Goal: Task Accomplishment & Management: Complete application form

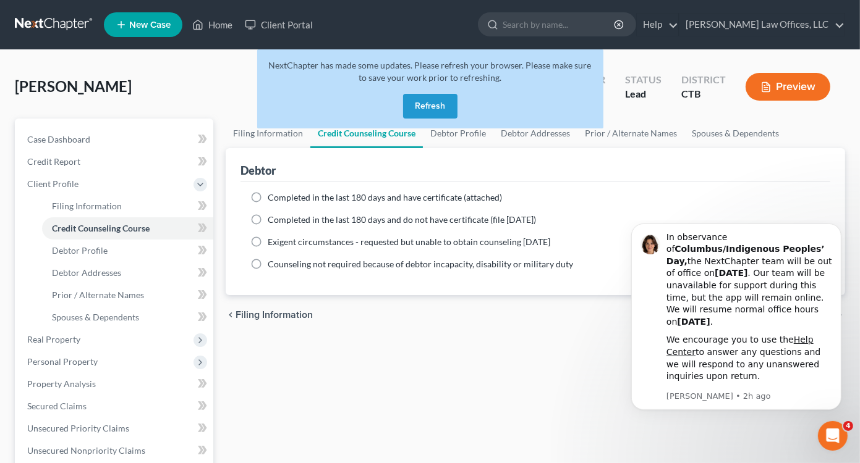
click at [437, 104] on button "Refresh" at bounding box center [430, 106] width 54 height 25
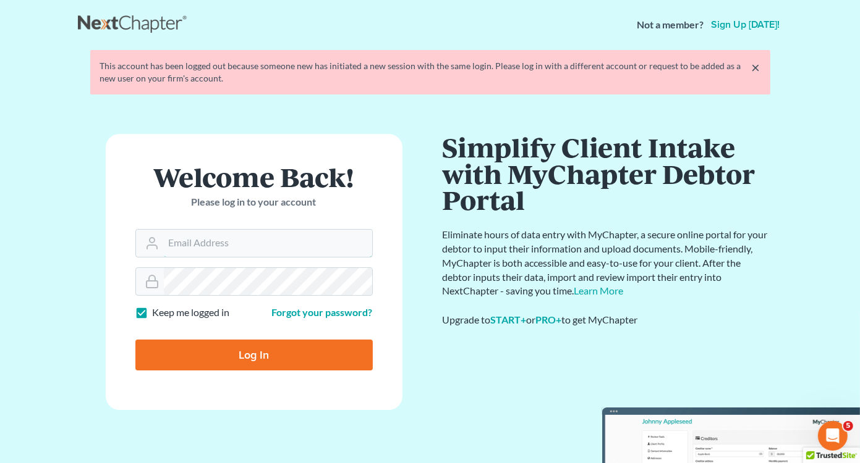
type input "Lisa@lawlisa.com"
click at [248, 354] on input "Log In" at bounding box center [253, 355] width 237 height 31
type input "Thinking..."
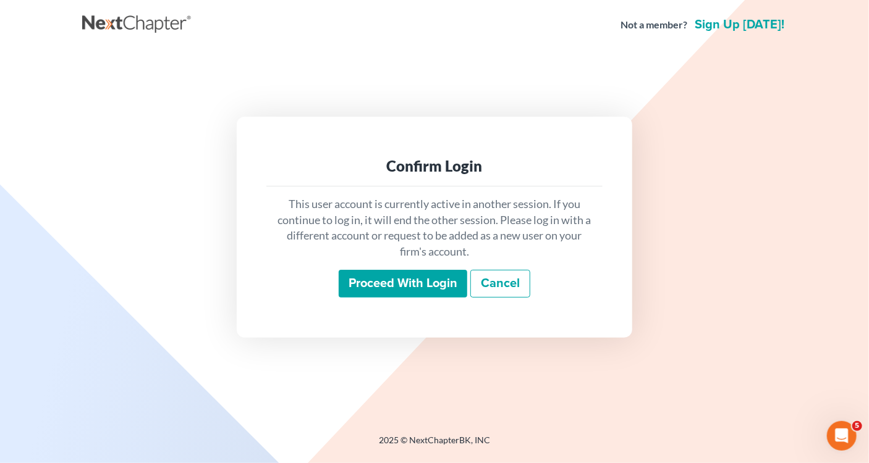
click at [388, 280] on input "Proceed with login" at bounding box center [403, 284] width 129 height 28
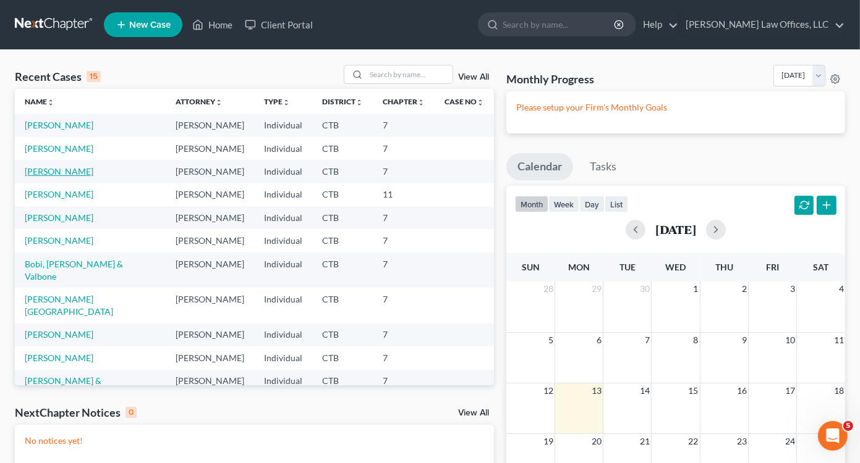
click at [62, 171] on link "Carruthers, Michelle" at bounding box center [59, 171] width 69 height 11
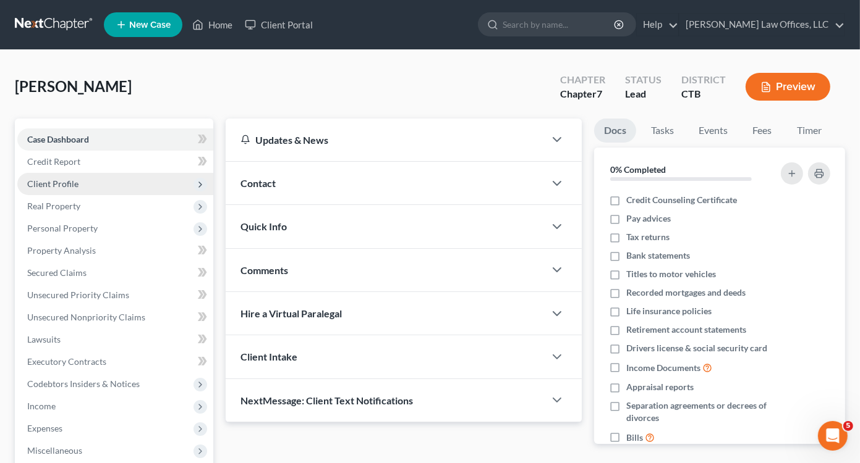
click at [63, 184] on span "Client Profile" at bounding box center [52, 184] width 51 height 11
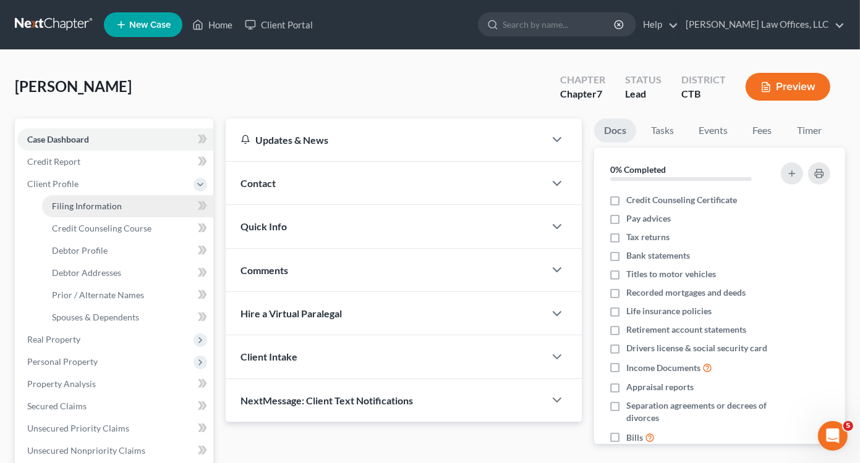
click at [93, 208] on span "Filing Information" at bounding box center [87, 206] width 70 height 11
select select "1"
select select "0"
select select "12"
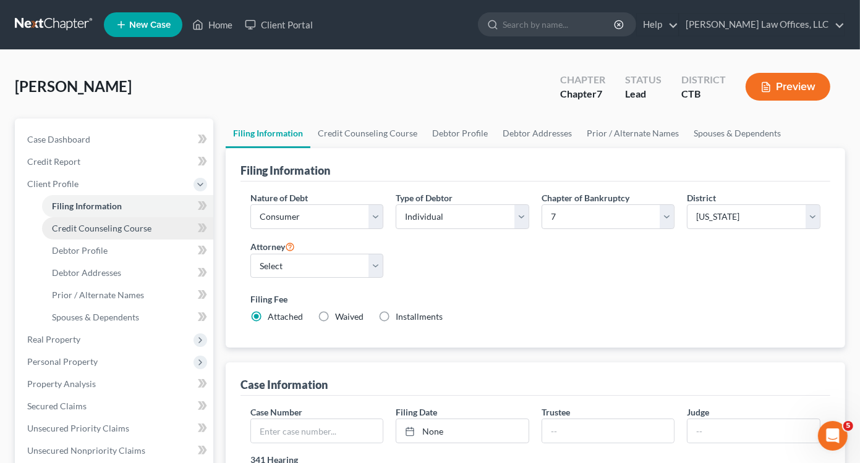
click at [80, 229] on span "Credit Counseling Course" at bounding box center [101, 228] width 99 height 11
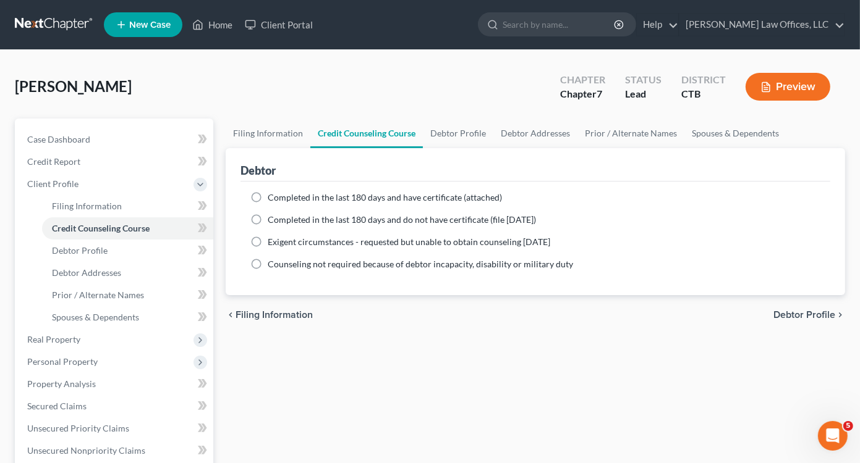
click at [268, 197] on label "Completed in the last 180 days and have certificate (attached)" at bounding box center [385, 198] width 234 height 12
click at [273, 197] on input "Completed in the last 180 days and have certificate (attached)" at bounding box center [277, 196] width 8 height 8
radio input "true"
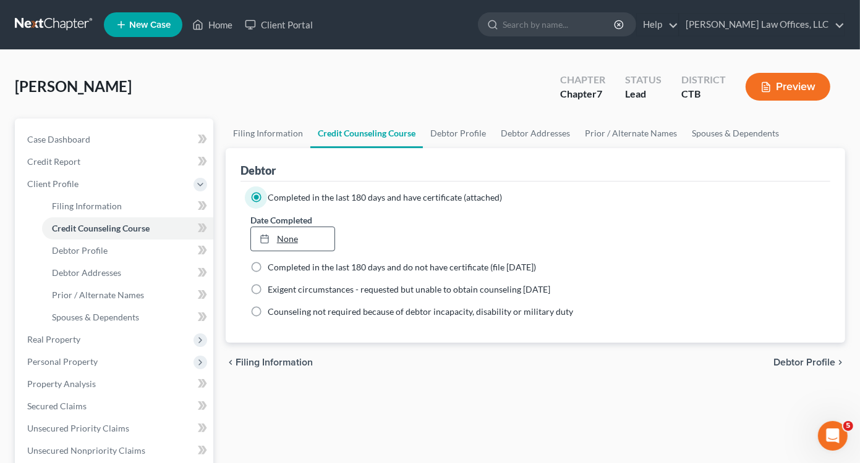
click at [287, 240] on link "None" at bounding box center [292, 238] width 83 height 23
click at [264, 239] on line at bounding box center [264, 239] width 7 height 0
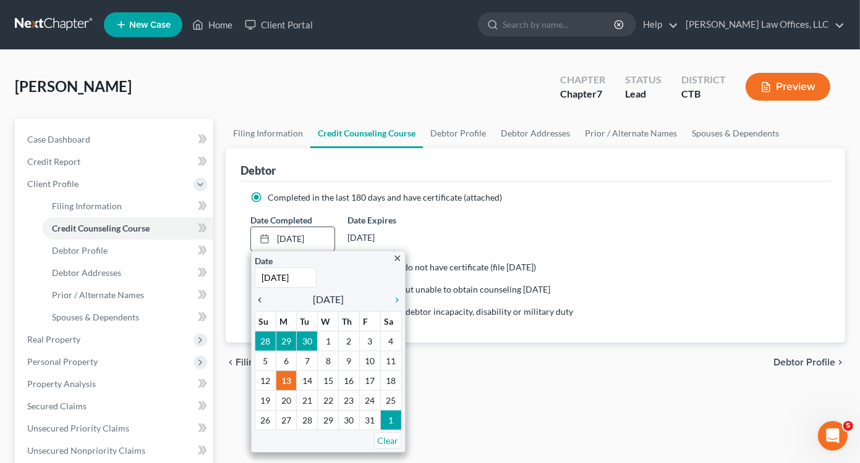
click at [261, 300] on icon "chevron_left" at bounding box center [263, 300] width 16 height 10
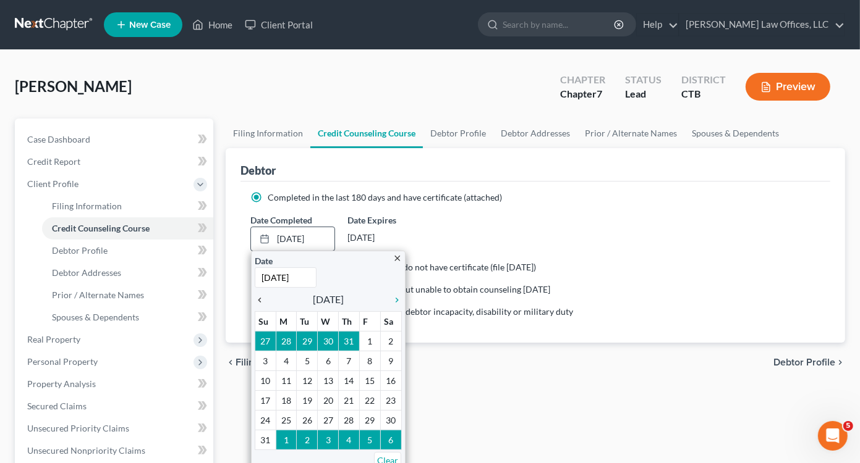
click at [261, 300] on icon "chevron_left" at bounding box center [263, 300] width 16 height 10
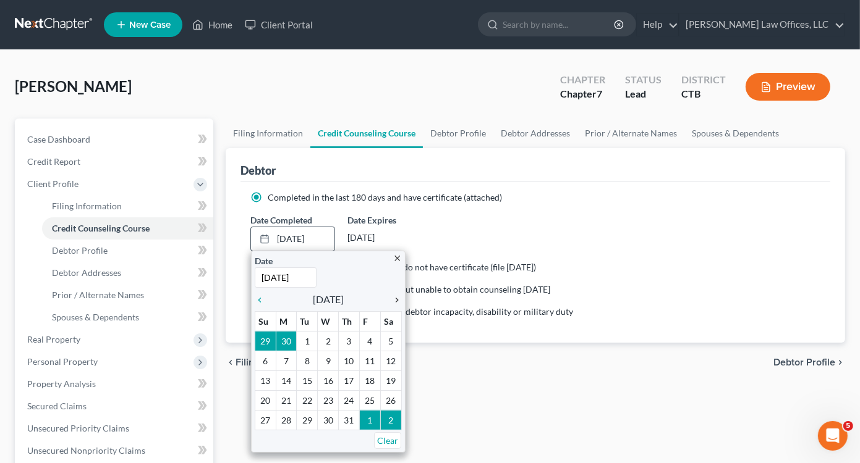
click at [397, 300] on icon "chevron_right" at bounding box center [394, 300] width 16 height 10
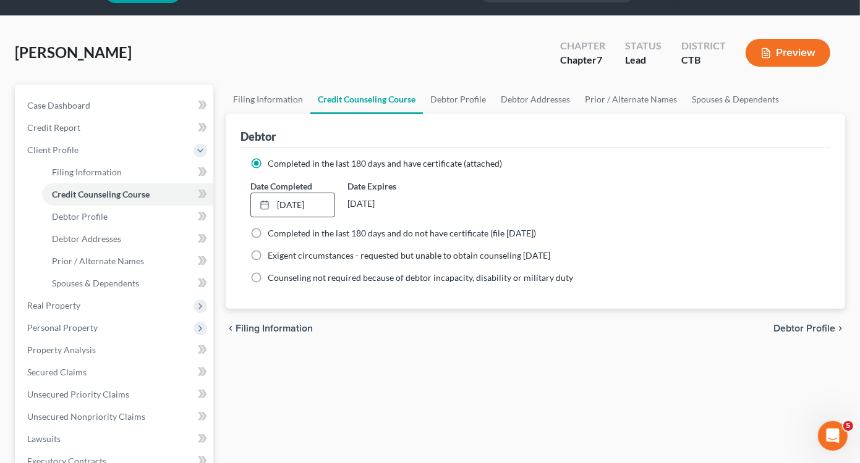
scroll to position [62, 0]
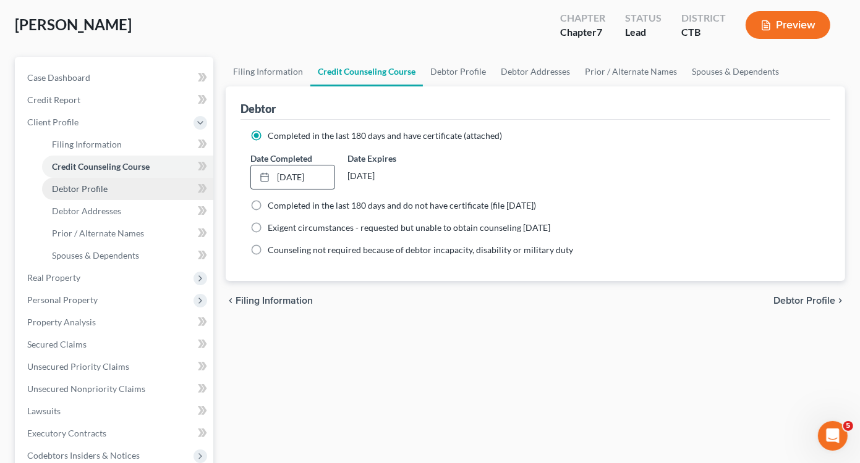
click at [96, 190] on span "Debtor Profile" at bounding box center [80, 189] width 56 height 11
select select "1"
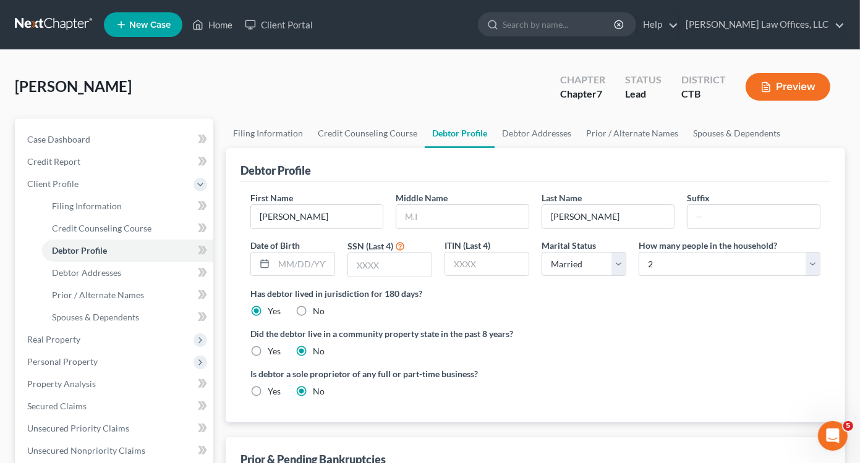
scroll to position [62, 0]
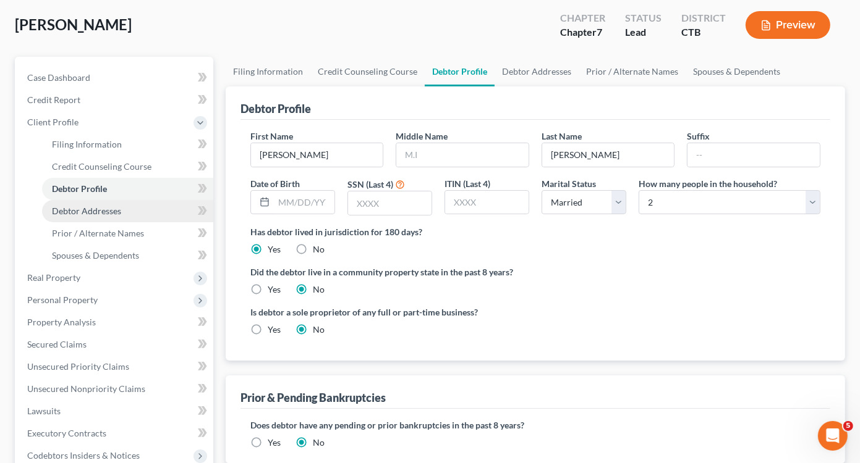
click at [96, 215] on span "Debtor Addresses" at bounding box center [86, 211] width 69 height 11
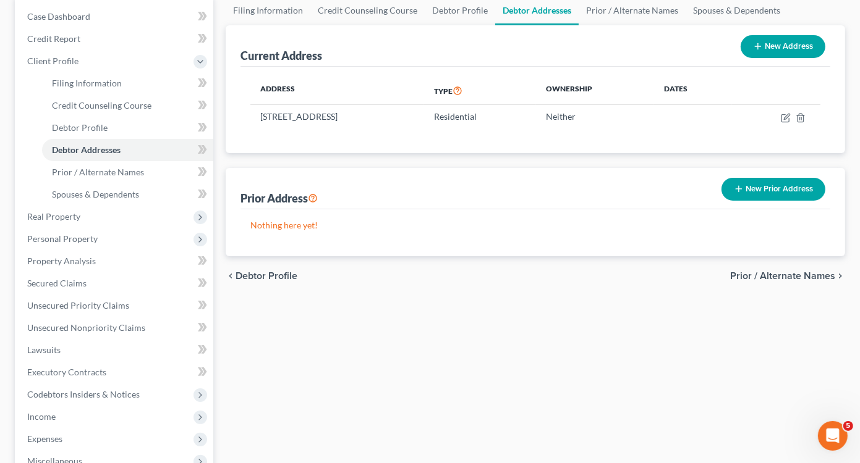
scroll to position [124, 0]
click at [90, 197] on span "Spouses & Dependents" at bounding box center [95, 193] width 87 height 11
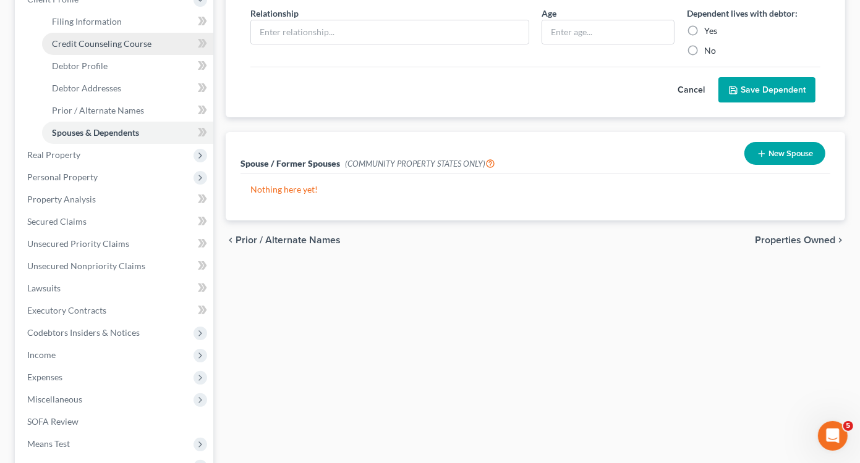
scroll to position [185, 0]
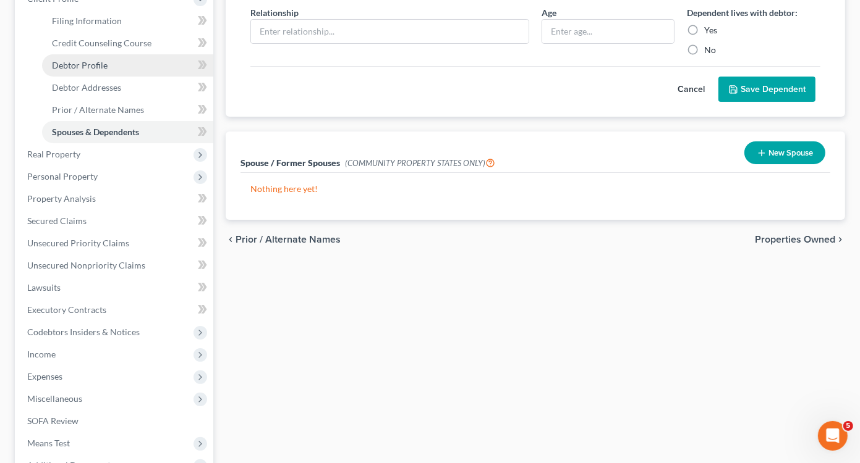
click at [99, 62] on span "Debtor Profile" at bounding box center [80, 65] width 56 height 11
select select "1"
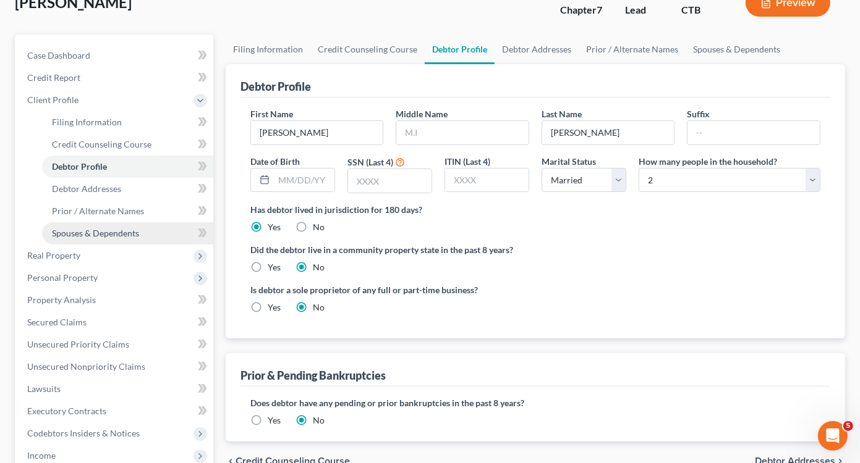
scroll to position [124, 0]
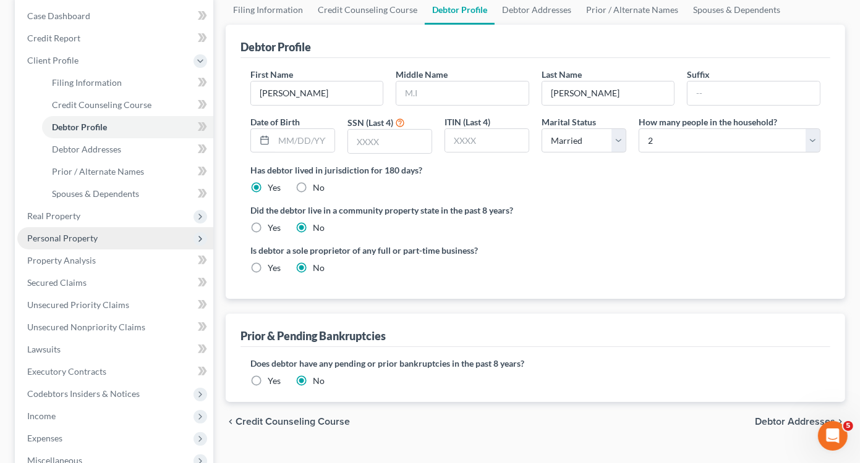
click at [70, 242] on span "Personal Property" at bounding box center [62, 238] width 70 height 11
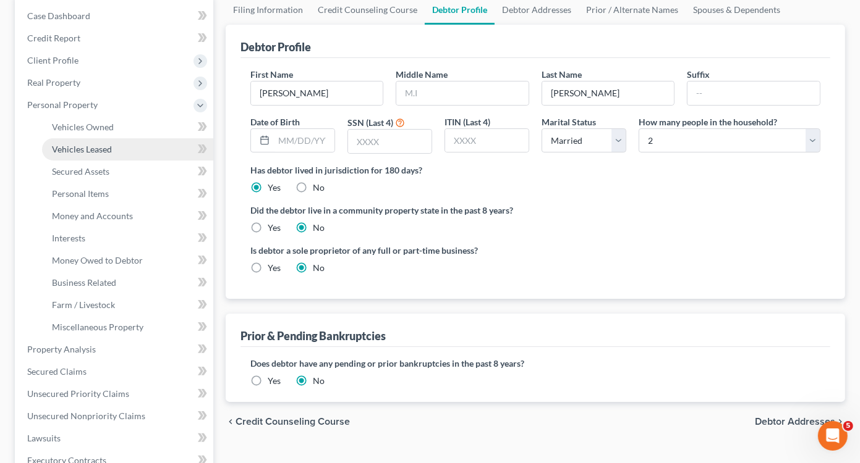
click at [95, 150] on span "Vehicles Leased" at bounding box center [82, 149] width 60 height 11
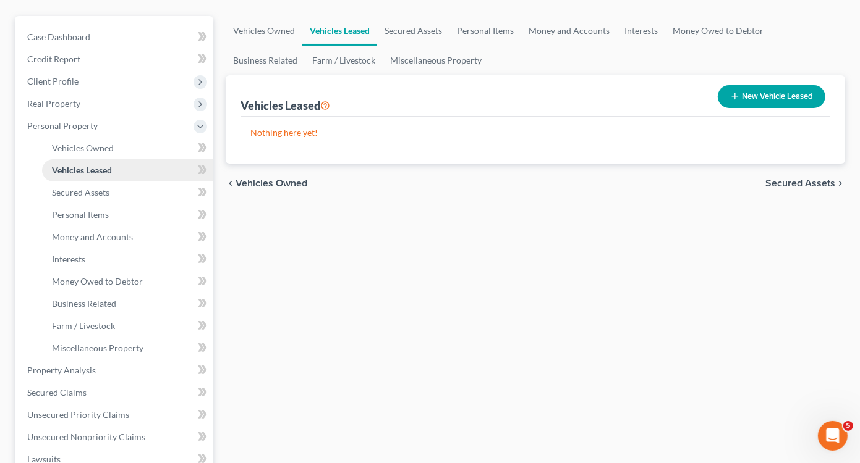
scroll to position [124, 0]
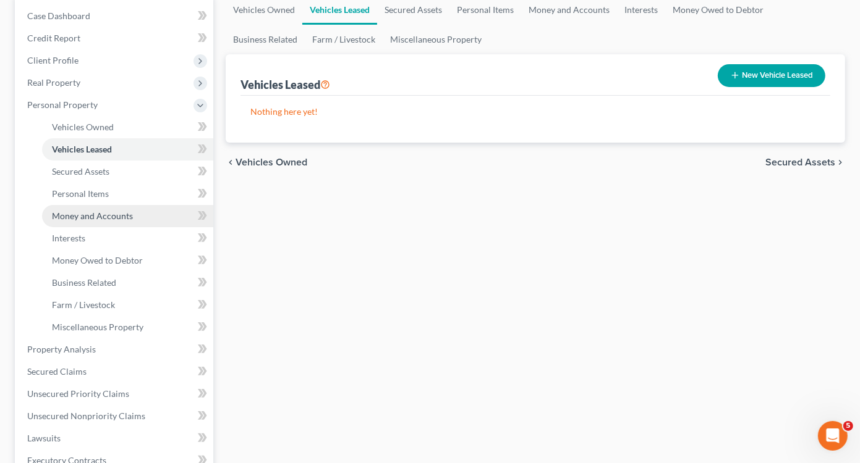
click at [90, 220] on span "Money and Accounts" at bounding box center [92, 216] width 81 height 11
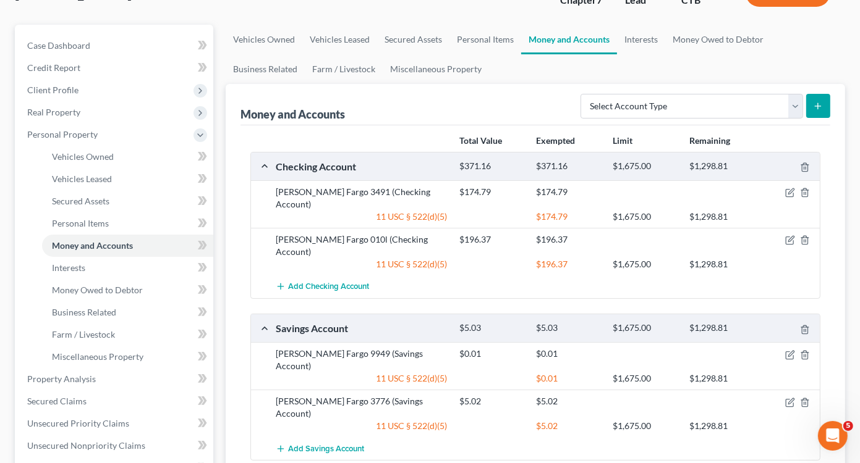
scroll to position [124, 0]
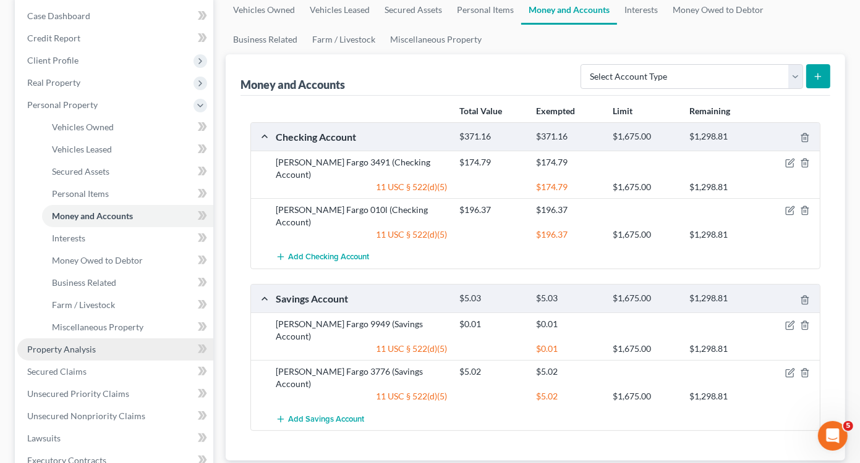
click at [68, 348] on span "Property Analysis" at bounding box center [61, 349] width 69 height 11
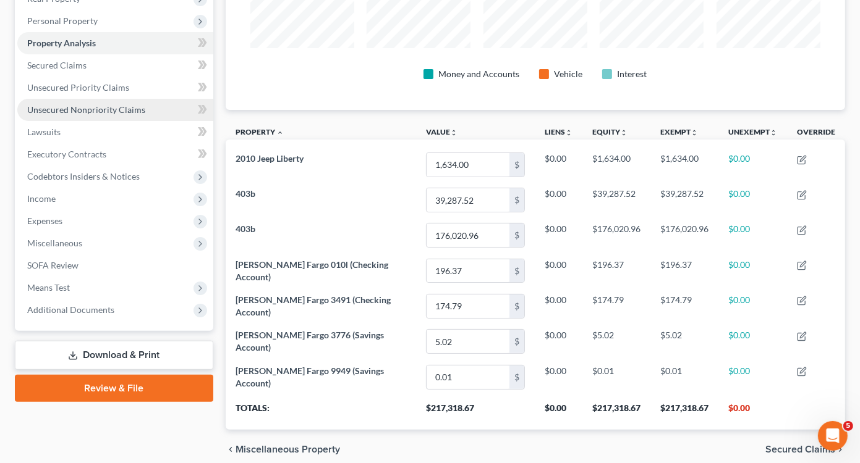
scroll to position [133, 0]
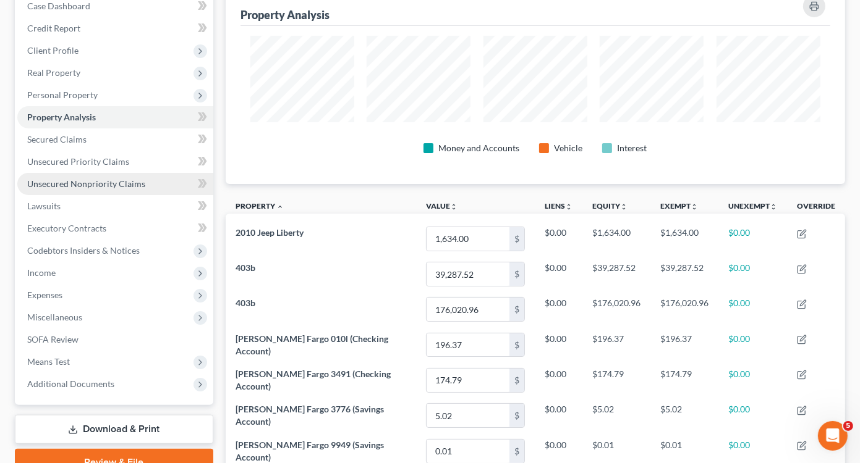
click at [80, 185] on span "Unsecured Nonpriority Claims" at bounding box center [86, 184] width 118 height 11
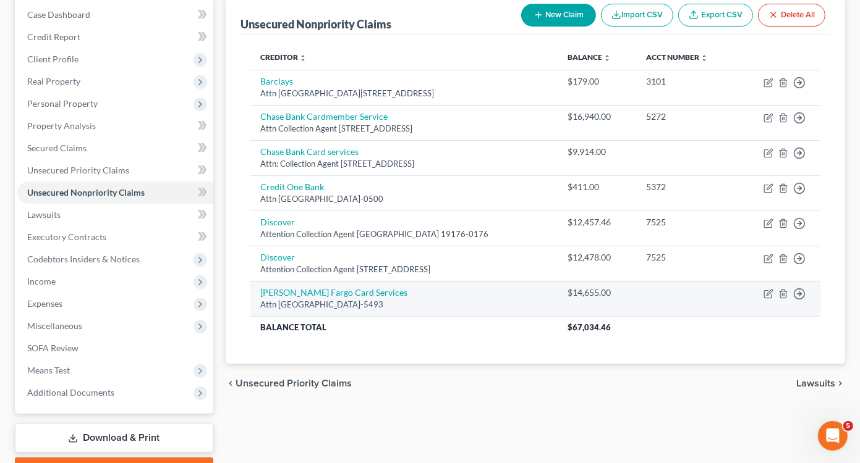
scroll to position [192, 0]
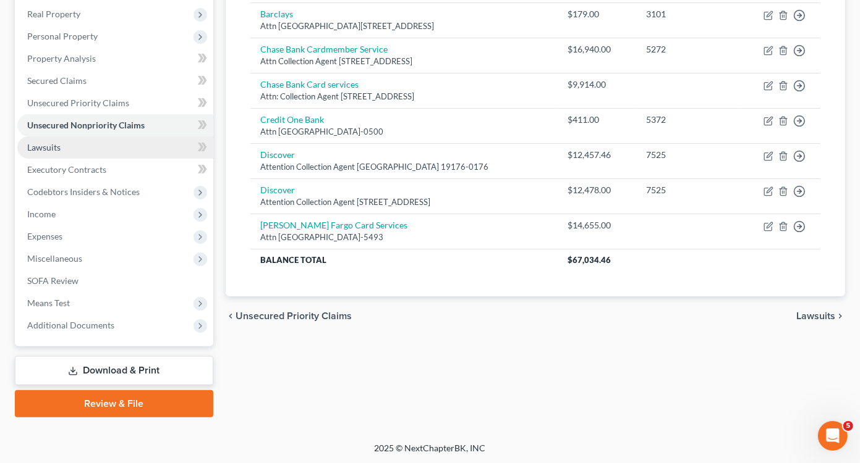
click at [48, 146] on span "Lawsuits" at bounding box center [43, 147] width 33 height 11
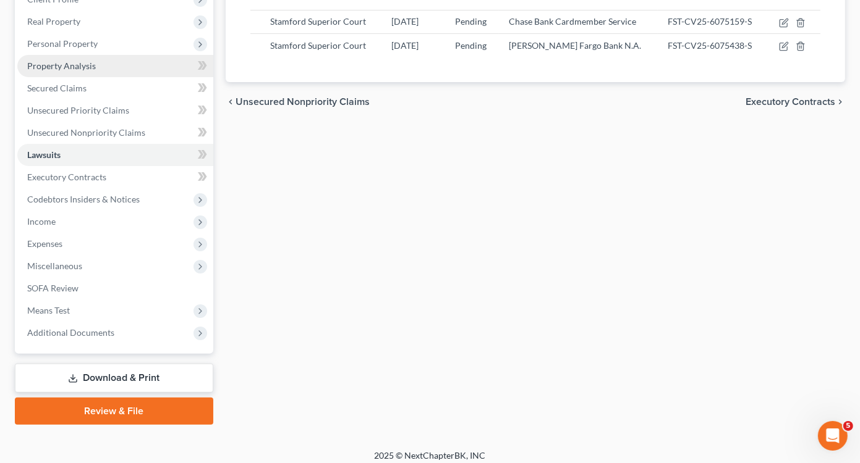
scroll to position [185, 0]
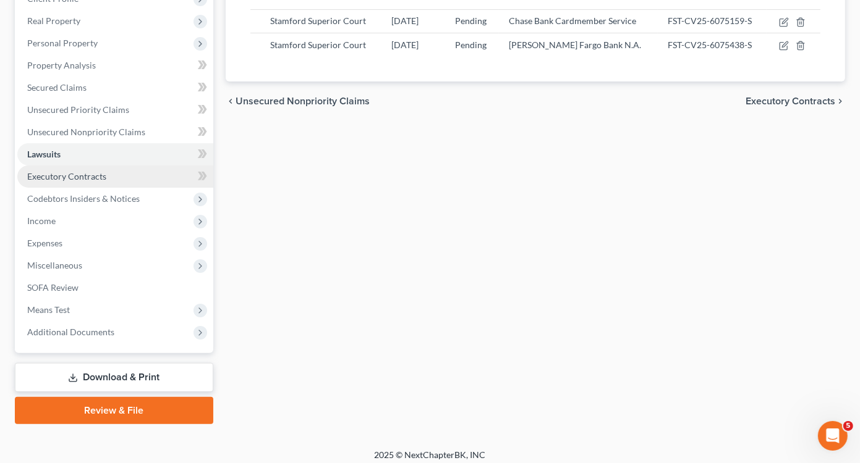
click at [82, 179] on span "Executory Contracts" at bounding box center [66, 176] width 79 height 11
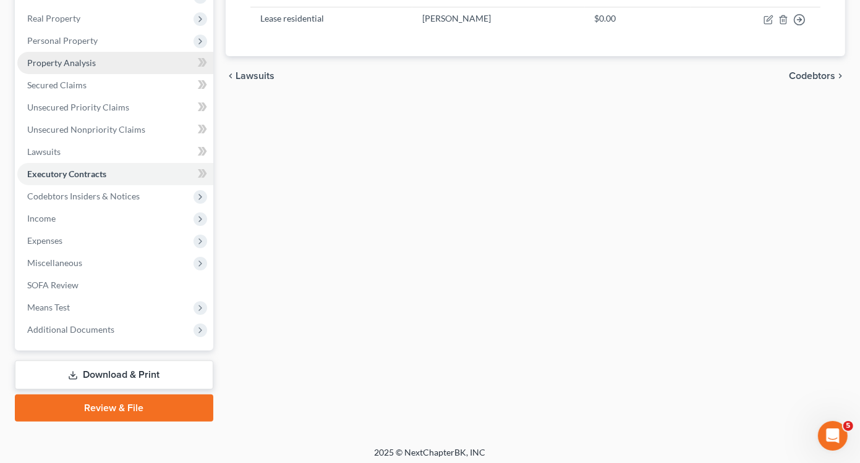
scroll to position [192, 0]
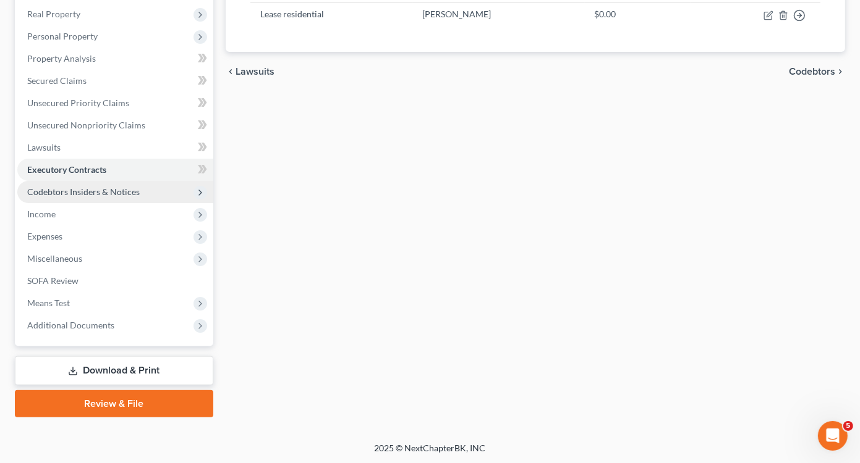
click at [84, 190] on span "Codebtors Insiders & Notices" at bounding box center [83, 192] width 112 height 11
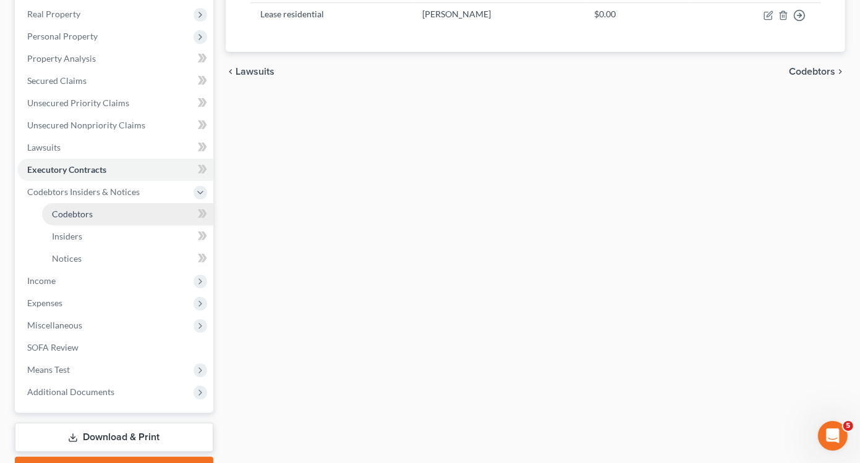
click at [88, 214] on span "Codebtors" at bounding box center [72, 214] width 41 height 11
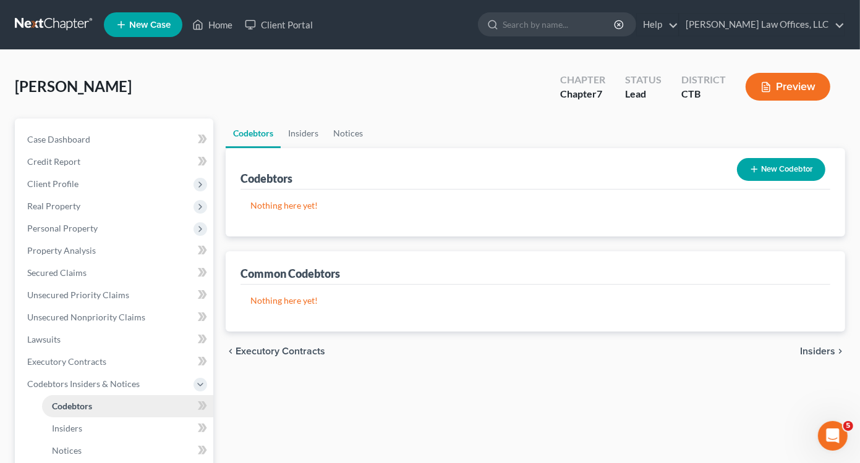
scroll to position [185, 0]
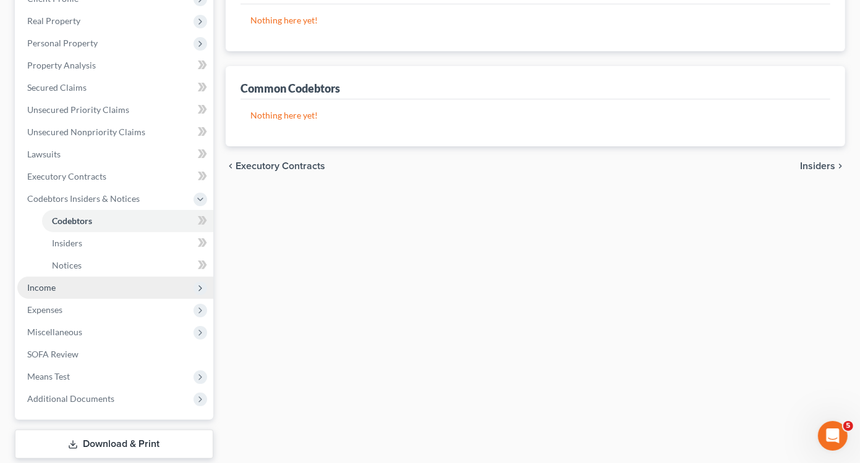
click at [63, 287] on span "Income" at bounding box center [115, 288] width 196 height 22
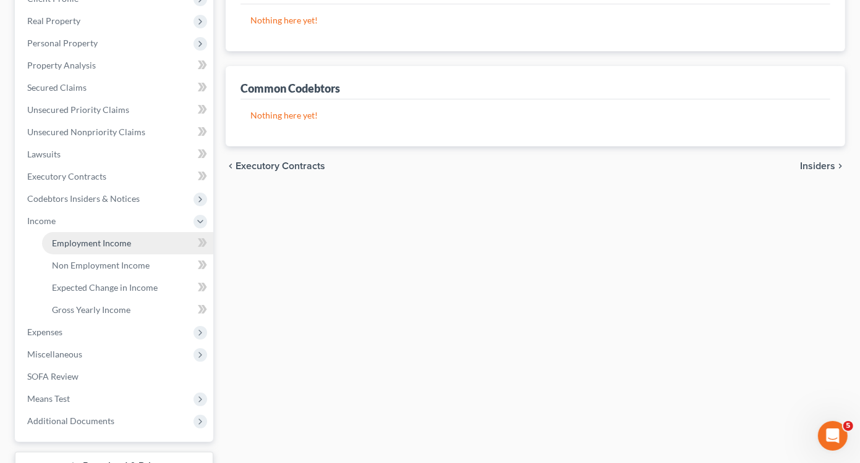
click at [91, 245] on span "Employment Income" at bounding box center [91, 243] width 79 height 11
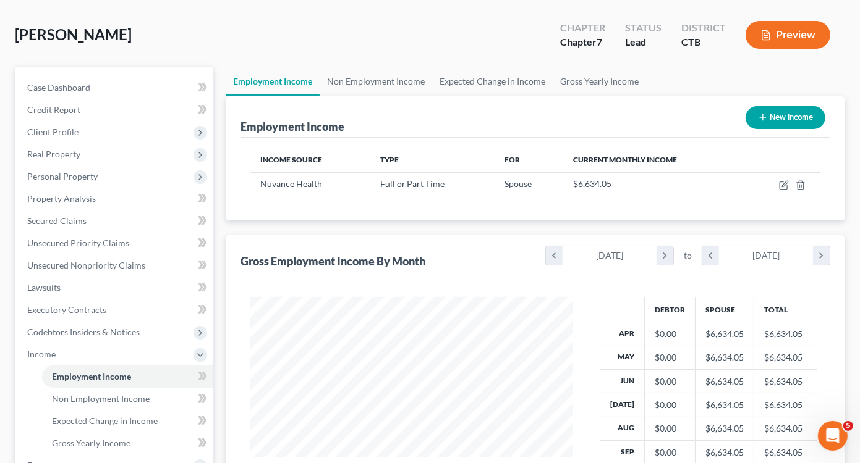
scroll to position [124, 0]
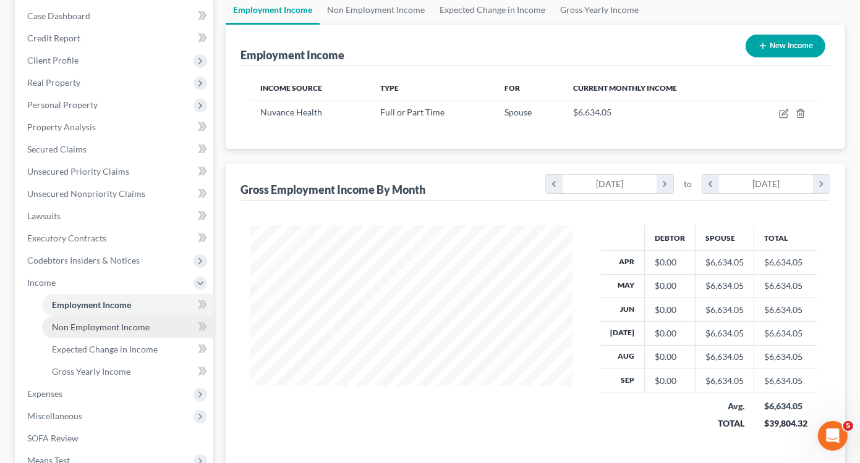
click at [108, 324] on span "Non Employment Income" at bounding box center [101, 327] width 98 height 11
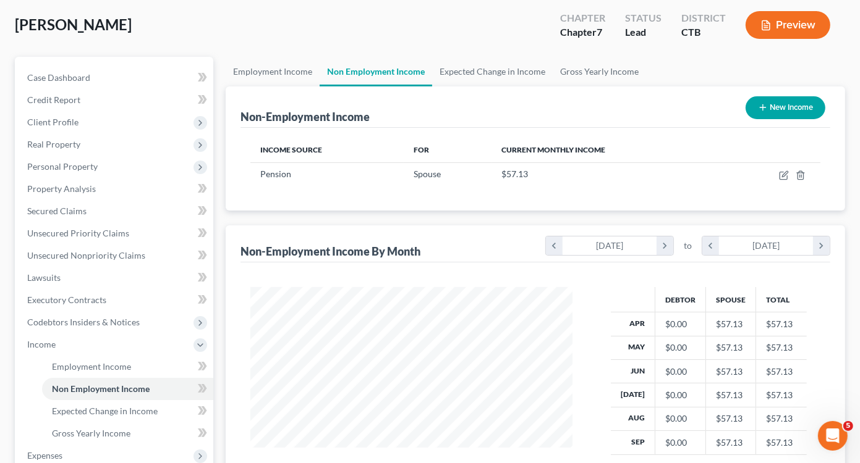
scroll to position [185, 0]
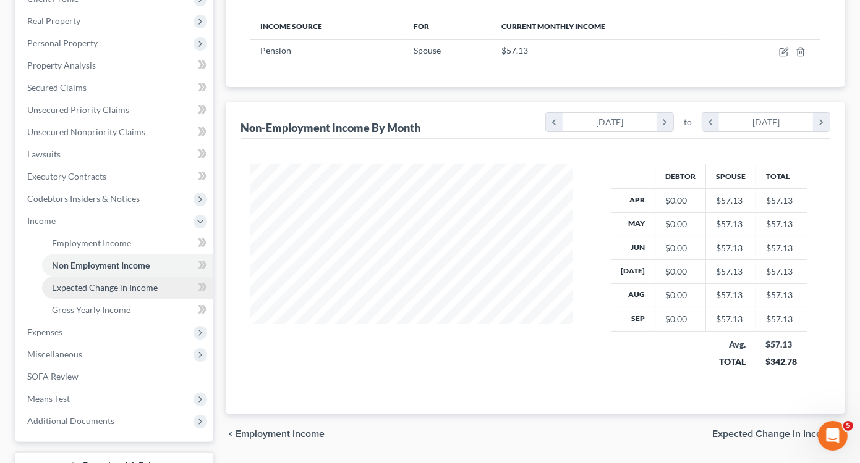
click at [91, 290] on span "Expected Change in Income" at bounding box center [105, 287] width 106 height 11
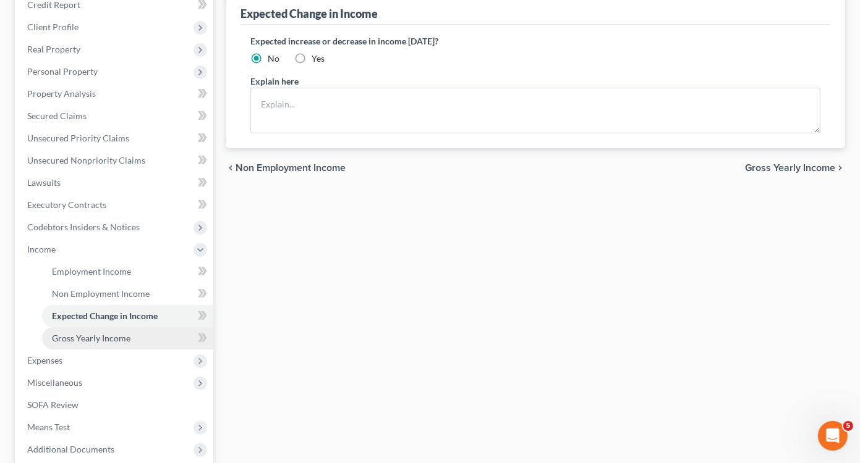
scroll to position [185, 0]
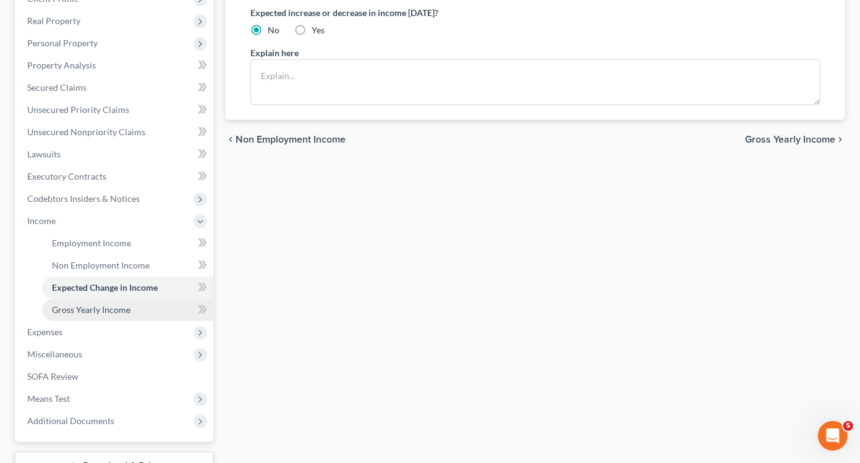
click at [82, 311] on span "Gross Yearly Income" at bounding box center [91, 310] width 78 height 11
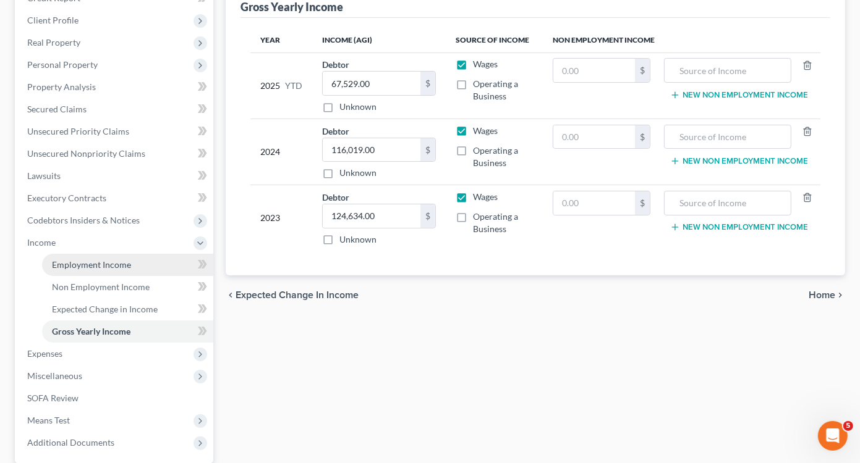
scroll to position [185, 0]
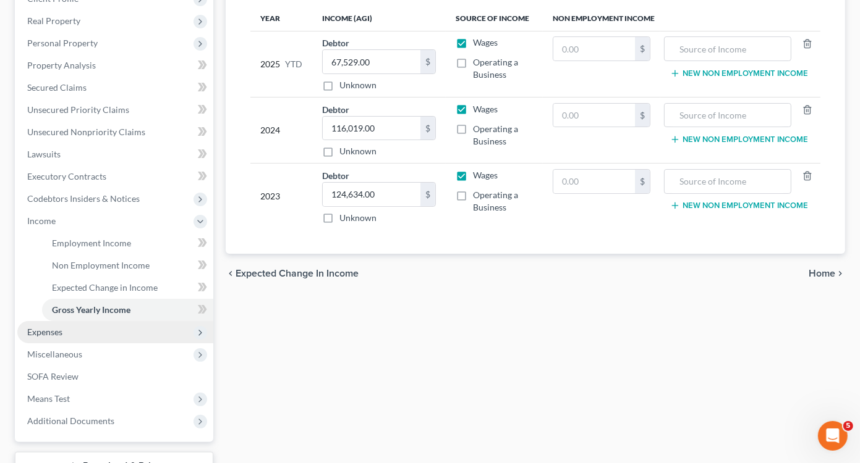
click at [77, 336] on span "Expenses" at bounding box center [115, 332] width 196 height 22
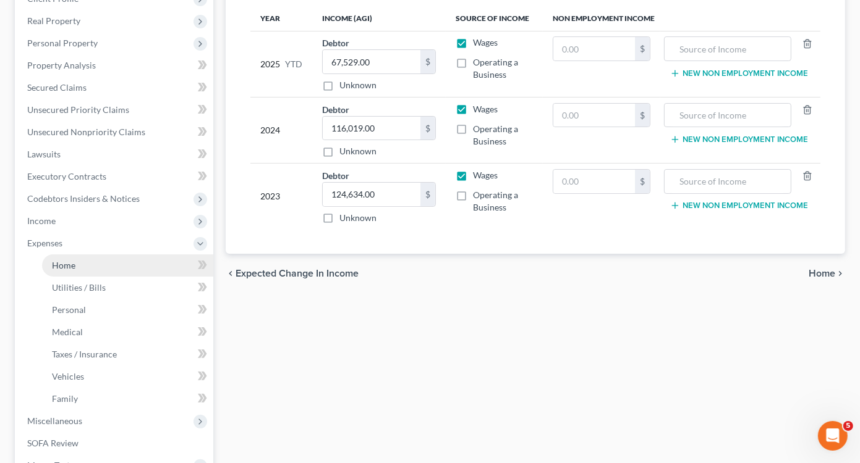
click at [91, 268] on link "Home" at bounding box center [127, 266] width 171 height 22
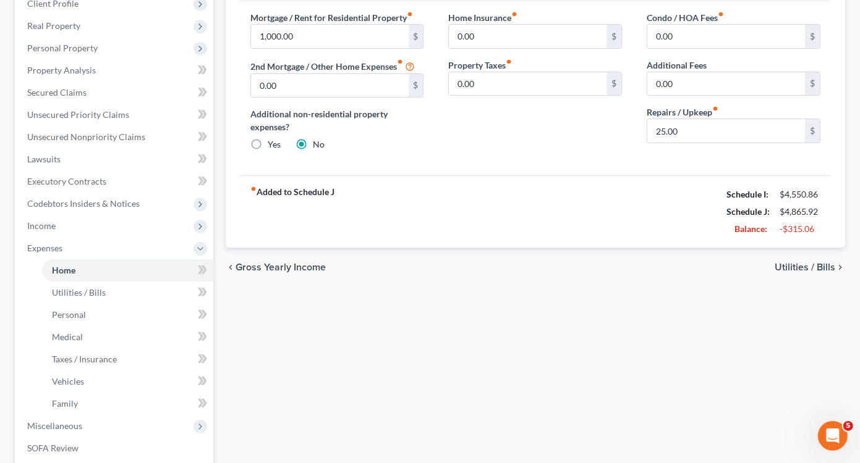
scroll to position [185, 0]
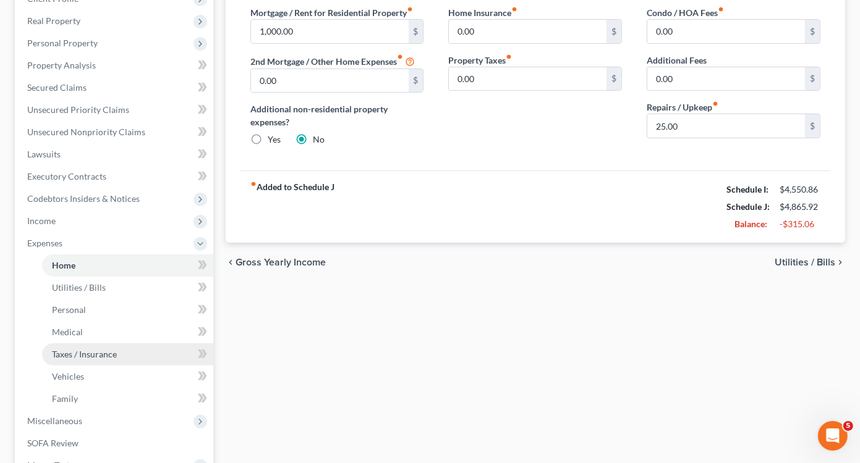
click at [93, 359] on span "Taxes / Insurance" at bounding box center [84, 354] width 65 height 11
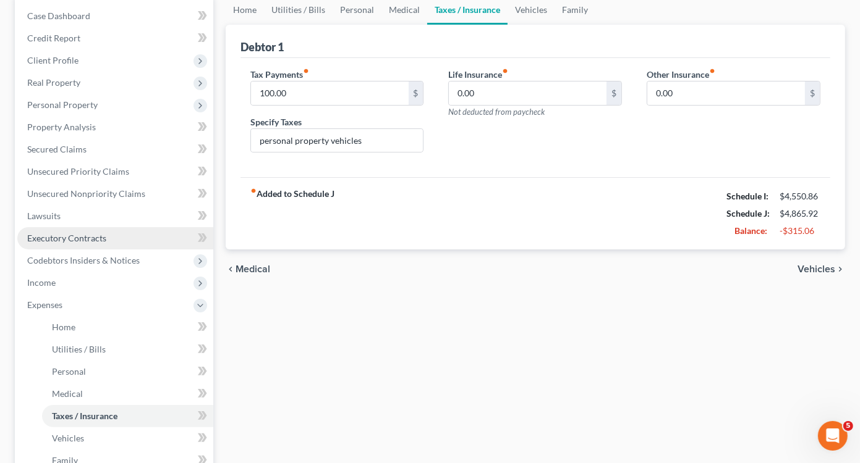
scroll to position [185, 0]
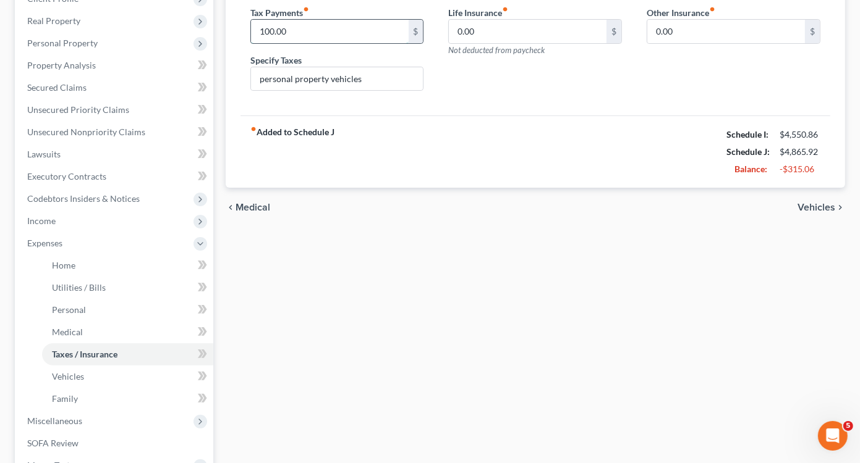
click at [269, 31] on input "100.00" at bounding box center [330, 31] width 158 height 23
type input "92.00"
click at [79, 379] on span "Vehicles" at bounding box center [68, 376] width 32 height 11
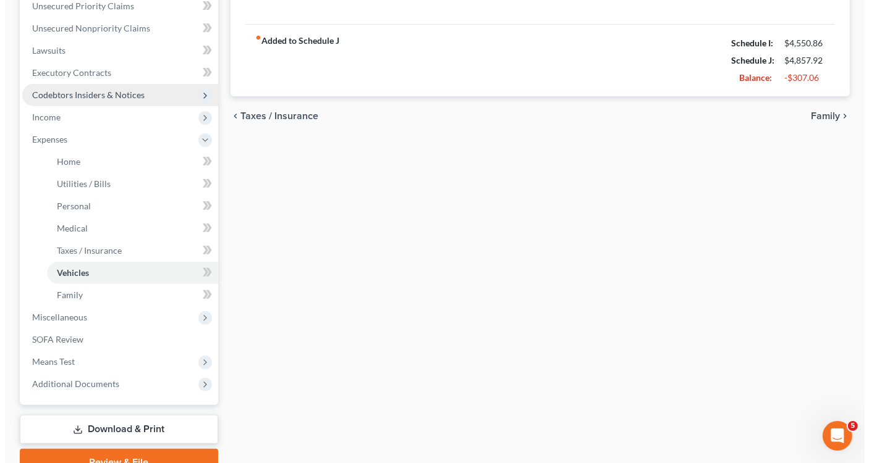
scroll to position [348, 0]
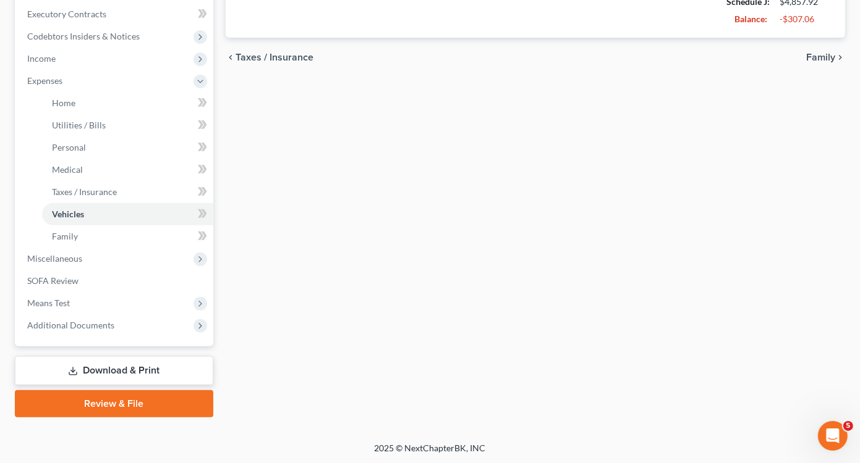
click at [124, 371] on link "Download & Print" at bounding box center [114, 371] width 198 height 29
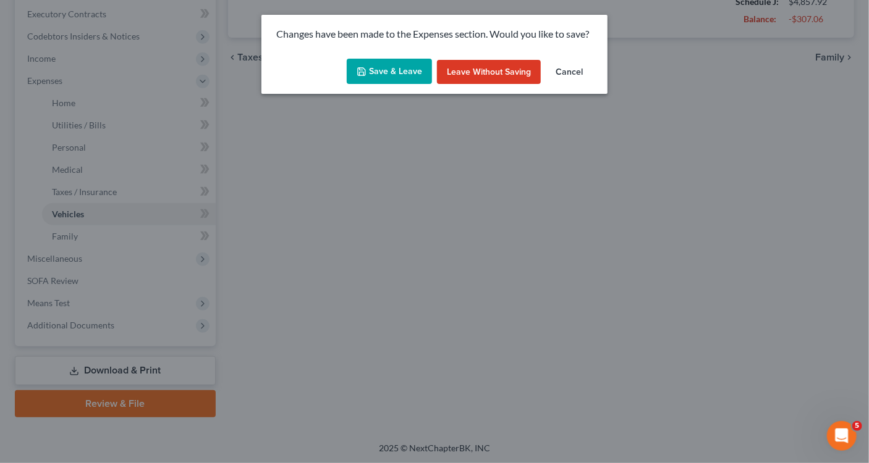
click at [476, 73] on button "Leave without Saving" at bounding box center [489, 72] width 104 height 25
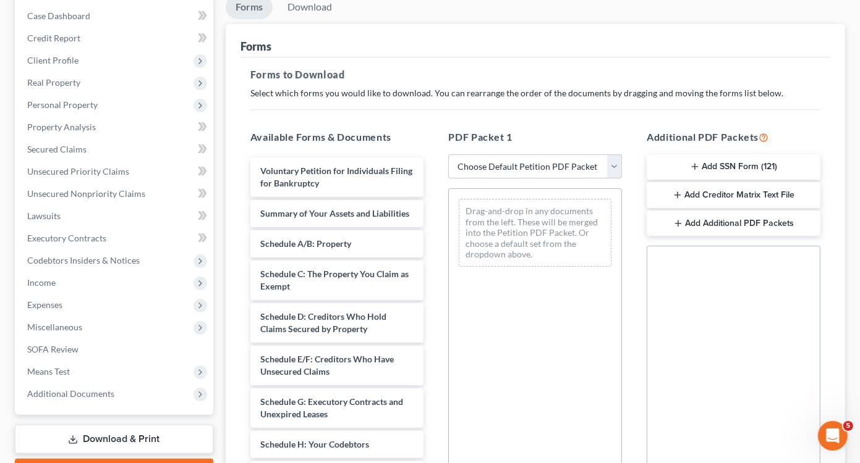
click at [702, 173] on button "Add SSN Form (121)" at bounding box center [733, 167] width 174 height 26
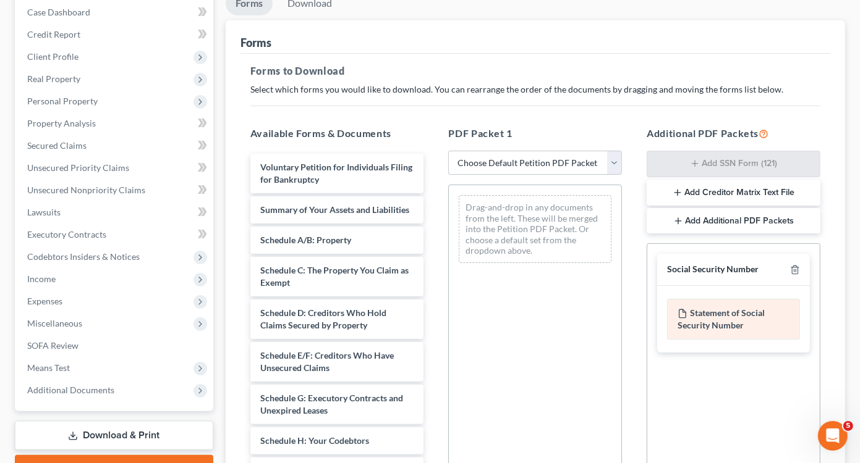
scroll to position [298, 0]
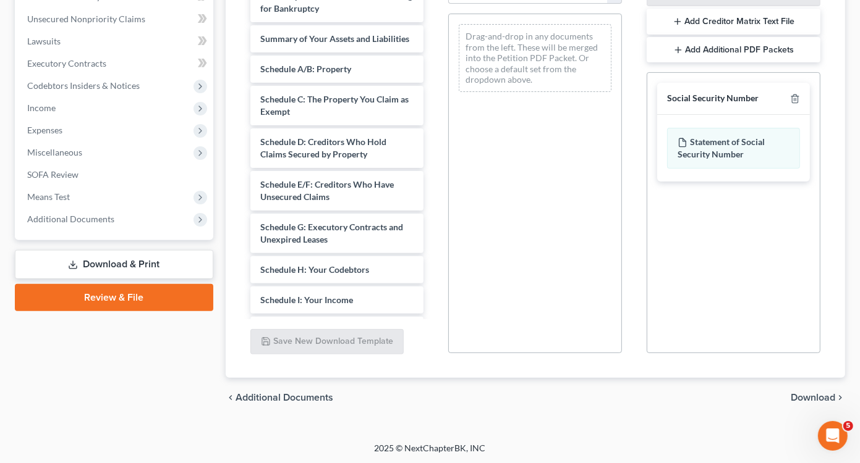
click at [793, 400] on span "Download" at bounding box center [812, 398] width 44 height 10
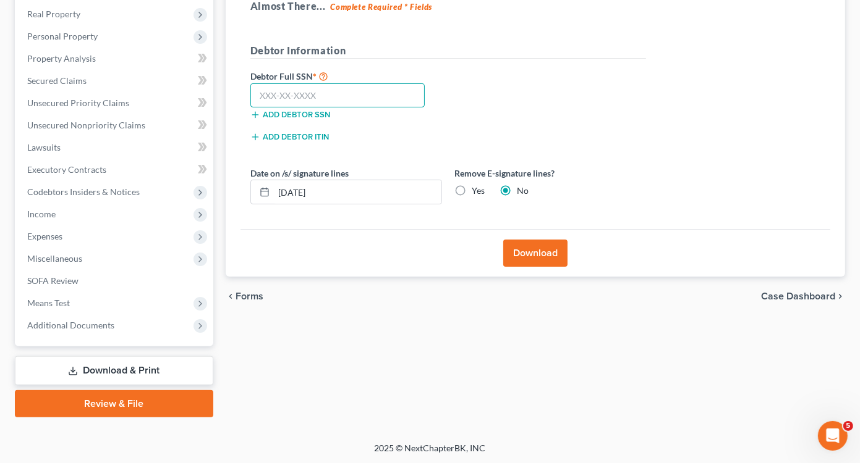
click at [338, 92] on input "text" at bounding box center [337, 95] width 175 height 25
type input "048-70-7200"
click at [544, 253] on button "Download" at bounding box center [535, 253] width 64 height 27
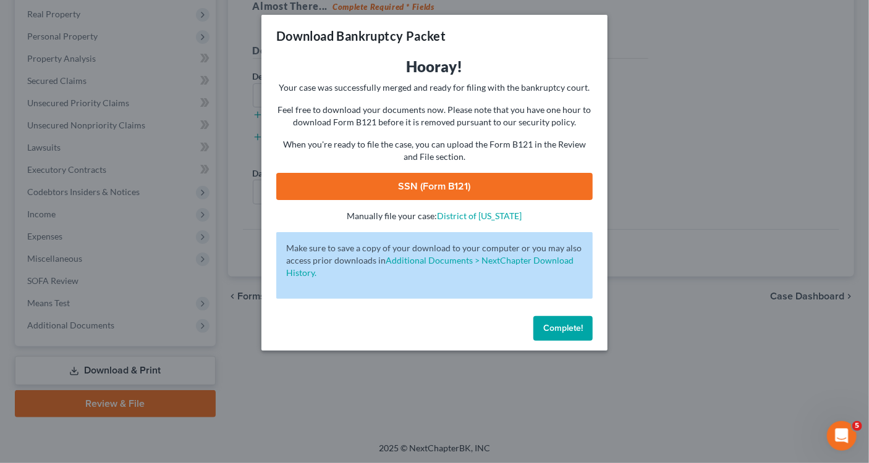
click at [427, 177] on link "SSN (Form B121)" at bounding box center [434, 186] width 316 height 27
click at [565, 334] on button "Complete!" at bounding box center [562, 328] width 59 height 25
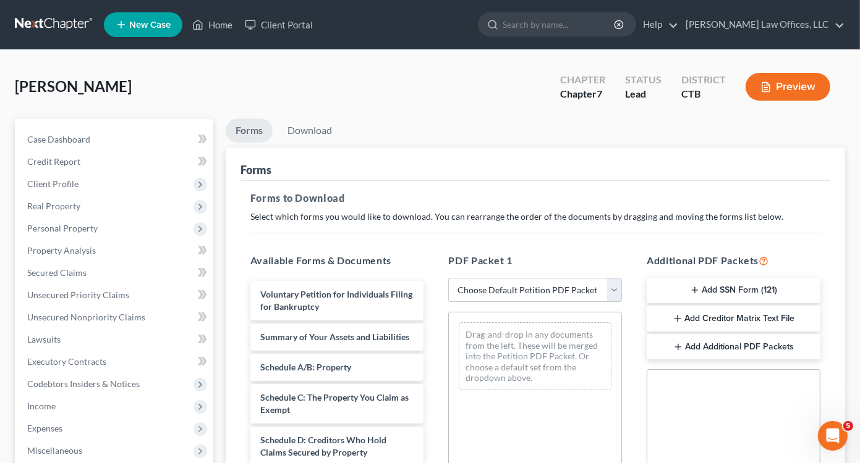
click at [692, 321] on button "Add Creditor Matrix Text File" at bounding box center [733, 319] width 174 height 26
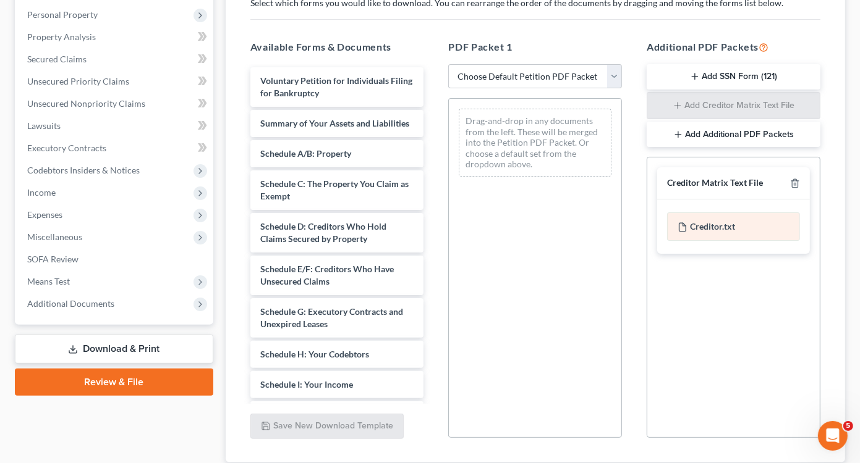
scroll to position [298, 0]
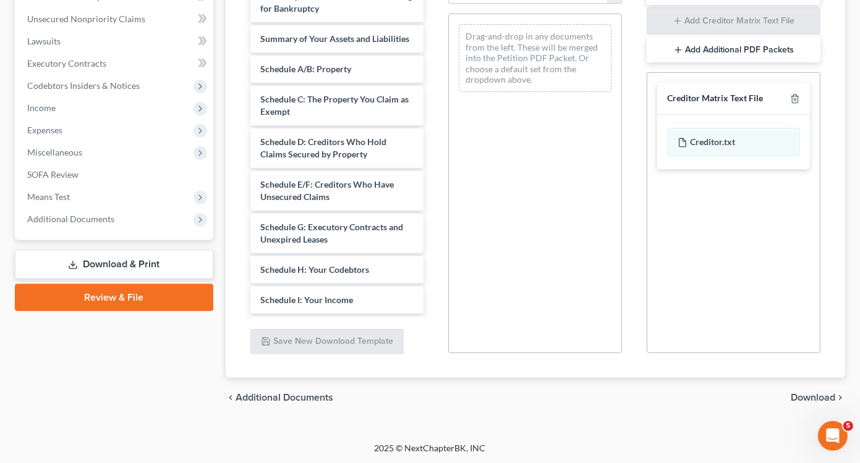
click at [796, 394] on span "Download" at bounding box center [812, 398] width 44 height 10
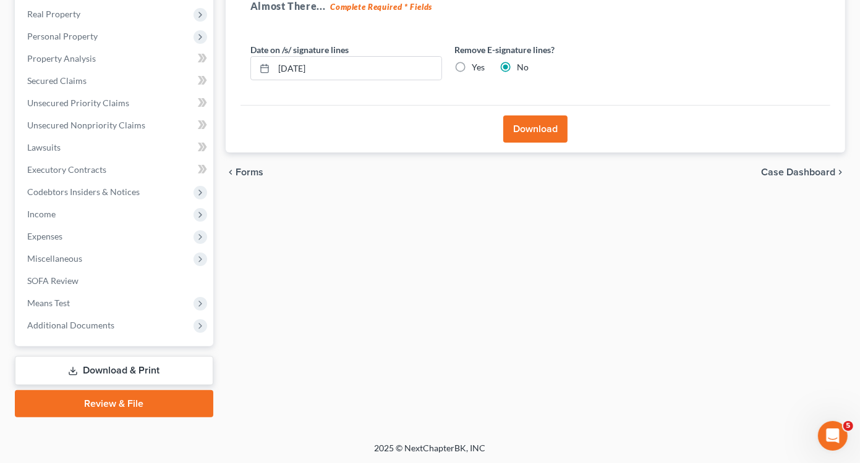
click at [543, 130] on button "Download" at bounding box center [535, 129] width 64 height 27
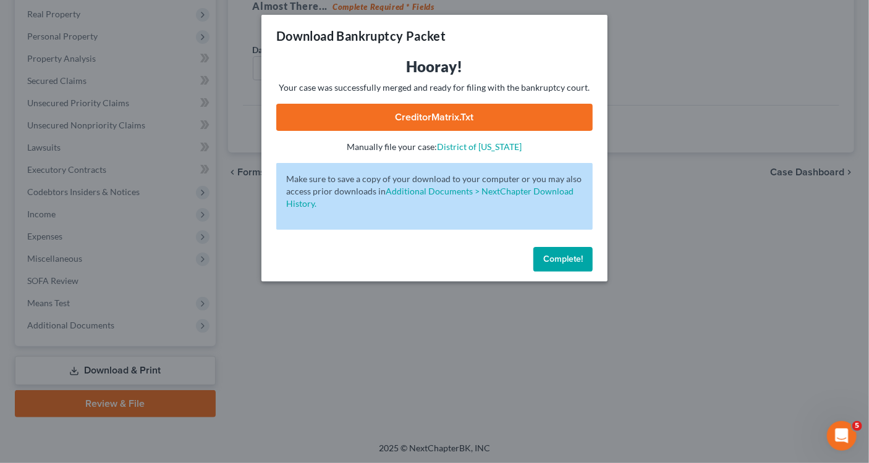
click at [462, 122] on link "CreditorMatrix.txt" at bounding box center [434, 117] width 316 height 27
click at [561, 262] on span "Complete!" at bounding box center [563, 259] width 40 height 11
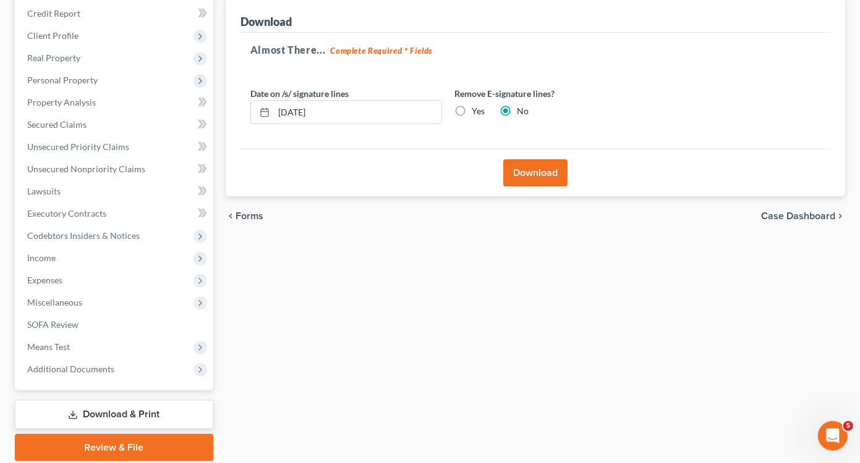
scroll to position [69, 0]
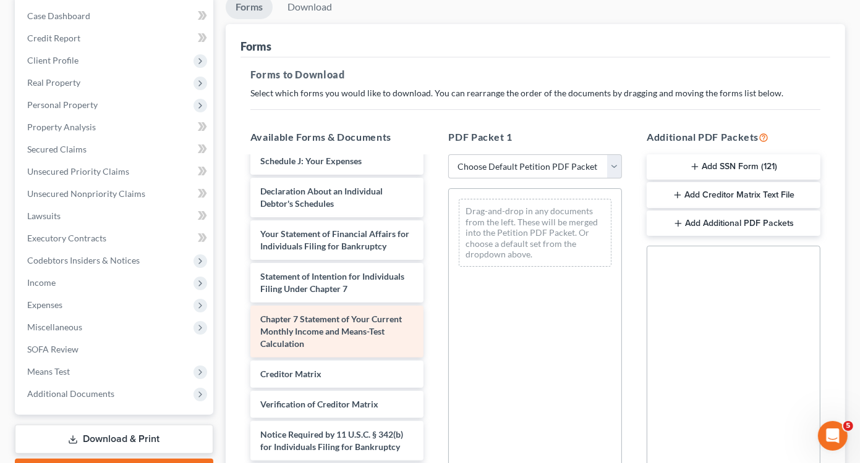
scroll to position [314, 0]
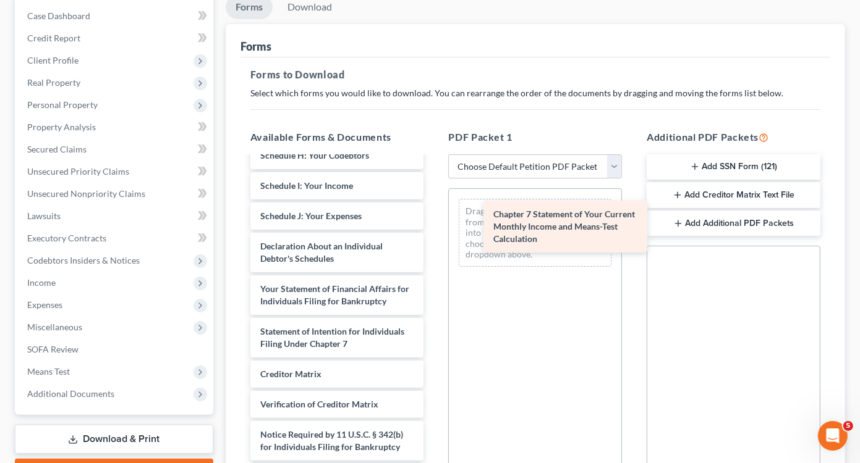
drag, startPoint x: 313, startPoint y: 313, endPoint x: 529, endPoint y: 219, distance: 235.2
click at [434, 219] on div "Chapter 7 Statement of Your Current Monthly Income and Means-Test Calculation V…" at bounding box center [336, 179] width 193 height 623
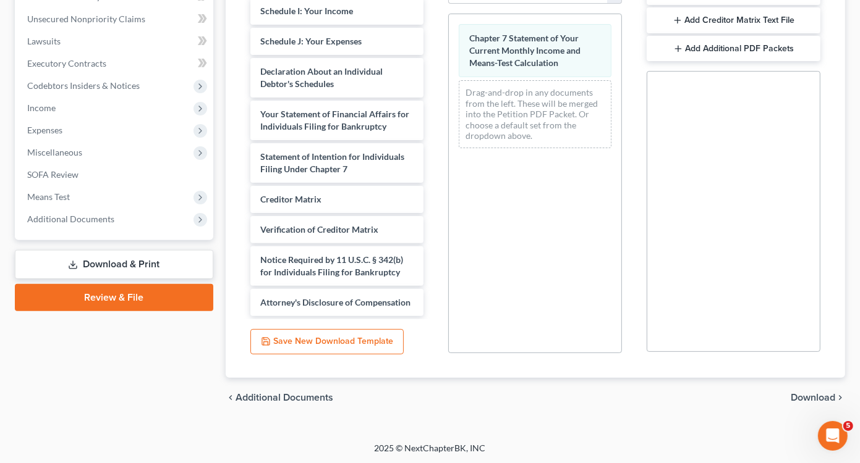
click at [807, 394] on span "Download" at bounding box center [812, 398] width 44 height 10
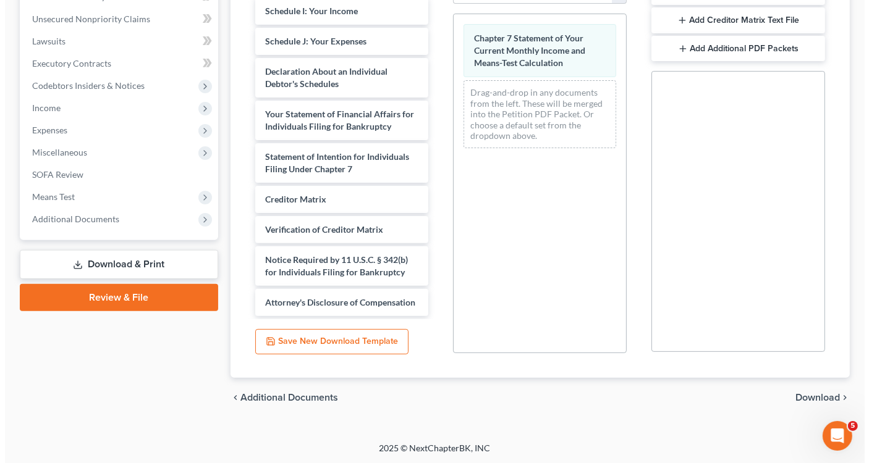
scroll to position [192, 0]
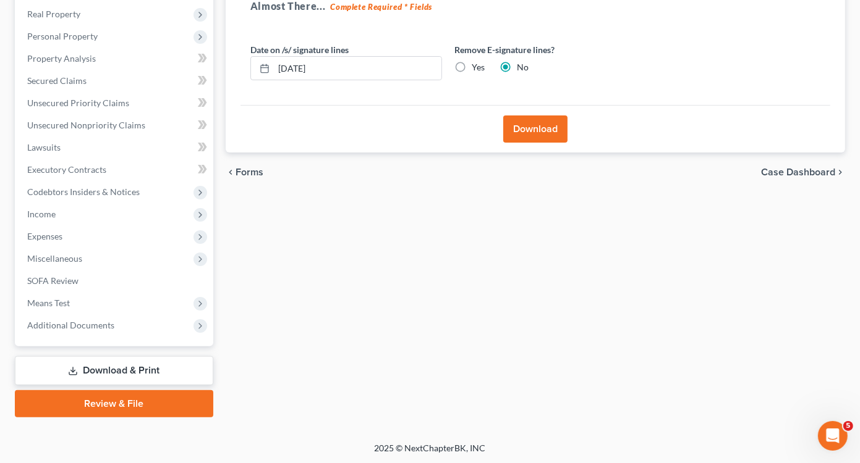
click at [558, 127] on button "Download" at bounding box center [535, 129] width 64 height 27
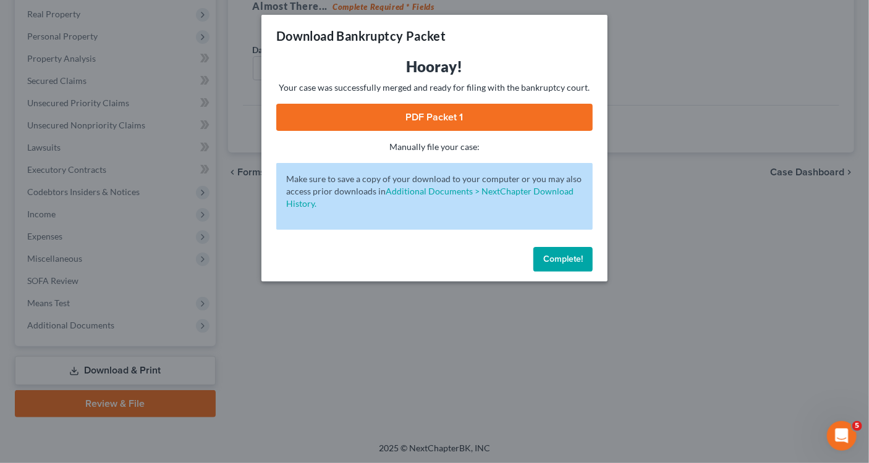
click at [465, 119] on link "PDF Packet 1" at bounding box center [434, 117] width 316 height 27
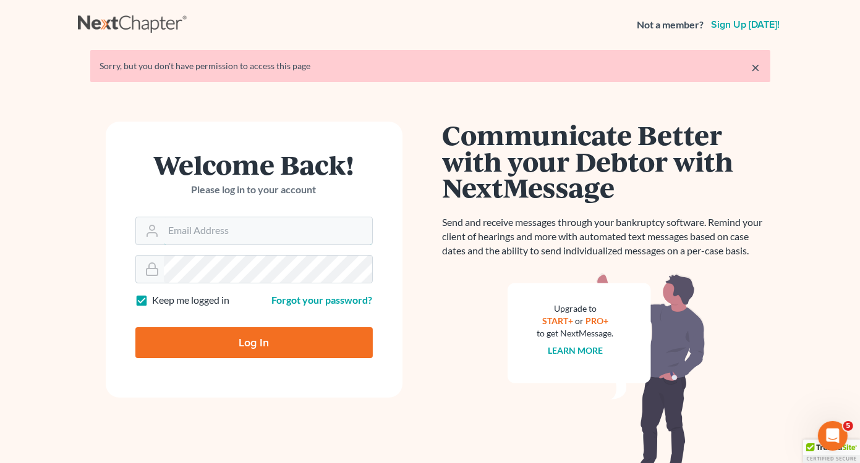
type input "[PERSON_NAME][EMAIL_ADDRESS][DOMAIN_NAME]"
click at [257, 347] on input "Log In" at bounding box center [253, 343] width 237 height 31
type input "Thinking..."
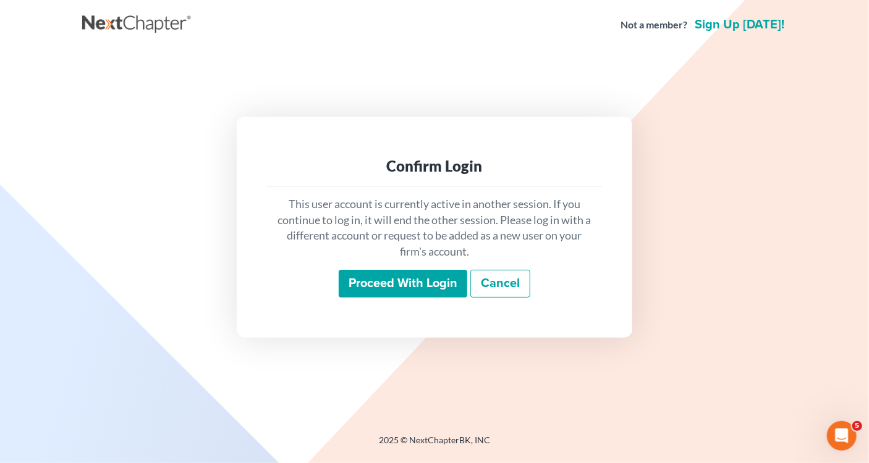
click at [402, 297] on input "Proceed with login" at bounding box center [403, 284] width 129 height 28
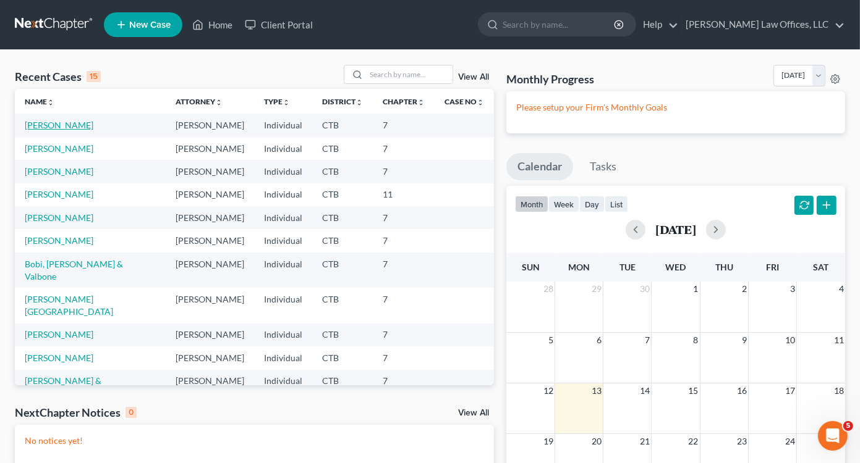
click at [65, 125] on link "[PERSON_NAME]" at bounding box center [59, 125] width 69 height 11
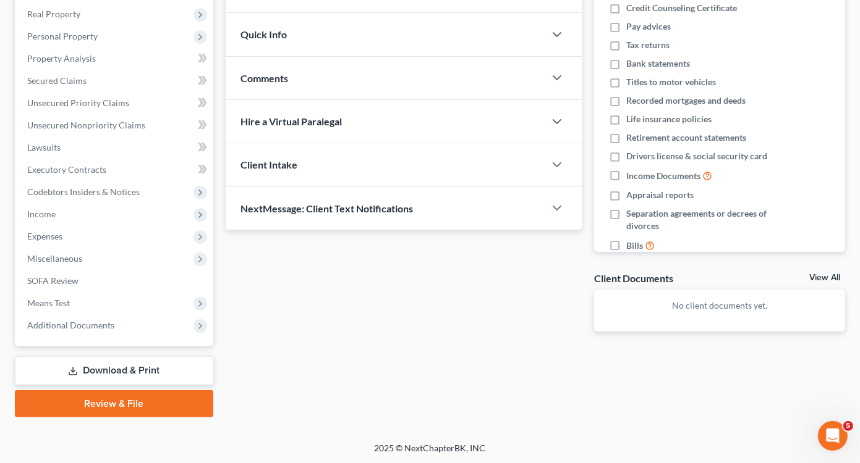
click at [130, 367] on link "Download & Print" at bounding box center [114, 371] width 198 height 29
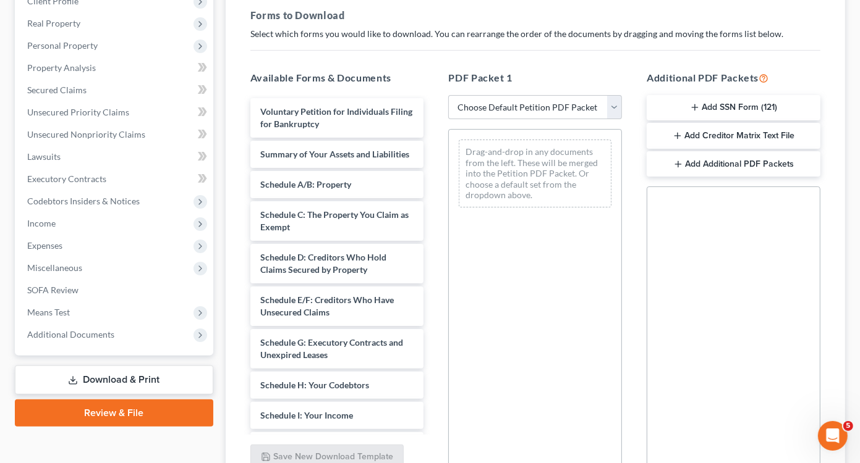
scroll to position [185, 0]
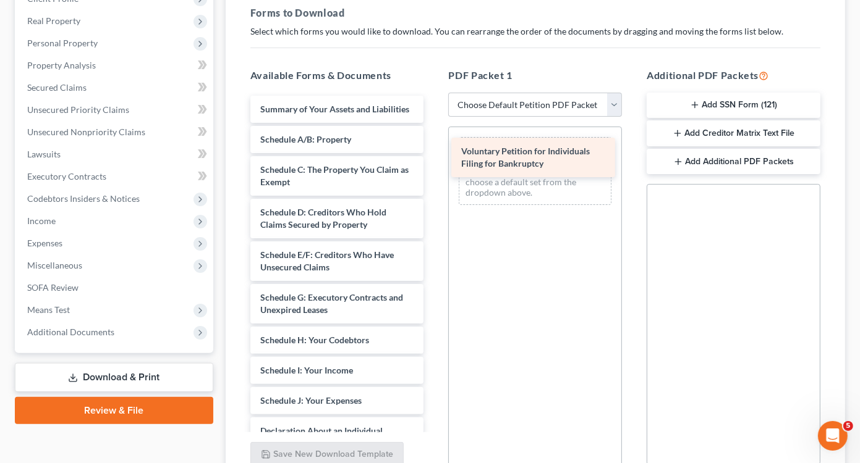
drag, startPoint x: 318, startPoint y: 111, endPoint x: 518, endPoint y: 154, distance: 205.4
click at [434, 154] on div "Voluntary Petition for Individuals Filing for Bankruptcy Voluntary Petition for…" at bounding box center [336, 413] width 193 height 635
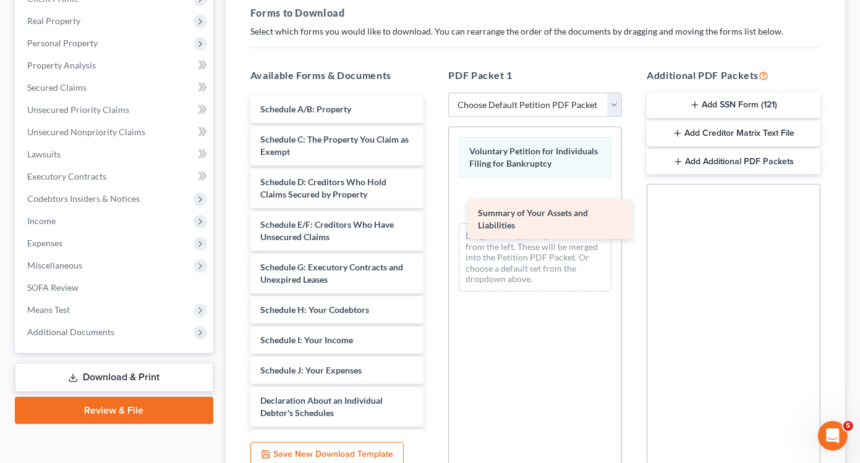
drag, startPoint x: 324, startPoint y: 115, endPoint x: 528, endPoint y: 213, distance: 226.1
click at [434, 213] on div "Summary of Your Assets and Liabilities Summary of Your Assets and Liabilities S…" at bounding box center [336, 398] width 193 height 605
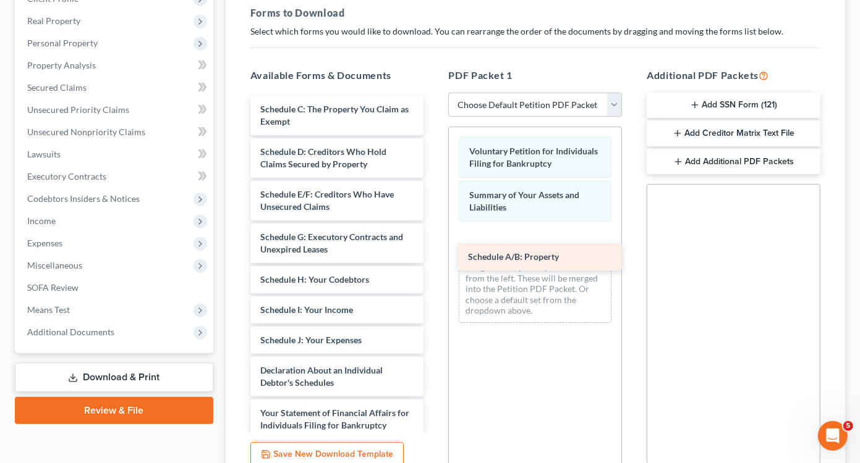
drag, startPoint x: 339, startPoint y: 108, endPoint x: 546, endPoint y: 256, distance: 255.0
click at [434, 256] on div "Schedule A/B: Property Schedule A/B: Property Schedule C: The Property You Clai…" at bounding box center [336, 383] width 193 height 575
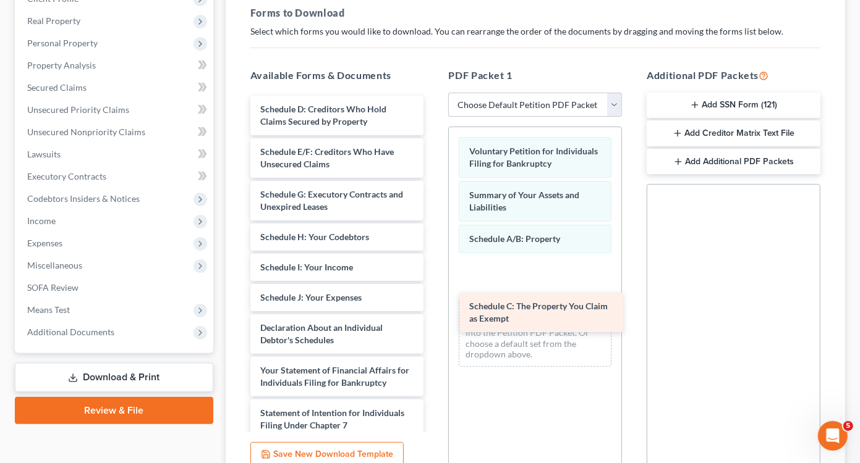
drag, startPoint x: 356, startPoint y: 119, endPoint x: 564, endPoint y: 284, distance: 265.2
click at [434, 284] on div "Schedule C: The Property You Claim as Exempt Schedule C: The Property You Claim…" at bounding box center [336, 362] width 193 height 532
click at [561, 282] on div "Voluntary Petition for Individuals Filing for Bankruptcy Summary of Your Assets…" at bounding box center [535, 252] width 172 height 250
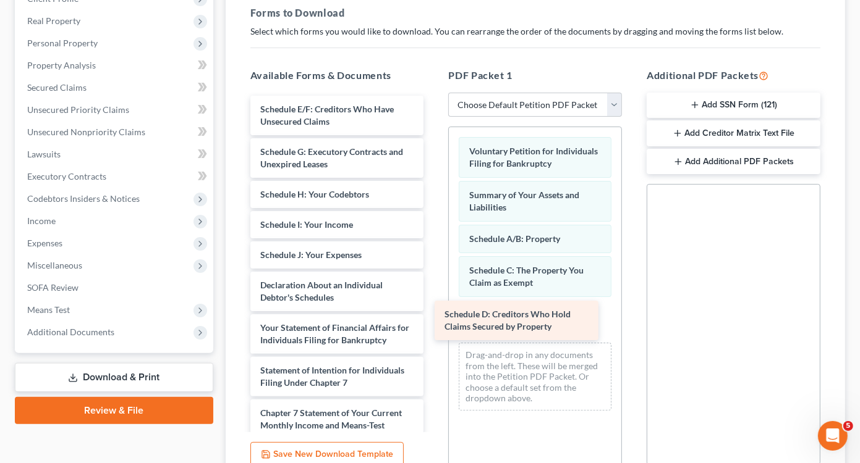
drag, startPoint x: 370, startPoint y: 111, endPoint x: 554, endPoint y: 317, distance: 276.1
click at [434, 317] on div "Schedule D: Creditors Who Hold Claims Secured by Property Schedule D: Creditors…" at bounding box center [336, 340] width 193 height 489
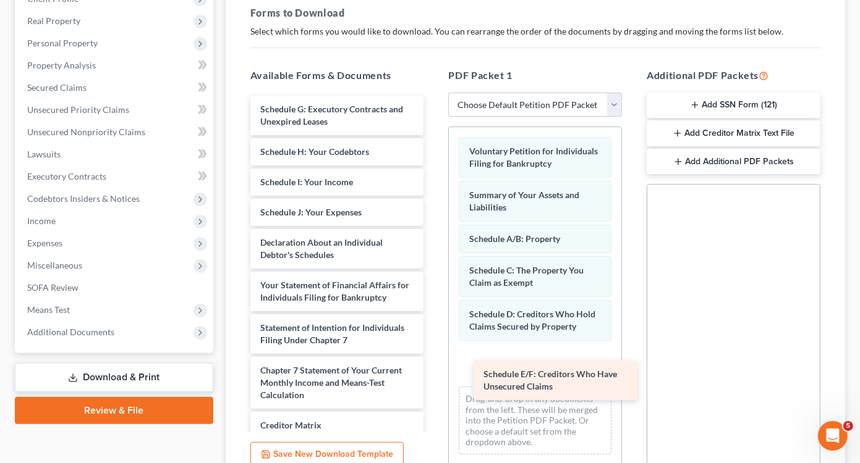
drag, startPoint x: 342, startPoint y: 112, endPoint x: 565, endPoint y: 370, distance: 340.0
click at [434, 370] on div "Schedule E/F: Creditors Who Have Unsecured Claims Schedule E/F: Creditors Who H…" at bounding box center [336, 319] width 193 height 447
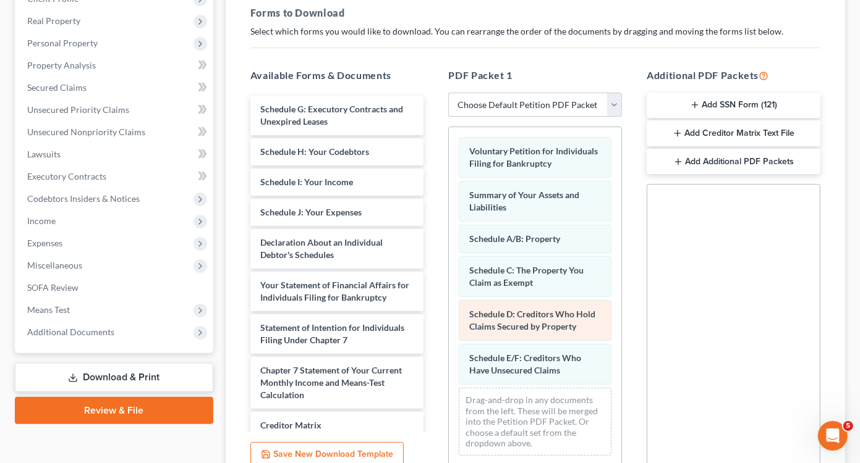
scroll to position [22, 0]
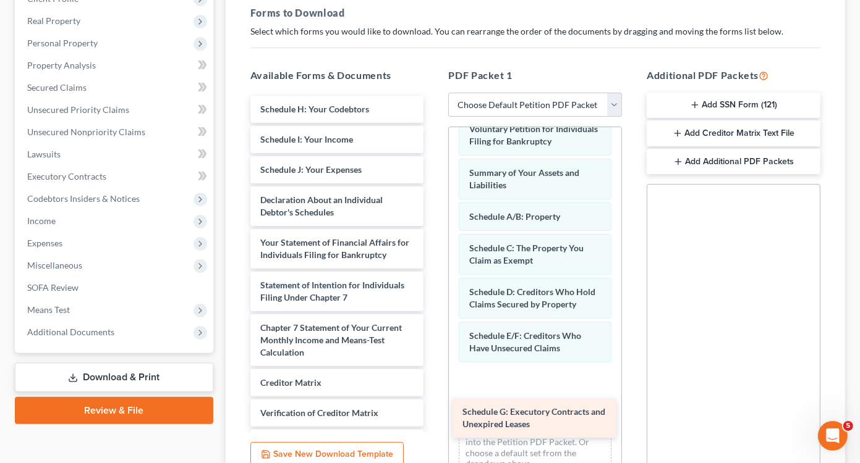
drag, startPoint x: 366, startPoint y: 114, endPoint x: 575, endPoint y: 391, distance: 347.3
click at [434, 391] on div "Schedule G: Executory Contracts and Unexpired Leases Schedule G: Executory Cont…" at bounding box center [336, 298] width 193 height 404
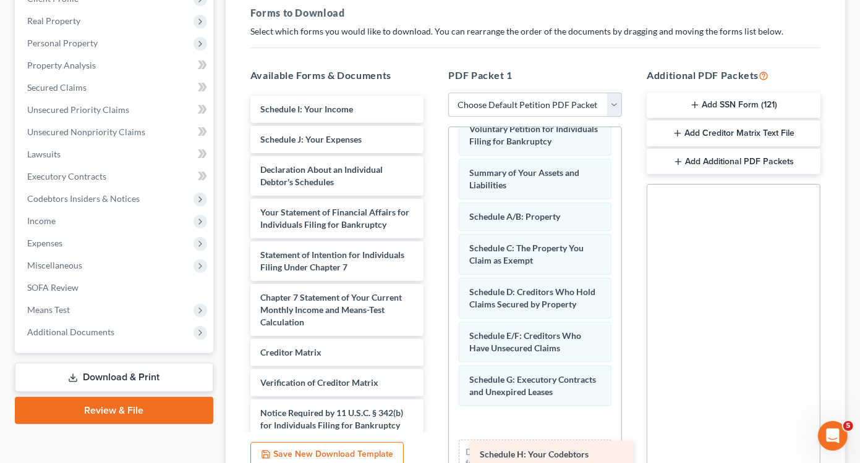
drag, startPoint x: 364, startPoint y: 109, endPoint x: 583, endPoint y: 447, distance: 403.1
click at [434, 447] on div "Schedule H: Your Codebtors Schedule H: Your Codebtors Schedule I: Your Income S…" at bounding box center [336, 283] width 193 height 374
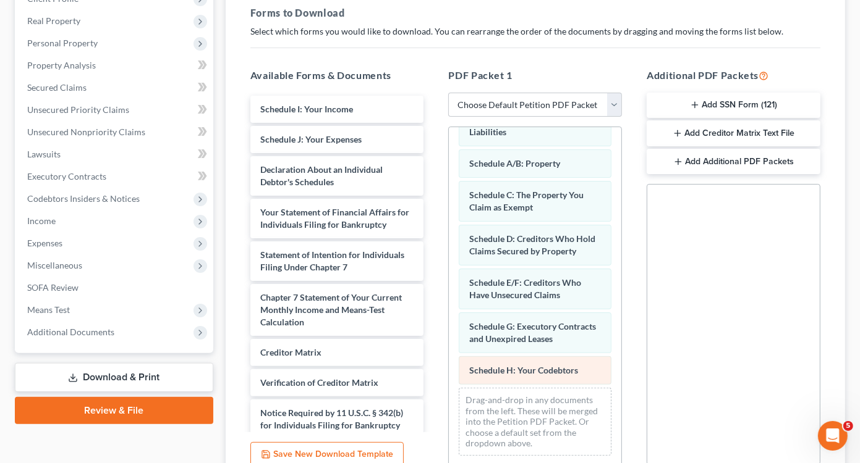
scroll to position [109, 0]
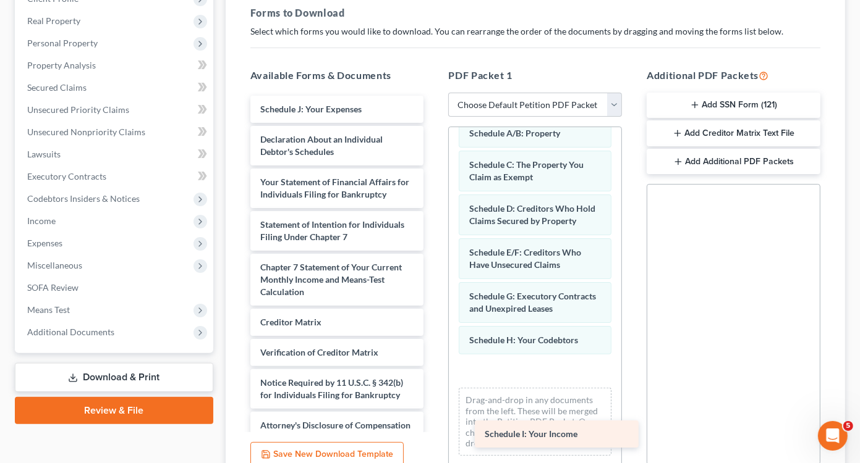
drag, startPoint x: 346, startPoint y: 104, endPoint x: 557, endPoint y: 403, distance: 365.7
click at [434, 403] on div "Schedule I: Your Income Schedule I: Your Income Schedule J: Your Expenses Decla…" at bounding box center [336, 268] width 193 height 344
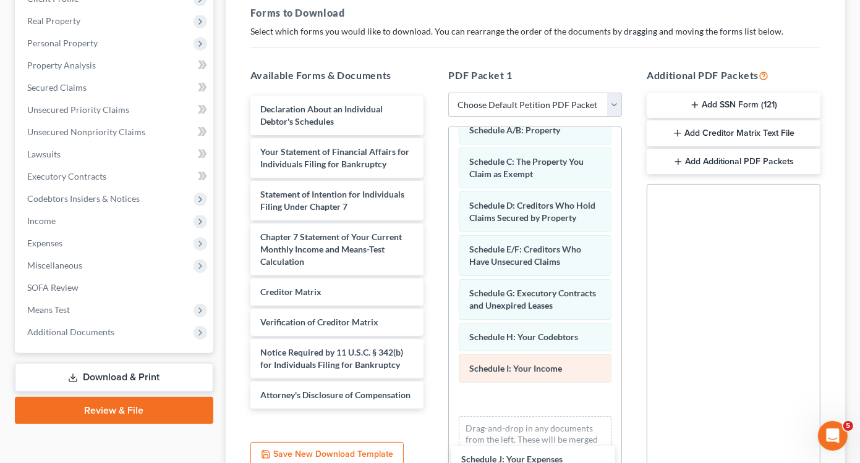
drag, startPoint x: 334, startPoint y: 108, endPoint x: 524, endPoint y: 416, distance: 362.4
click at [434, 409] on div "Schedule J: Your Expenses Schedule J: Your Expenses Declaration About an Indivi…" at bounding box center [336, 252] width 193 height 313
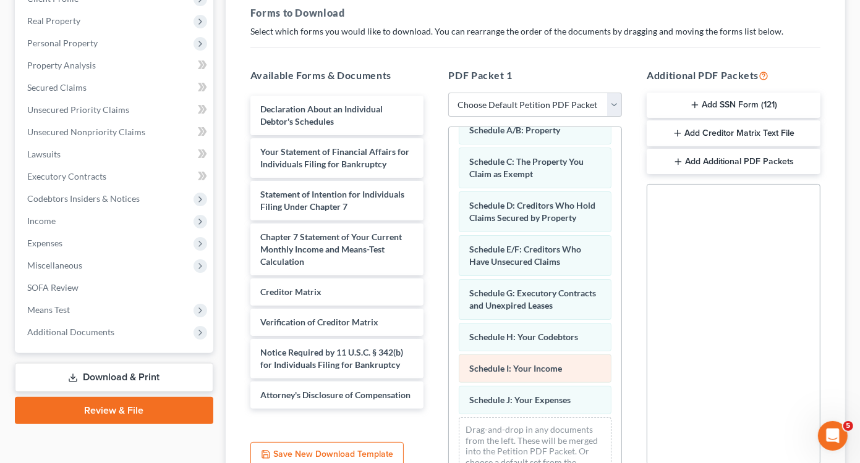
scroll to position [172, 0]
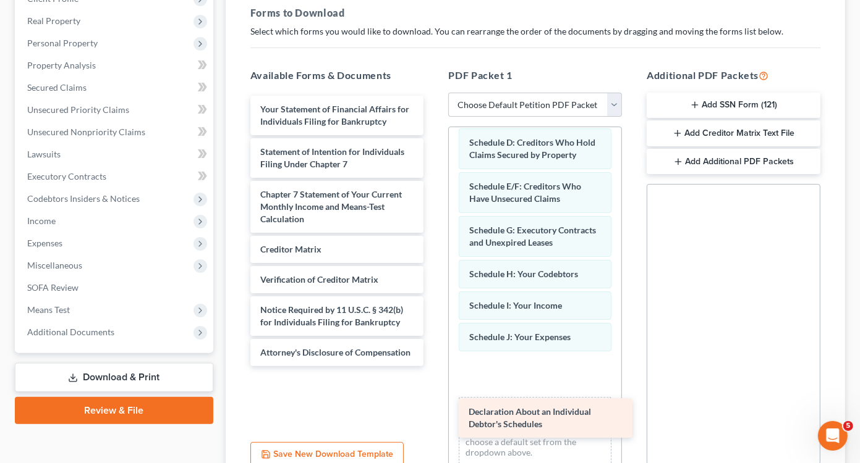
drag, startPoint x: 337, startPoint y: 122, endPoint x: 539, endPoint y: 415, distance: 356.0
click at [434, 366] on div "Declaration About an Individual Debtor's Schedules Declaration About an Individ…" at bounding box center [336, 231] width 193 height 271
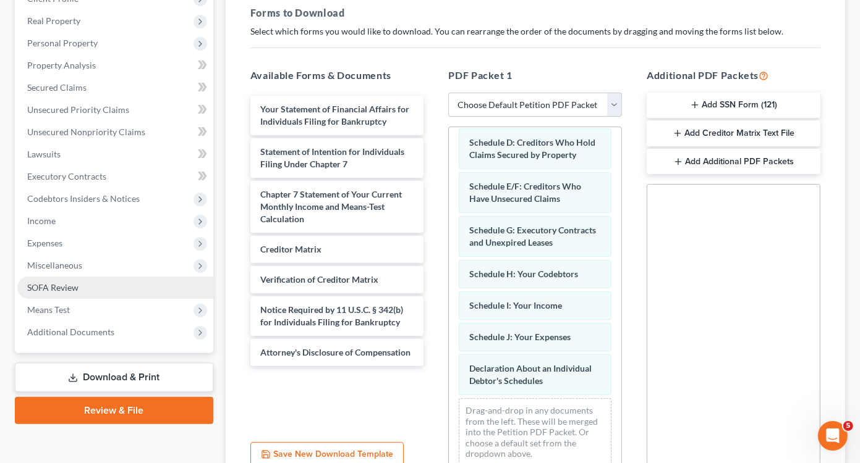
click at [53, 285] on span "SOFA Review" at bounding box center [52, 287] width 51 height 11
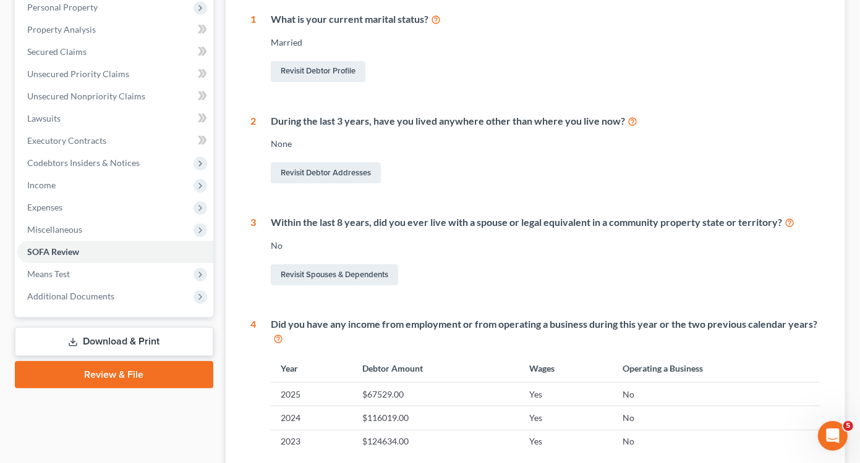
scroll to position [247, 0]
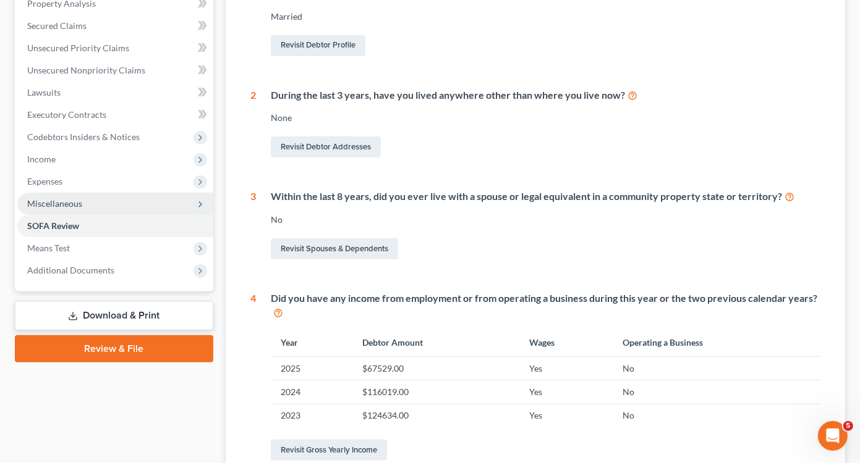
click at [69, 203] on span "Miscellaneous" at bounding box center [54, 203] width 55 height 11
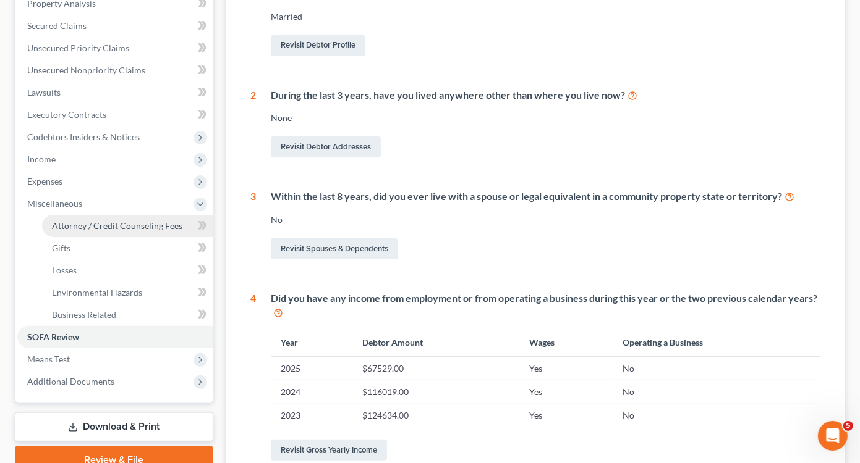
click at [93, 223] on span "Attorney / Credit Counseling Fees" at bounding box center [117, 226] width 130 height 11
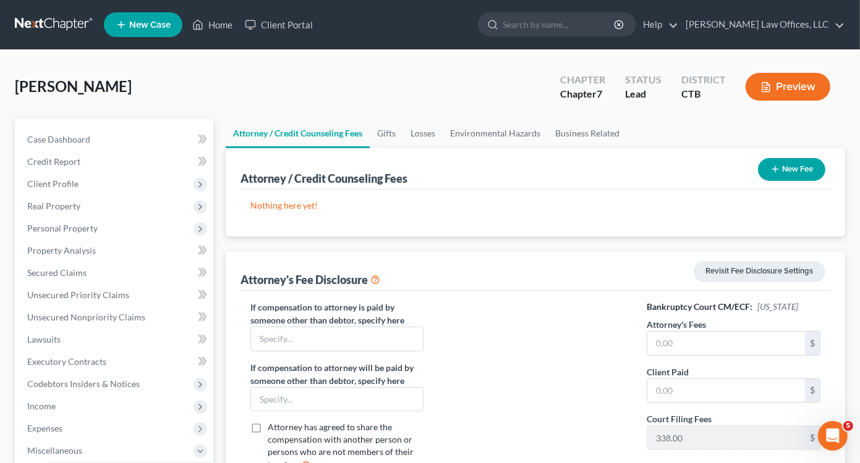
click at [791, 170] on button "New Fee" at bounding box center [791, 169] width 67 height 23
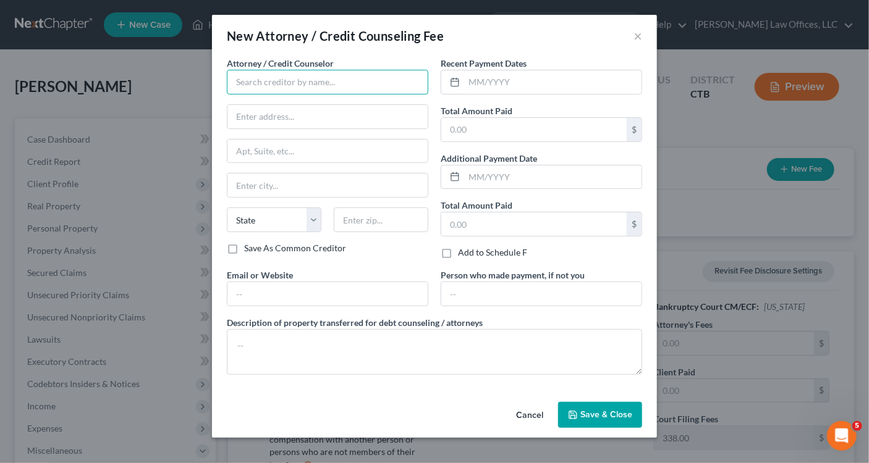
click at [265, 85] on input "text" at bounding box center [327, 82] width 201 height 25
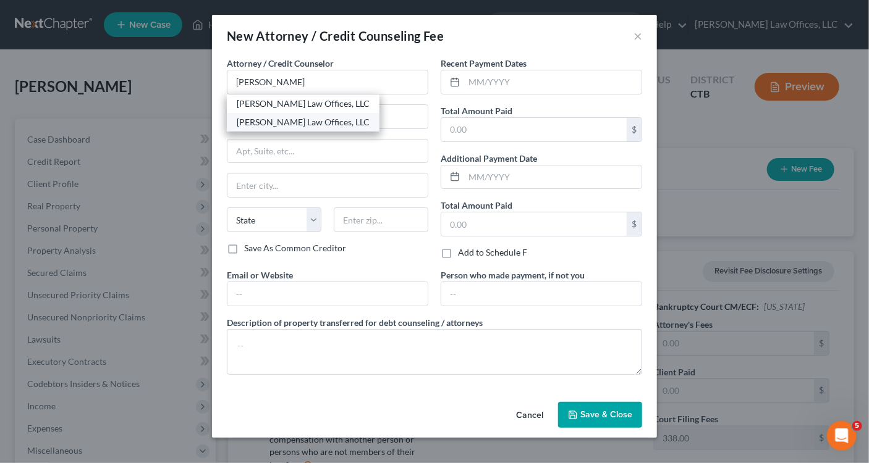
click at [255, 123] on div "[PERSON_NAME] Law Offices, LLC" at bounding box center [303, 122] width 133 height 12
type input "[PERSON_NAME] Law Offices, LLC"
type input "48 Wall Street, 2nd Floor"
type input "Norwalk"
select select "6"
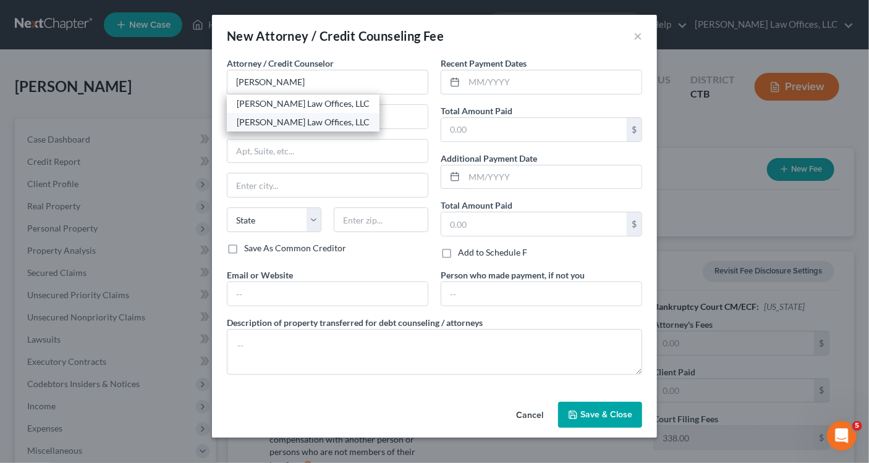
type input "06850"
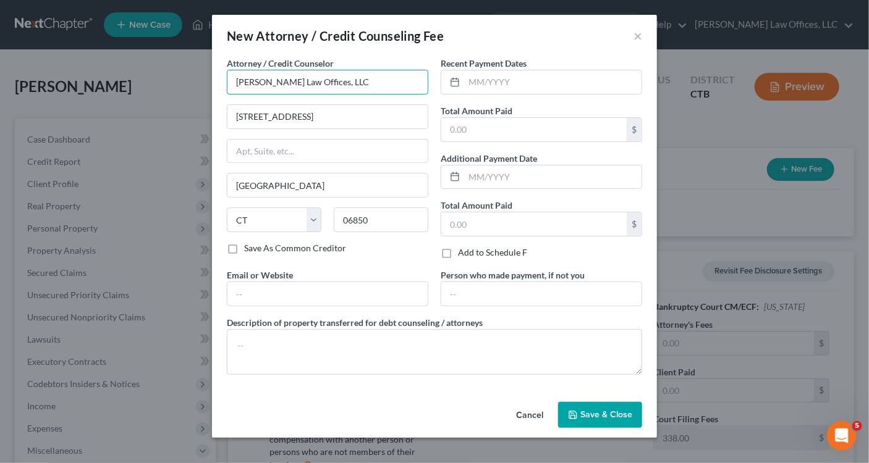
click at [343, 77] on input "[PERSON_NAME] Law Offices, LLC" at bounding box center [327, 82] width 201 height 25
click at [350, 111] on input "48 Wall Street, 2nd Floor" at bounding box center [327, 116] width 200 height 23
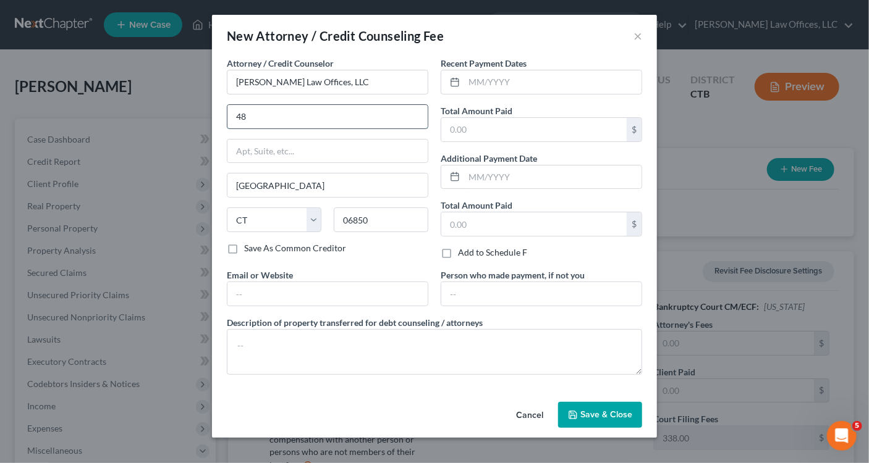
type input "4"
click at [356, 82] on input "[PERSON_NAME] Law Offices, LLC" at bounding box center [327, 82] width 201 height 25
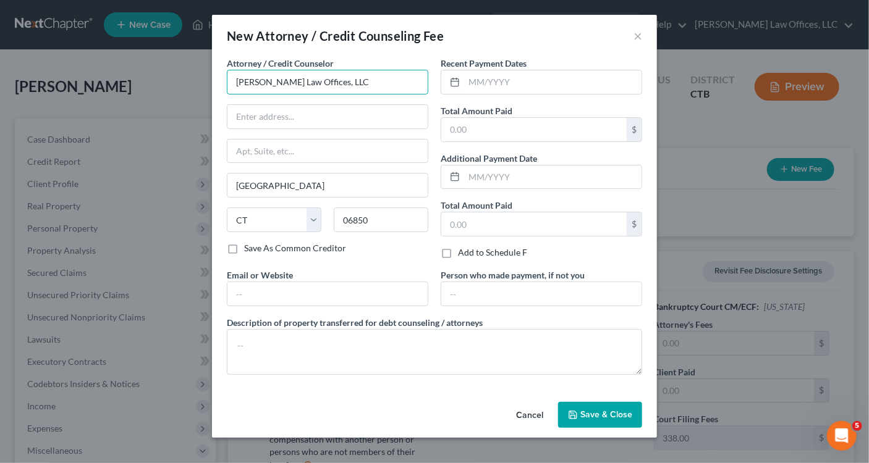
click at [347, 82] on input "[PERSON_NAME] Law Offices, LLC" at bounding box center [327, 82] width 201 height 25
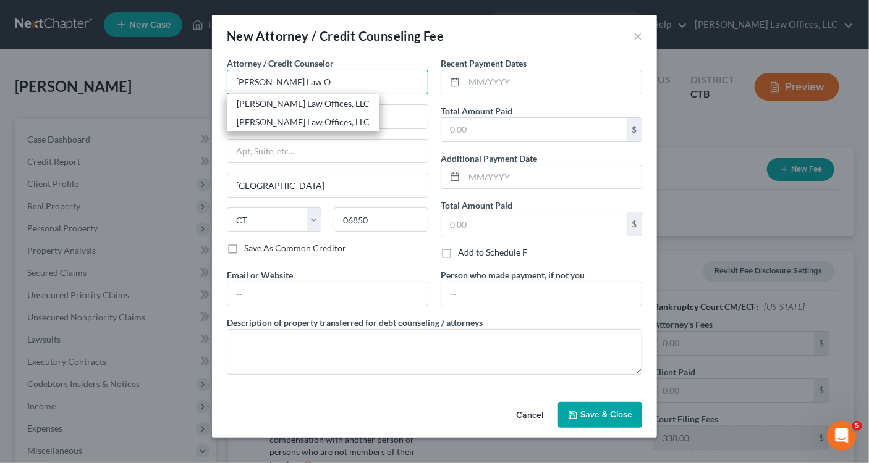
click at [281, 85] on input "Gustafson Law O" at bounding box center [327, 82] width 201 height 25
click at [290, 123] on div "[PERSON_NAME] Law Offices, LLC" at bounding box center [303, 122] width 133 height 12
type input "[PERSON_NAME] Law Offices, LLC"
type input "48 Wall Street, 2nd Floor"
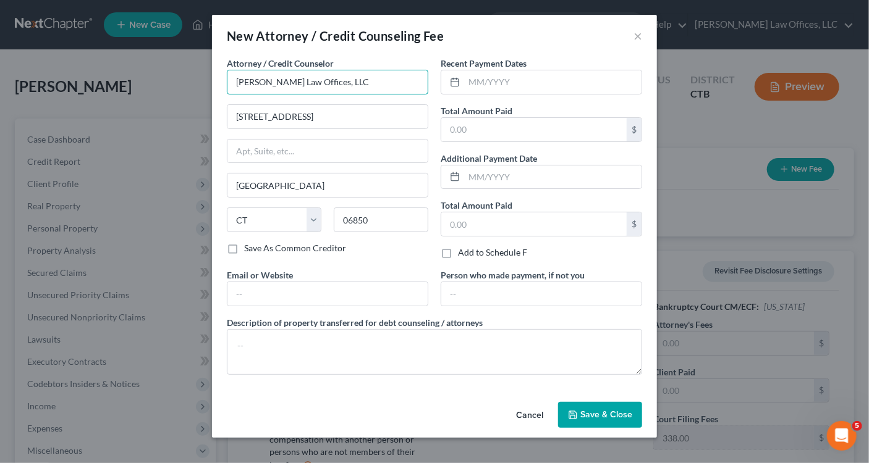
click at [346, 80] on input "[PERSON_NAME] Law Offices, LLC" at bounding box center [327, 82] width 201 height 25
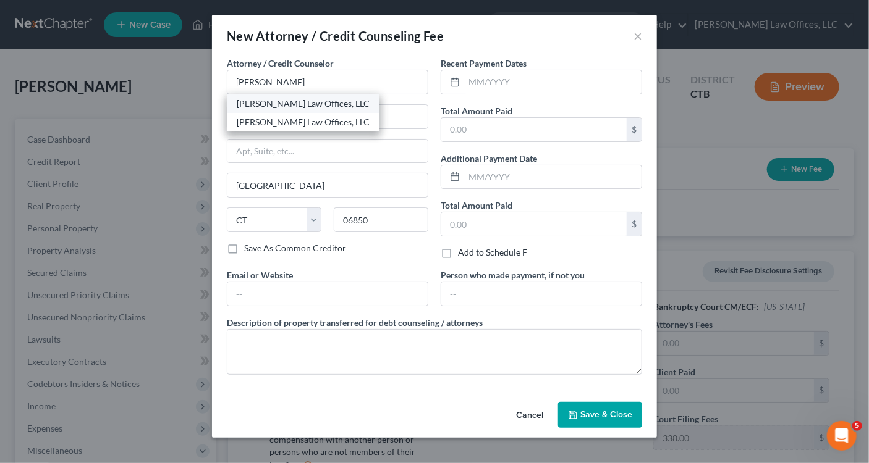
click at [284, 105] on div "[PERSON_NAME] Law Offices, LLC" at bounding box center [303, 104] width 133 height 12
type input "[PERSON_NAME] Law Offices, LLC"
type input "16 River Street, 2nd Floor"
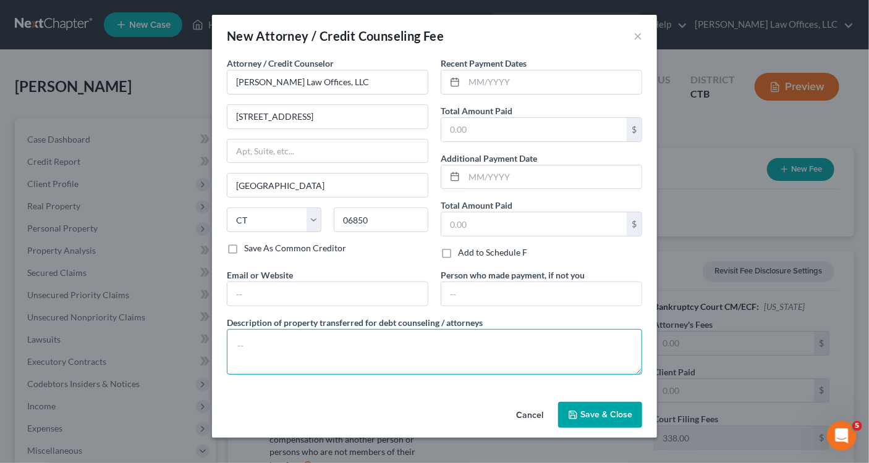
click at [276, 347] on textarea at bounding box center [434, 352] width 415 height 46
type textarea "Chapter 7 Petition"
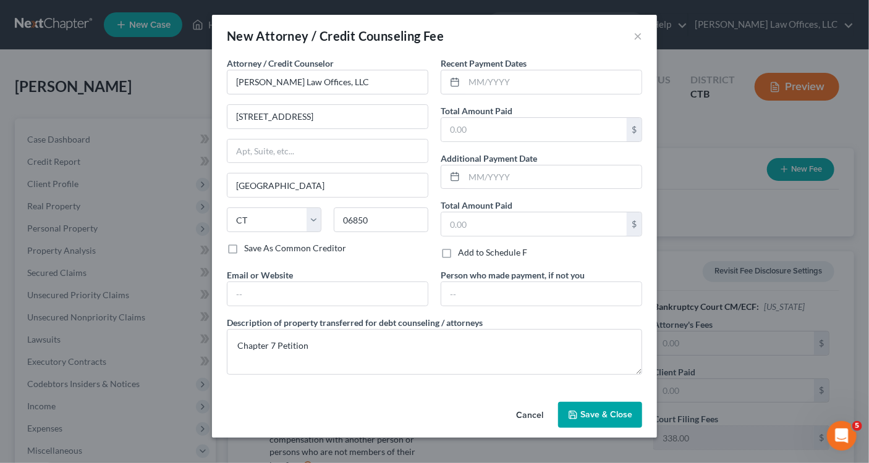
click at [591, 406] on button "Save & Close" at bounding box center [600, 415] width 84 height 26
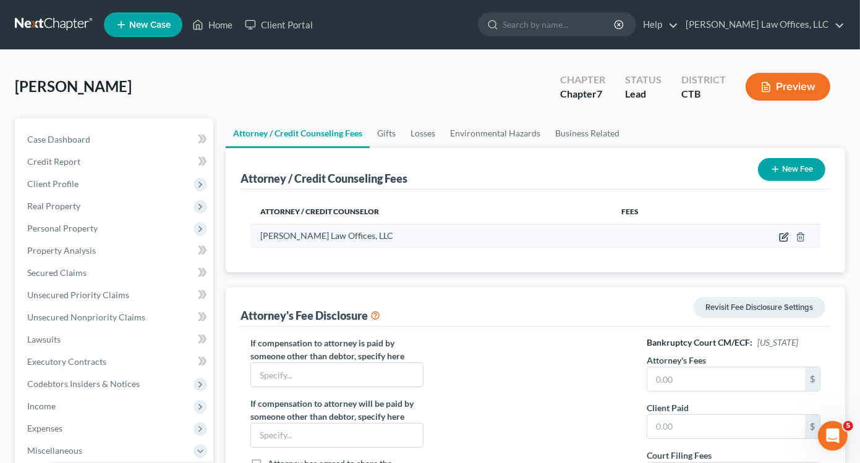
click at [783, 235] on icon "button" at bounding box center [785, 236] width 6 height 6
select select "6"
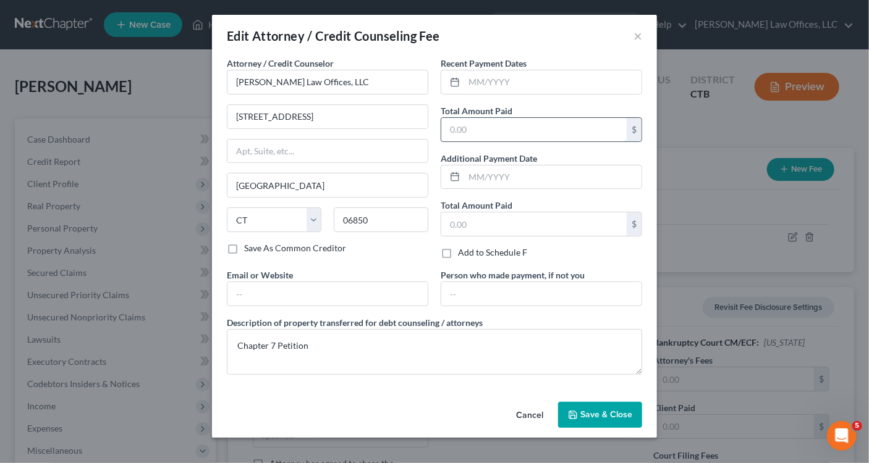
click at [485, 129] on input "text" at bounding box center [533, 129] width 185 height 23
type input "3,000"
click at [487, 227] on input "text" at bounding box center [533, 224] width 185 height 23
click at [608, 418] on span "Save & Close" at bounding box center [606, 415] width 52 height 11
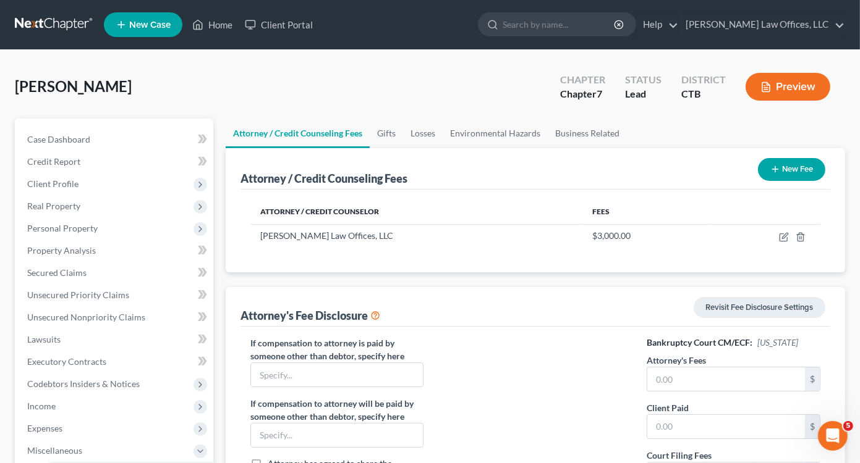
scroll to position [124, 0]
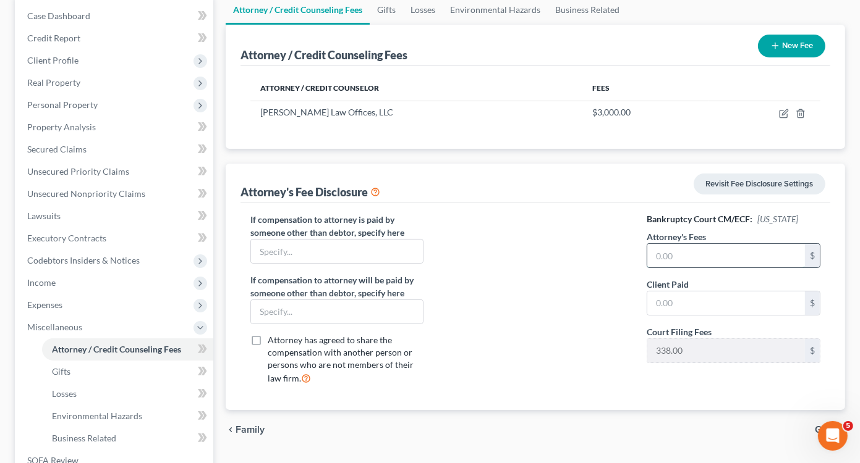
click at [696, 252] on input "text" at bounding box center [726, 255] width 158 height 23
type input "3,000"
click at [722, 296] on input "text" at bounding box center [726, 303] width 158 height 23
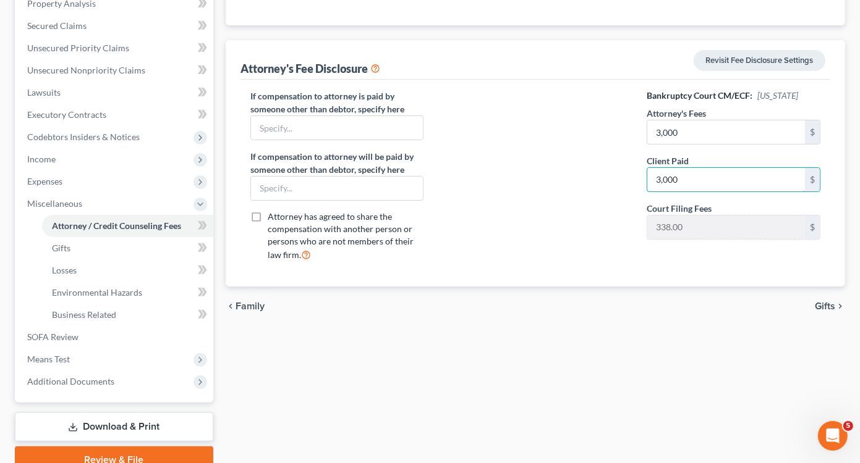
scroll to position [0, 0]
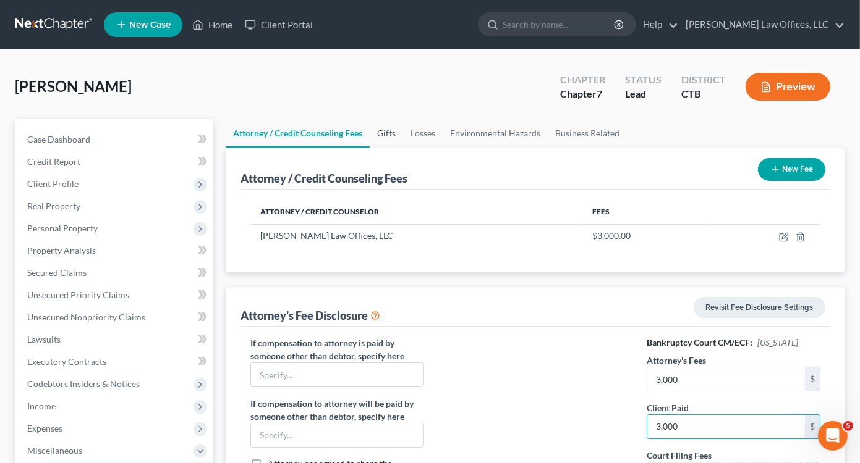
type input "3,000"
click at [386, 132] on link "Gifts" at bounding box center [386, 134] width 33 height 30
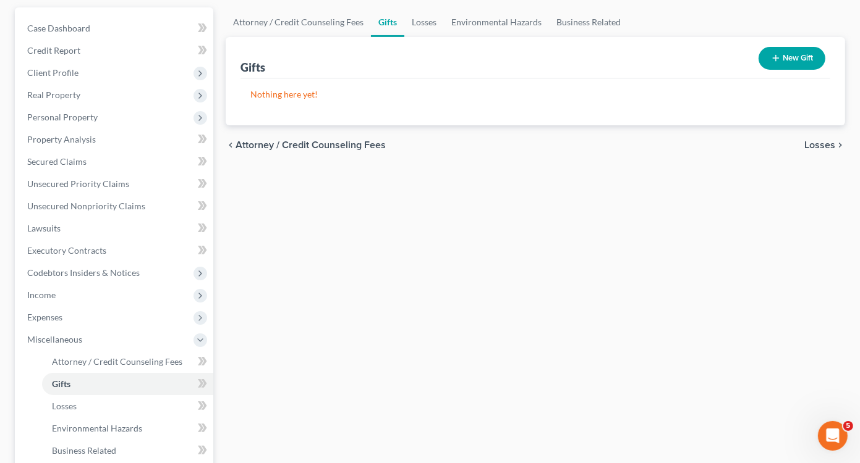
scroll to position [303, 0]
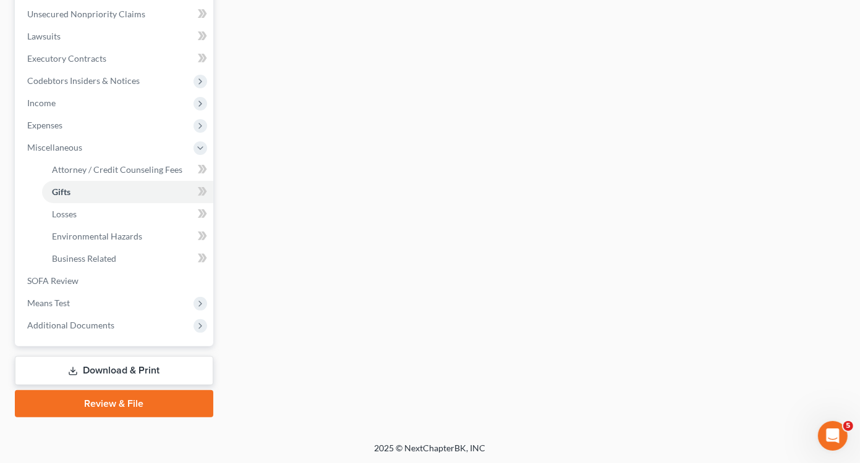
click at [127, 371] on link "Download & Print" at bounding box center [114, 371] width 198 height 29
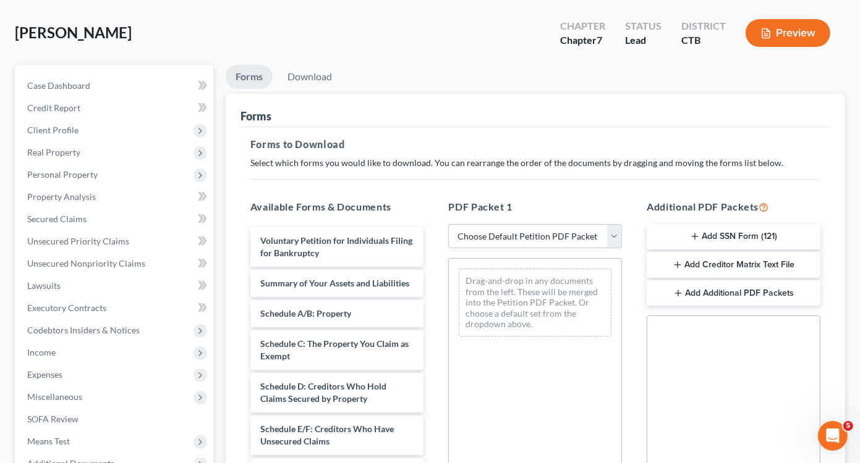
scroll to position [124, 0]
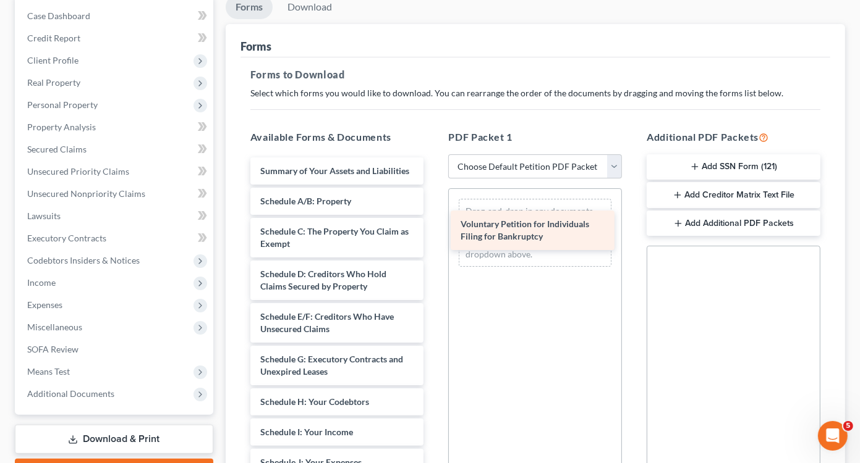
drag, startPoint x: 326, startPoint y: 186, endPoint x: 526, endPoint y: 240, distance: 207.5
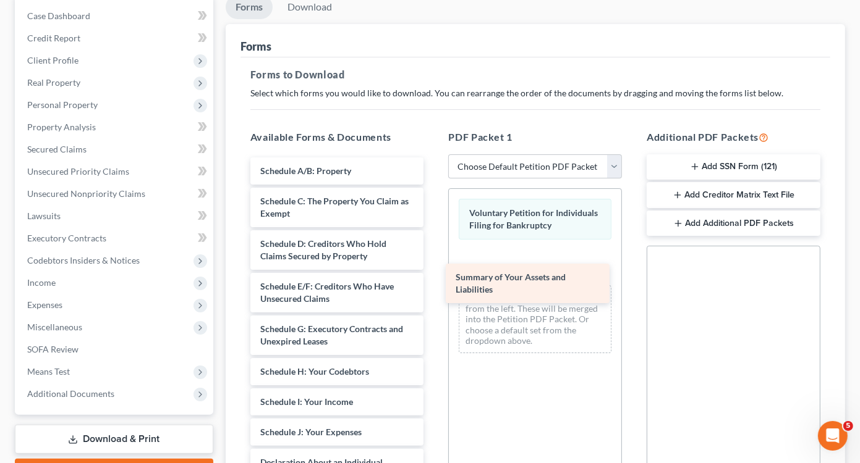
drag, startPoint x: 339, startPoint y: 182, endPoint x: 533, endPoint y: 287, distance: 220.4
click at [434, 287] on div "Summary of Your Assets and Liabilities Summary of Your Assets and Liabilities S…" at bounding box center [336, 460] width 193 height 605
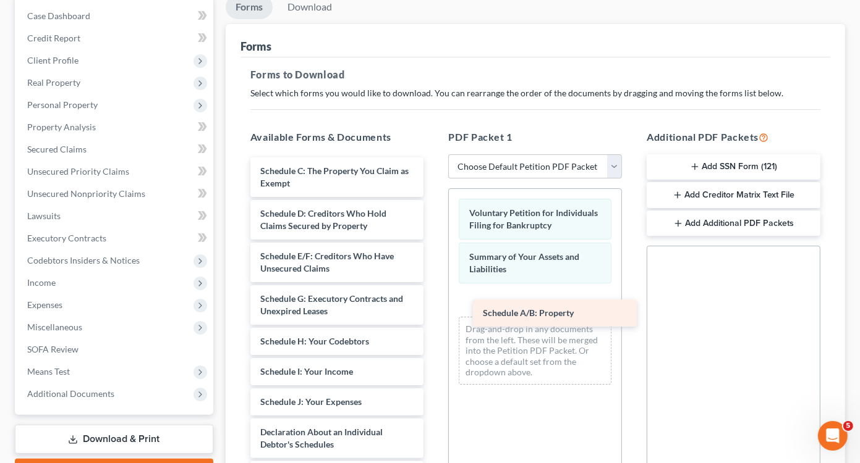
drag, startPoint x: 336, startPoint y: 168, endPoint x: 548, endPoint y: 302, distance: 250.5
click at [434, 306] on div "Schedule A/B: Property Schedule A/B: Property Schedule C: The Property You Clai…" at bounding box center [336, 445] width 193 height 575
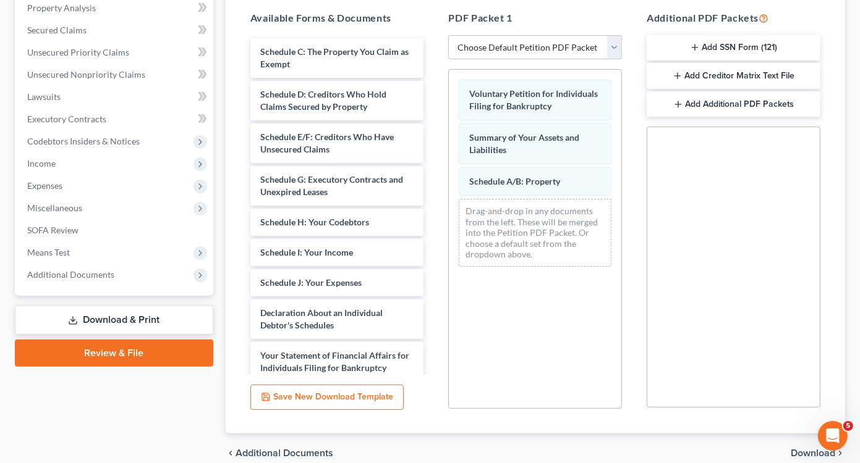
scroll to position [247, 0]
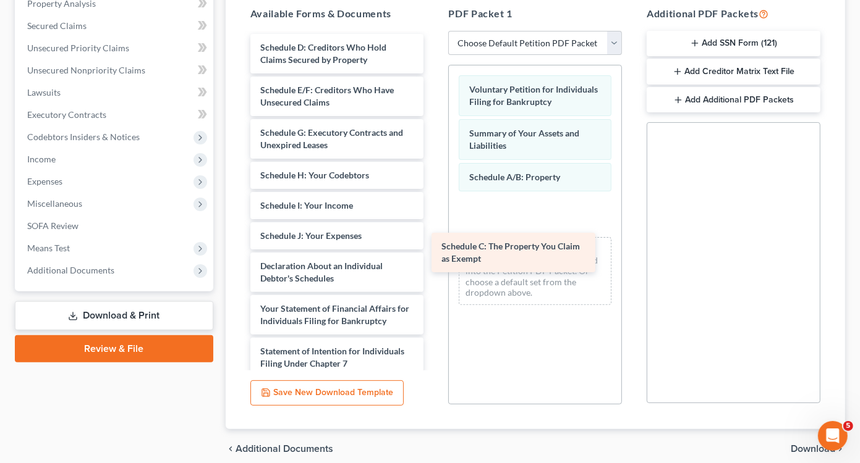
drag, startPoint x: 360, startPoint y: 60, endPoint x: 543, endPoint y: 238, distance: 255.6
click at [434, 238] on div "Schedule C: The Property You Claim as Exempt Schedule C: The Property You Claim…" at bounding box center [336, 300] width 193 height 532
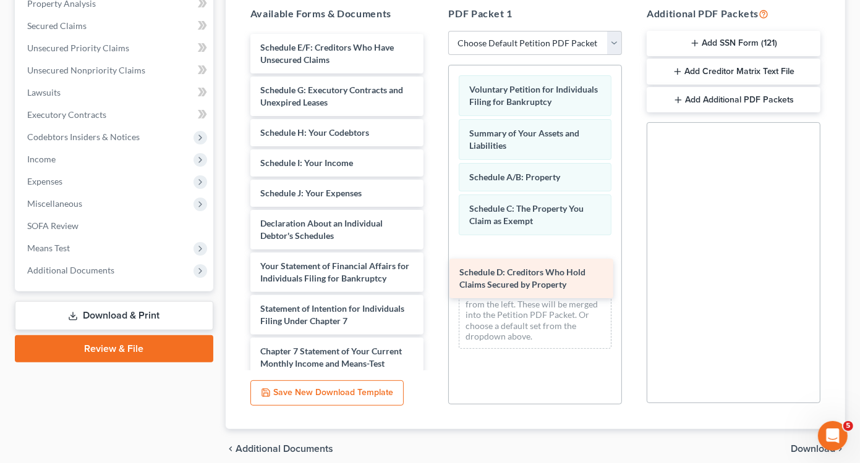
drag, startPoint x: 324, startPoint y: 55, endPoint x: 523, endPoint y: 281, distance: 301.2
click at [434, 281] on div "Schedule D: Creditors Who Hold Claims Secured by Property Schedule D: Creditors…" at bounding box center [336, 278] width 193 height 489
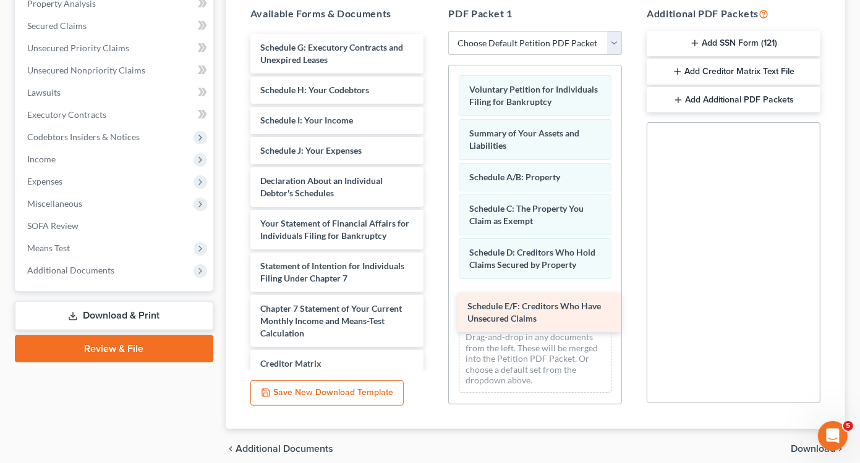
drag, startPoint x: 331, startPoint y: 59, endPoint x: 541, endPoint y: 315, distance: 330.2
click at [434, 315] on div "Schedule E/F: Creditors Who Have Unsecured Claims Schedule E/F: Creditors Who H…" at bounding box center [336, 257] width 193 height 447
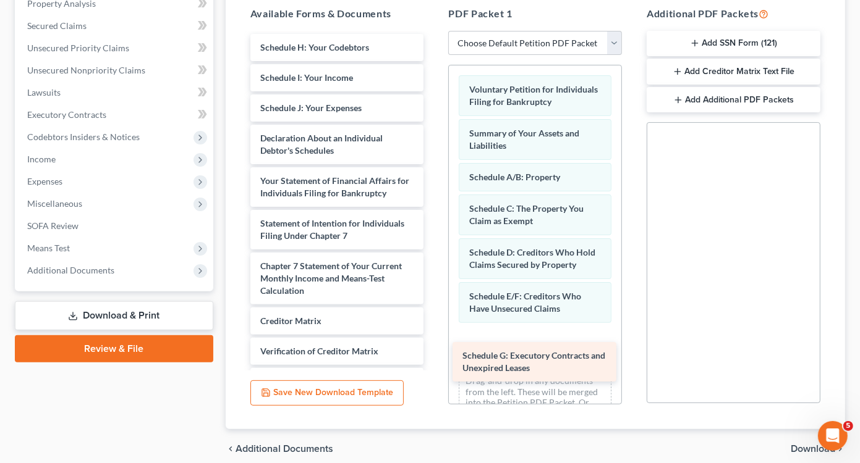
drag, startPoint x: 341, startPoint y: 54, endPoint x: 543, endPoint y: 364, distance: 369.7
click at [434, 364] on div "Schedule G: Executory Contracts and Unexpired Leases Schedule G: Executory Cont…" at bounding box center [336, 236] width 193 height 404
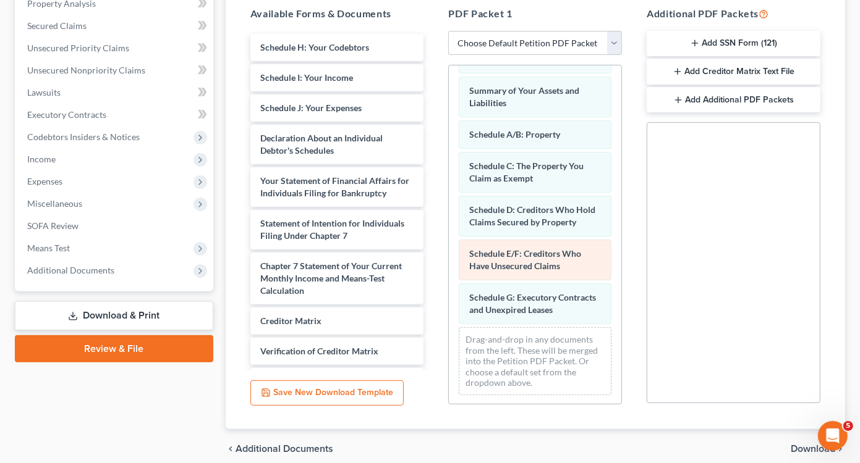
scroll to position [78, 0]
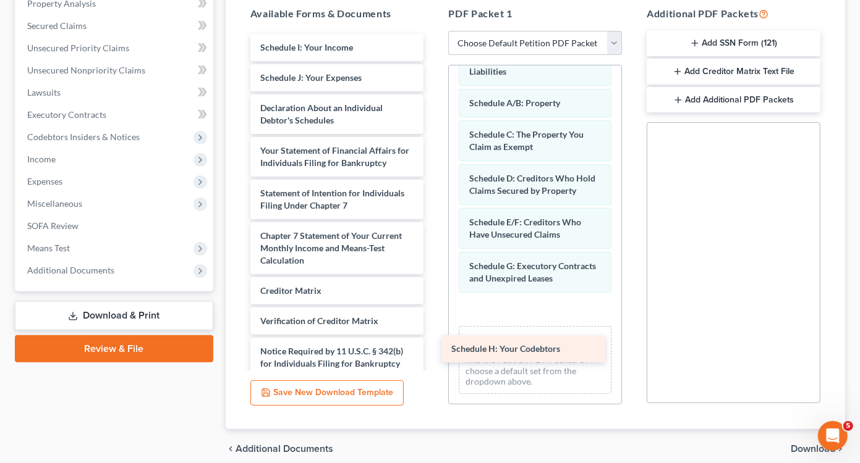
drag, startPoint x: 335, startPoint y: 51, endPoint x: 526, endPoint y: 353, distance: 357.4
click at [434, 353] on div "Schedule H: Your Codebtors Schedule H: Your Codebtors Schedule I: Your Income S…" at bounding box center [336, 221] width 193 height 374
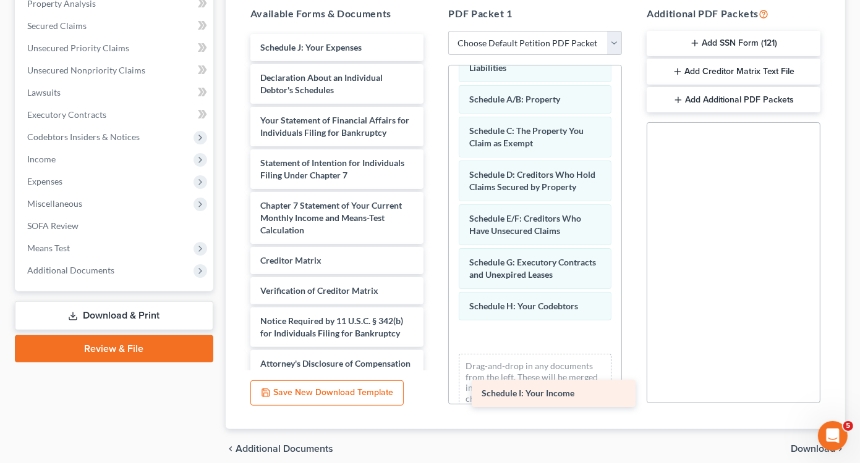
drag, startPoint x: 319, startPoint y: 45, endPoint x: 538, endPoint y: 370, distance: 391.8
click at [434, 370] on div "Schedule I: Your Income Schedule I: Your Income Schedule J: Your Expenses Decla…" at bounding box center [336, 206] width 193 height 344
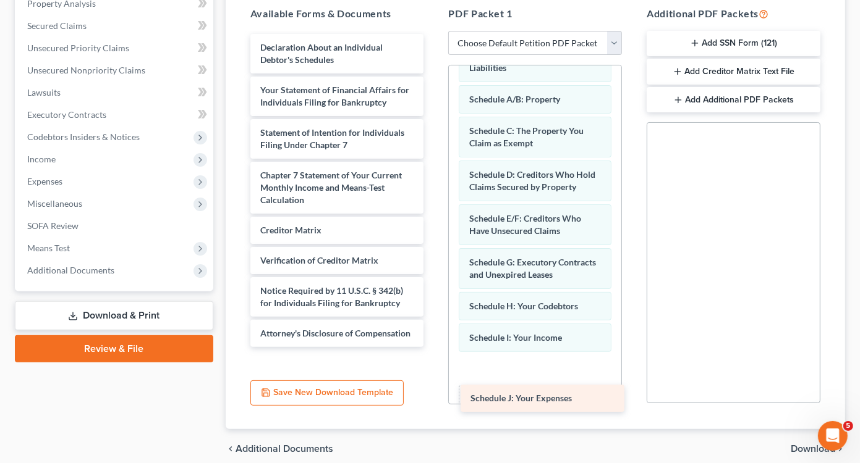
drag, startPoint x: 341, startPoint y: 45, endPoint x: 547, endPoint y: 391, distance: 402.9
click at [434, 347] on div "Schedule J: Your Expenses Schedule J: Your Expenses Declaration About an Indivi…" at bounding box center [336, 190] width 193 height 313
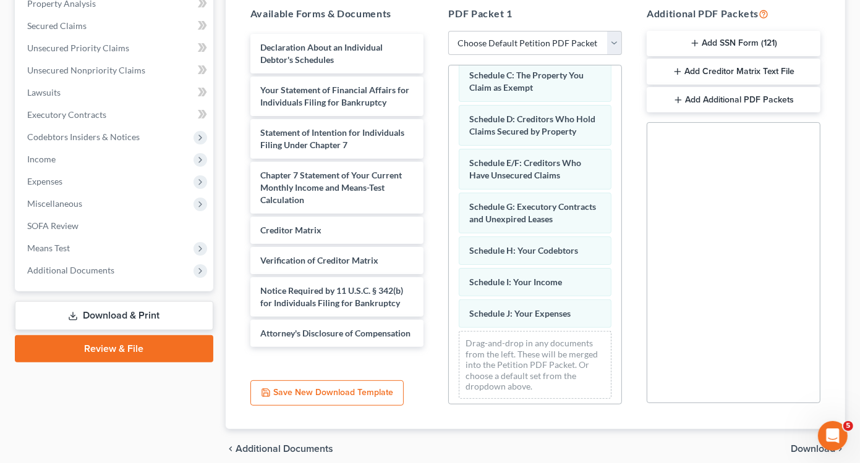
scroll to position [172, 0]
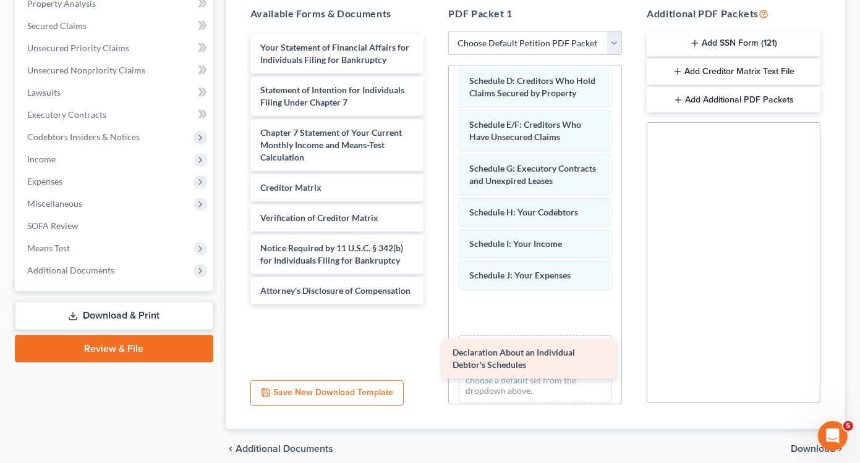
drag, startPoint x: 351, startPoint y: 56, endPoint x: 543, endPoint y: 363, distance: 361.8
click at [434, 305] on div "Declaration About an Individual Debtor's Schedules Declaration About an Individ…" at bounding box center [336, 169] width 193 height 271
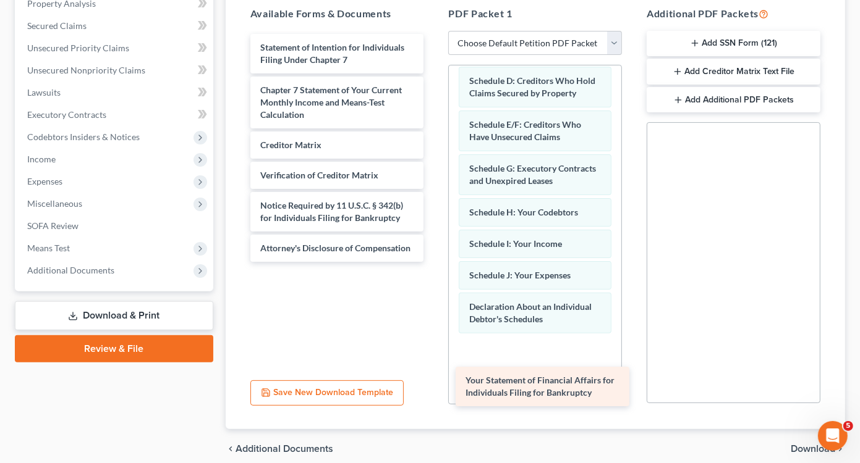
drag, startPoint x: 356, startPoint y: 54, endPoint x: 551, endPoint y: 382, distance: 381.3
click at [434, 262] on div "Your Statement of Financial Affairs for Individuals Filing for Bankruptcy Your …" at bounding box center [336, 148] width 193 height 228
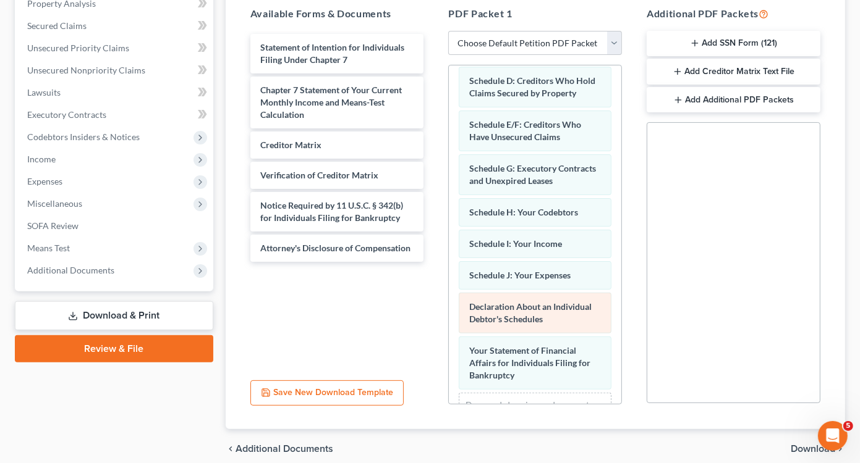
scroll to position [271, 0]
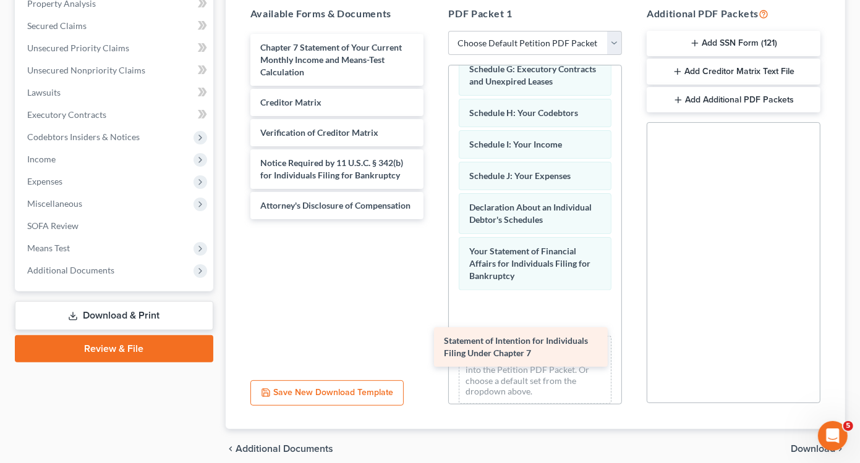
drag, startPoint x: 361, startPoint y: 60, endPoint x: 544, endPoint y: 355, distance: 347.2
click at [434, 219] on div "Statement of Intention for Individuals Filing Under Chapter 7 Statement of Inte…" at bounding box center [336, 126] width 193 height 185
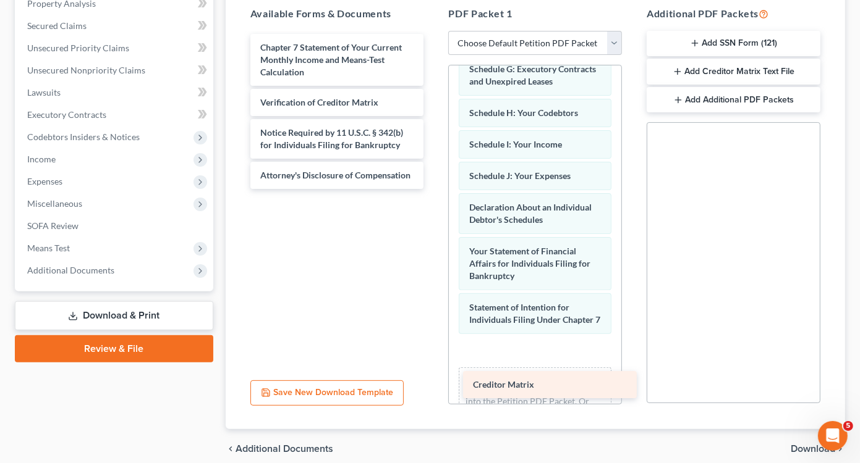
drag, startPoint x: 341, startPoint y: 108, endPoint x: 543, endPoint y: 377, distance: 335.9
click at [434, 189] on div "Creditor Matrix Chapter 7 Statement of Your Current Monthly Income and Means-Te…" at bounding box center [336, 111] width 193 height 155
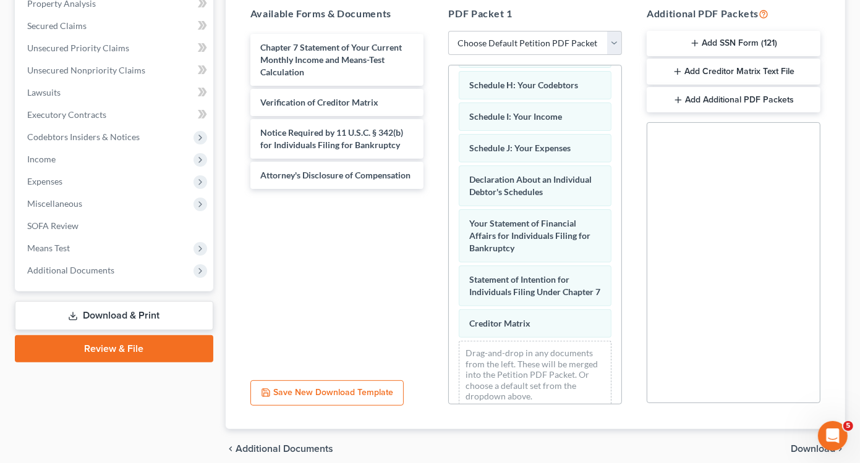
scroll to position [358, 0]
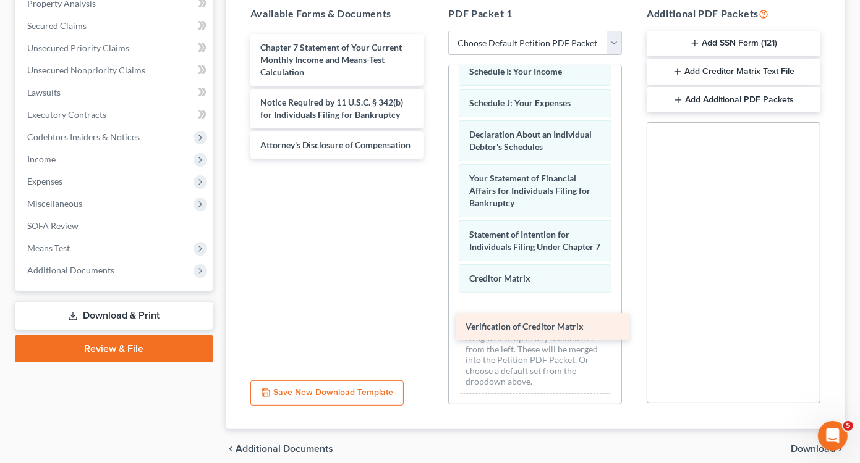
drag, startPoint x: 360, startPoint y: 102, endPoint x: 565, endPoint y: 328, distance: 304.9
click at [434, 159] on div "Verification of Creditor Matrix Chapter 7 Statement of Your Current Monthly Inc…" at bounding box center [336, 96] width 193 height 125
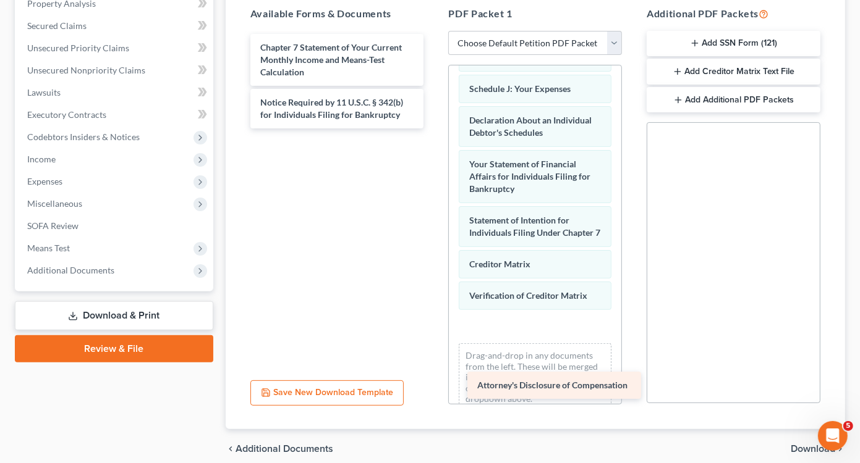
drag, startPoint x: 361, startPoint y: 150, endPoint x: 573, endPoint y: 384, distance: 315.9
click at [434, 129] on div "Attorney's Disclosure of Compensation Chapter 7 Statement of Your Current Month…" at bounding box center [336, 81] width 193 height 95
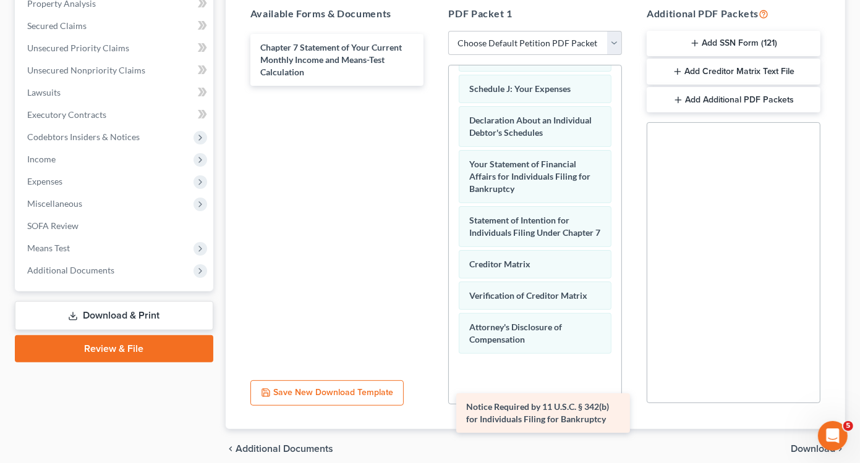
drag, startPoint x: 351, startPoint y: 185, endPoint x: 561, endPoint y: 403, distance: 302.9
click at [434, 86] on div "Notice Required by 11 U.S.C. § 342(b) for Individuals Filing for Bankruptcy Cha…" at bounding box center [336, 60] width 193 height 52
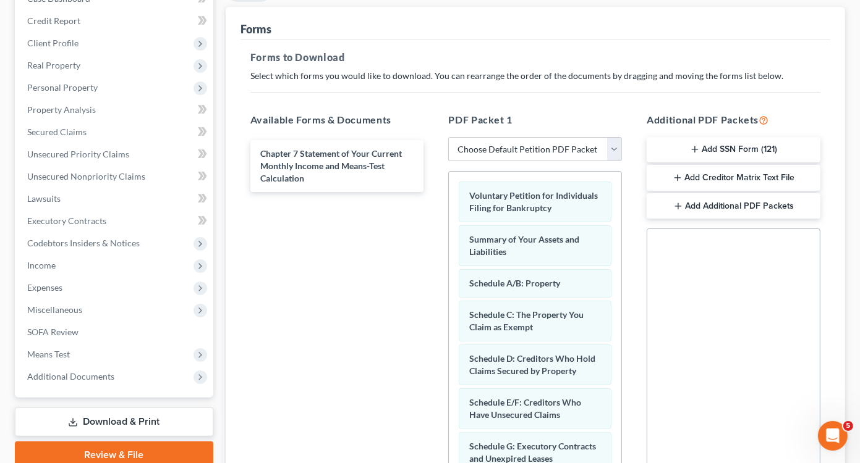
scroll to position [298, 0]
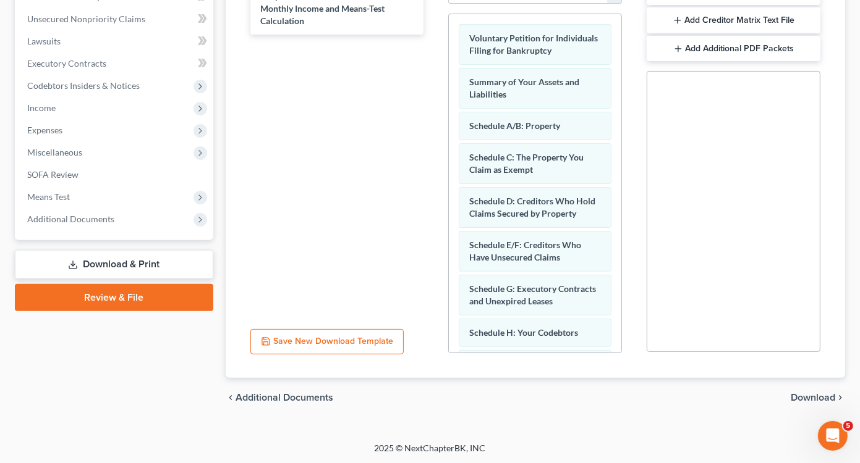
click at [800, 394] on span "Download" at bounding box center [812, 398] width 44 height 10
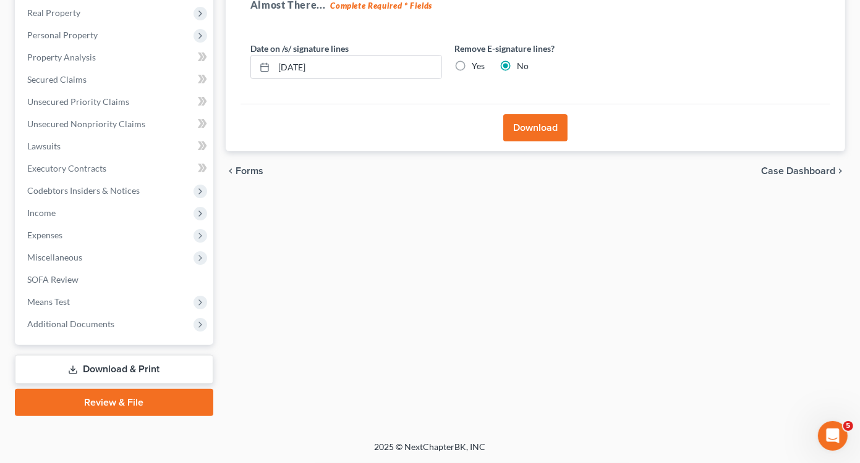
scroll to position [192, 0]
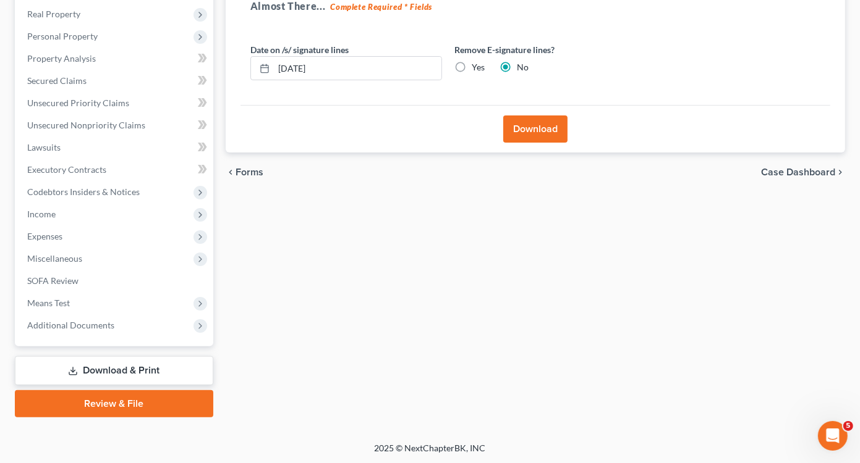
click at [541, 132] on button "Download" at bounding box center [535, 129] width 64 height 27
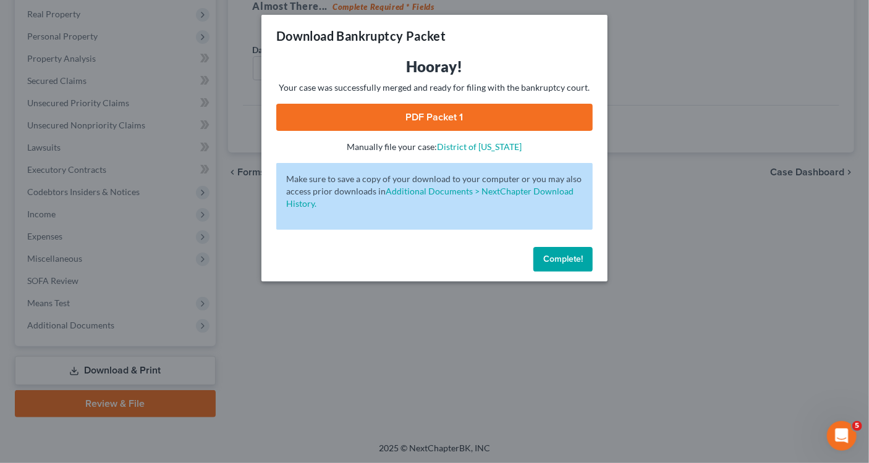
click at [462, 114] on link "PDF Packet 1" at bounding box center [434, 117] width 316 height 27
click at [554, 260] on span "Complete!" at bounding box center [563, 259] width 40 height 11
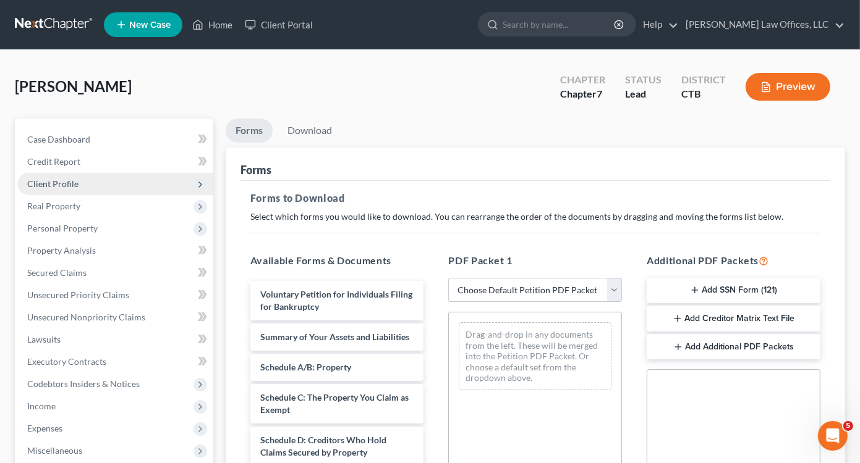
click at [66, 186] on span "Client Profile" at bounding box center [52, 184] width 51 height 11
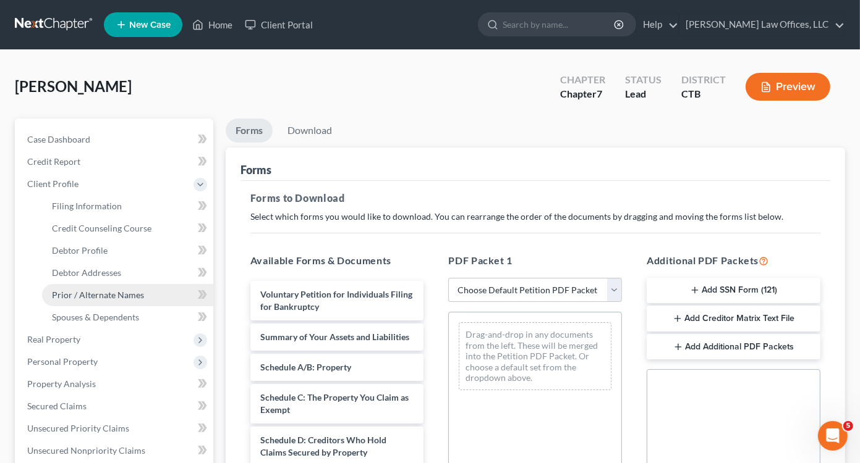
click at [87, 292] on span "Prior / Alternate Names" at bounding box center [98, 295] width 92 height 11
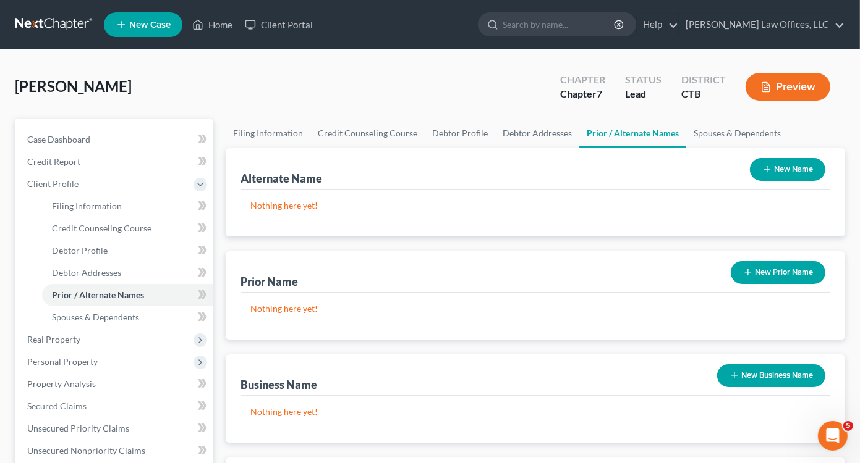
click at [784, 167] on button "New Name" at bounding box center [787, 169] width 75 height 23
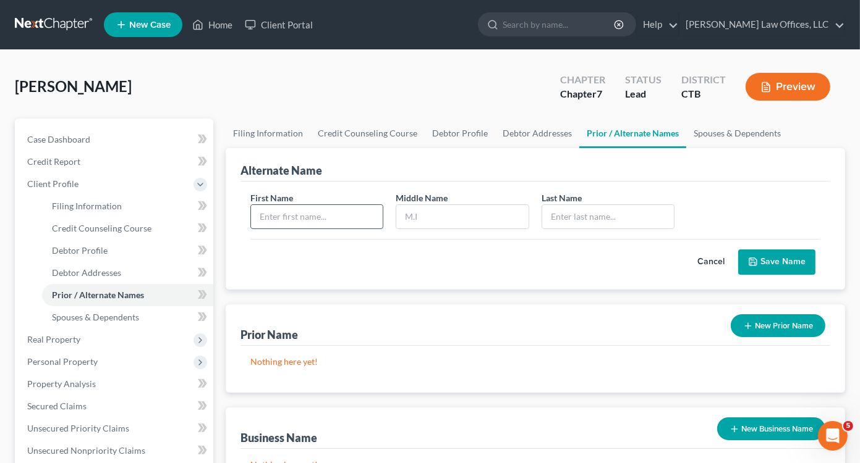
click at [279, 213] on input "text" at bounding box center [317, 216] width 132 height 23
type input "Michelle"
click at [408, 218] on input "text" at bounding box center [462, 216] width 132 height 23
click at [848, 102] on div "Carruthers, Michelle Upgraded Chapter Chapter 7 Status Lead District CTB Previe…" at bounding box center [430, 409] width 860 height 718
click at [408, 221] on input "text" at bounding box center [462, 216] width 132 height 23
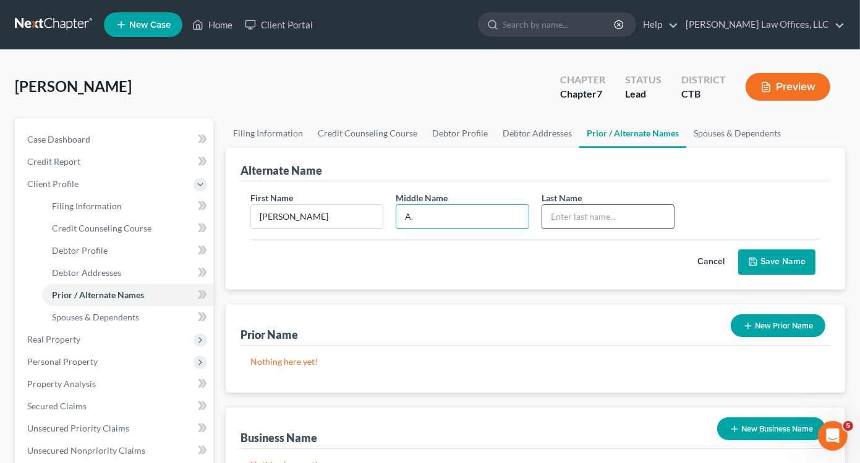
type input "A."
click at [561, 215] on input "text" at bounding box center [608, 216] width 132 height 23
type input "Carruthers"
click at [774, 263] on button "Save Name" at bounding box center [776, 263] width 77 height 26
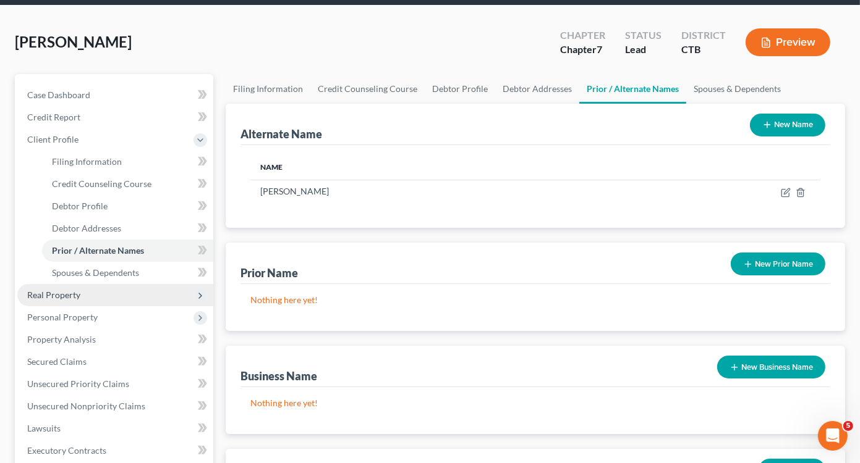
scroll to position [124, 0]
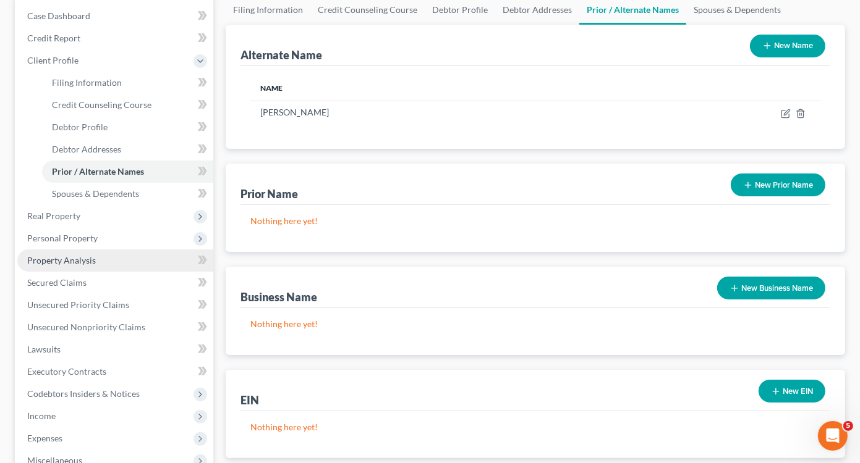
click at [74, 264] on span "Property Analysis" at bounding box center [61, 260] width 69 height 11
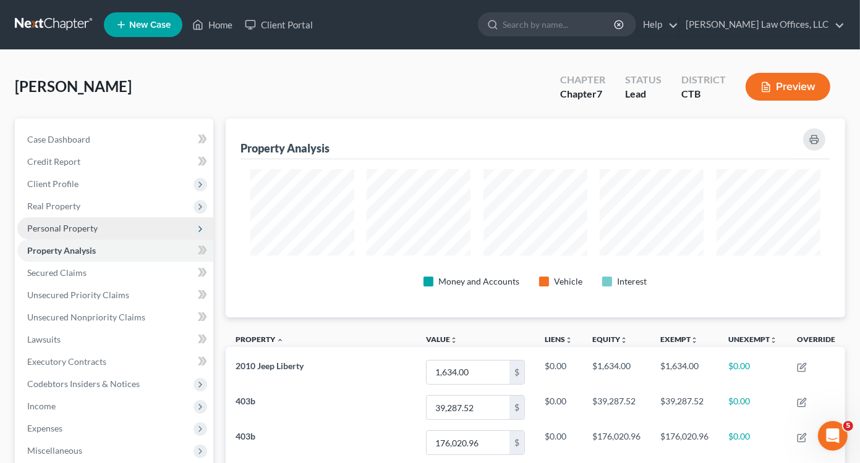
click at [70, 225] on span "Personal Property" at bounding box center [62, 228] width 70 height 11
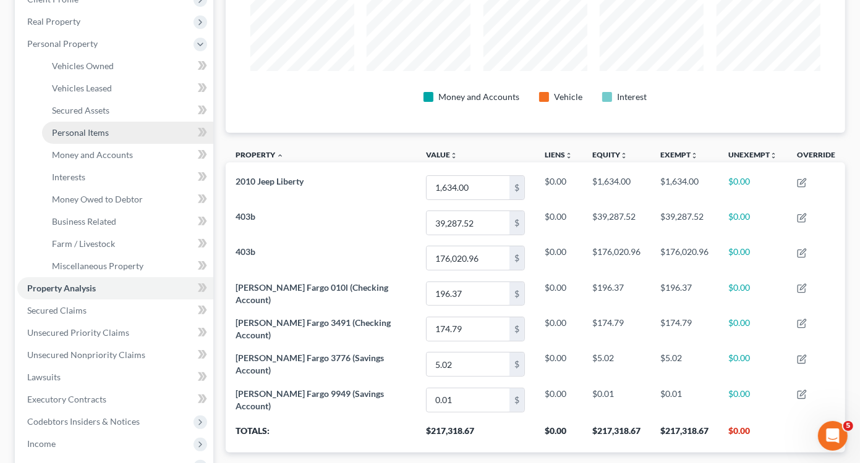
scroll to position [185, 0]
click at [91, 132] on span "Personal Items" at bounding box center [80, 132] width 57 height 11
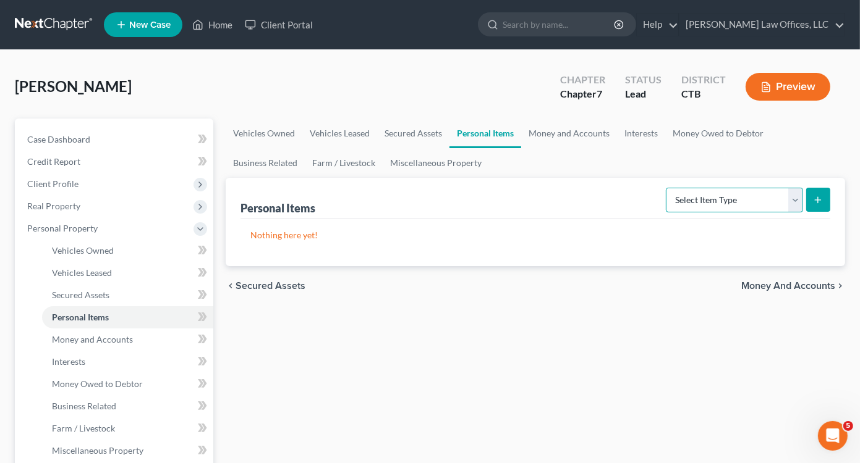
click at [793, 201] on select "Select Item Type Clothing Collectibles Of Value Electronics Firearms Household …" at bounding box center [734, 200] width 137 height 25
select select "clothing"
click at [667, 188] on select "Select Item Type Clothing Collectibles Of Value Electronics Firearms Household …" at bounding box center [734, 200] width 137 height 25
click at [822, 193] on button "submit" at bounding box center [818, 200] width 24 height 24
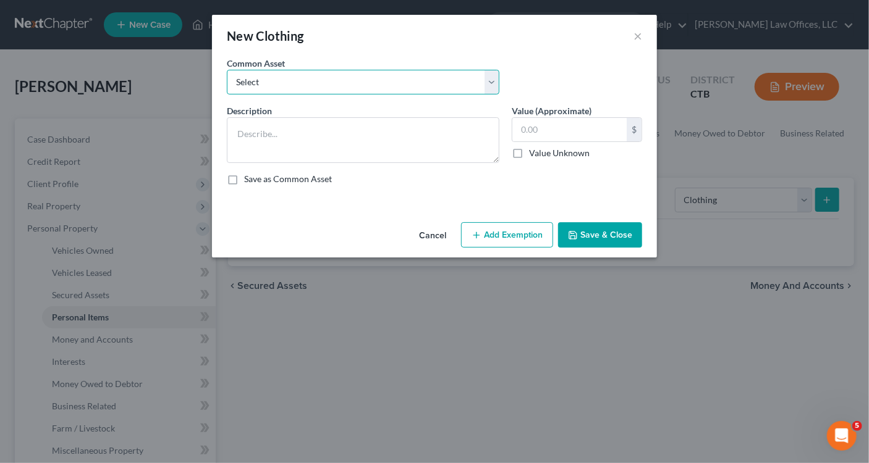
click at [328, 80] on select "Select Casual clothes" at bounding box center [363, 82] width 273 height 25
select select "0"
click at [227, 70] on select "Select Casual clothes" at bounding box center [363, 82] width 273 height 25
type textarea "Casual clothes"
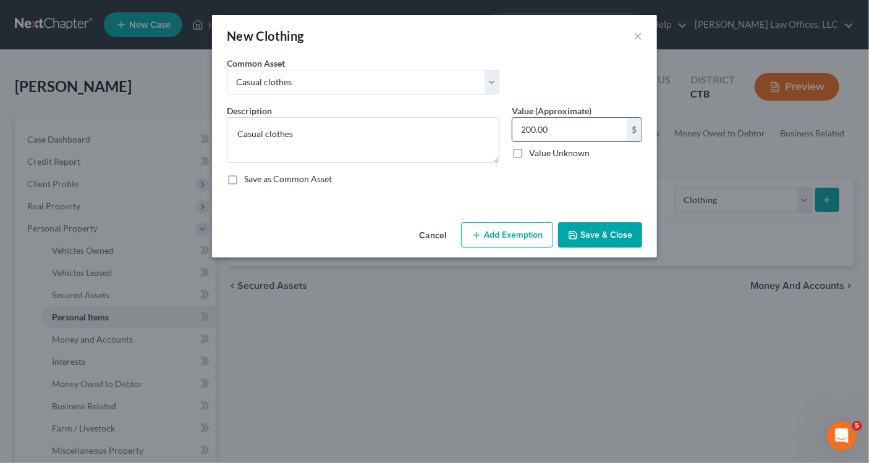
click at [531, 129] on input "200.00" at bounding box center [569, 129] width 114 height 23
click at [533, 128] on input "200.00" at bounding box center [569, 129] width 114 height 23
type input "250.00"
click at [504, 243] on button "Add Exemption" at bounding box center [507, 235] width 92 height 26
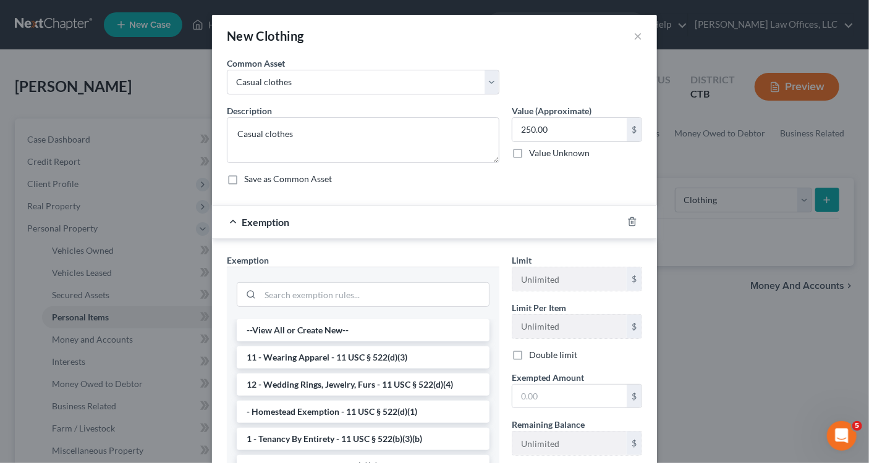
click at [366, 356] on li "11 - Wearing Apparel - 11 USC § 522(d)(3)" at bounding box center [363, 358] width 253 height 22
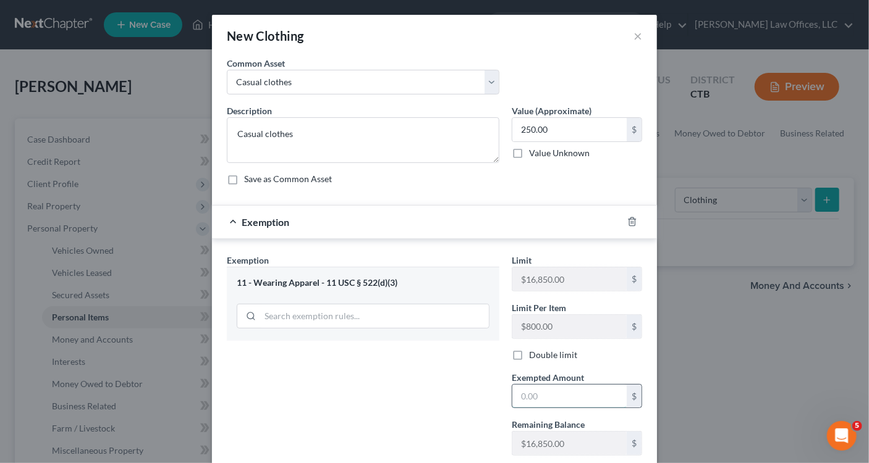
click at [522, 395] on input "text" at bounding box center [569, 396] width 114 height 23
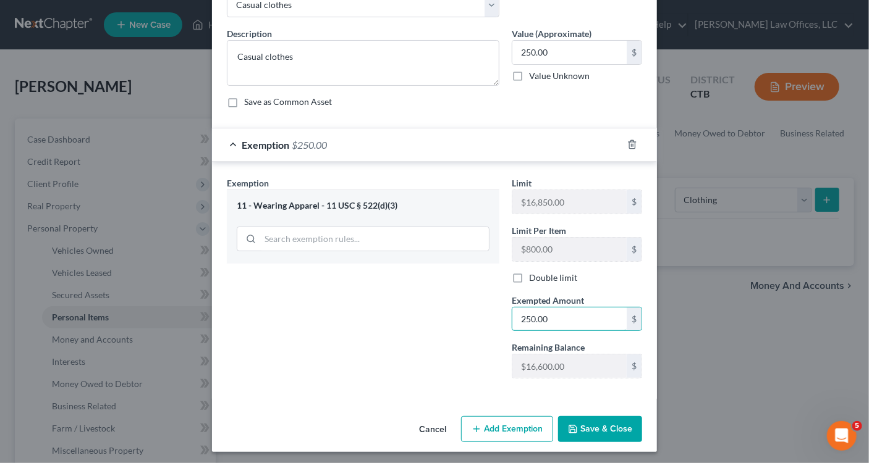
scroll to position [79, 0]
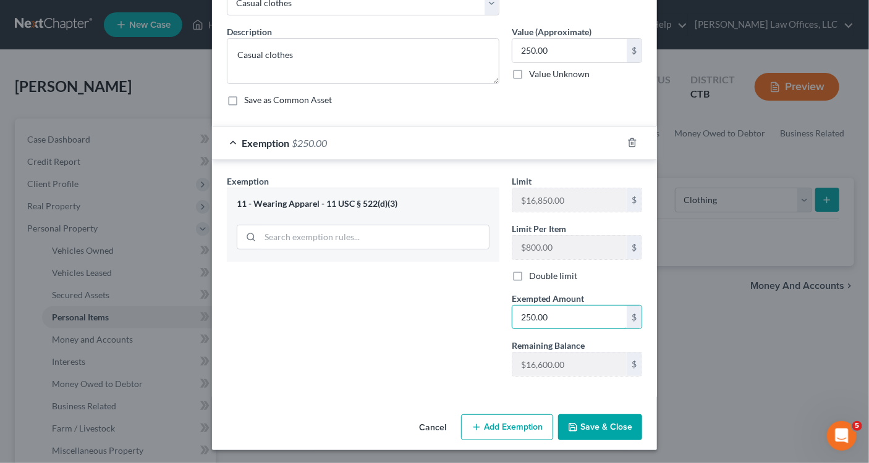
type input "250.00"
click at [580, 423] on button "Save & Close" at bounding box center [600, 428] width 84 height 26
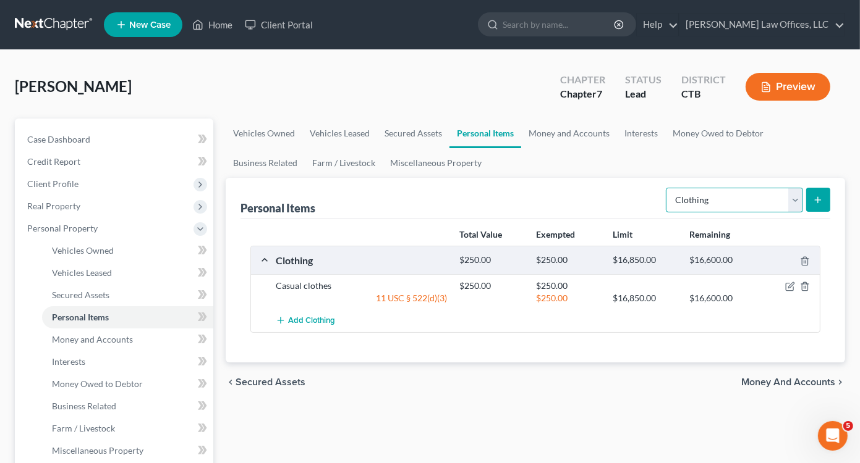
click at [795, 201] on select "Select Item Type Clothing Collectibles Of Value Electronics Firearms Household …" at bounding box center [734, 200] width 137 height 25
select select "electronics"
click at [667, 188] on select "Select Item Type Clothing Collectibles Of Value Electronics Firearms Household …" at bounding box center [734, 200] width 137 height 25
click at [821, 198] on icon "submit" at bounding box center [818, 200] width 10 height 10
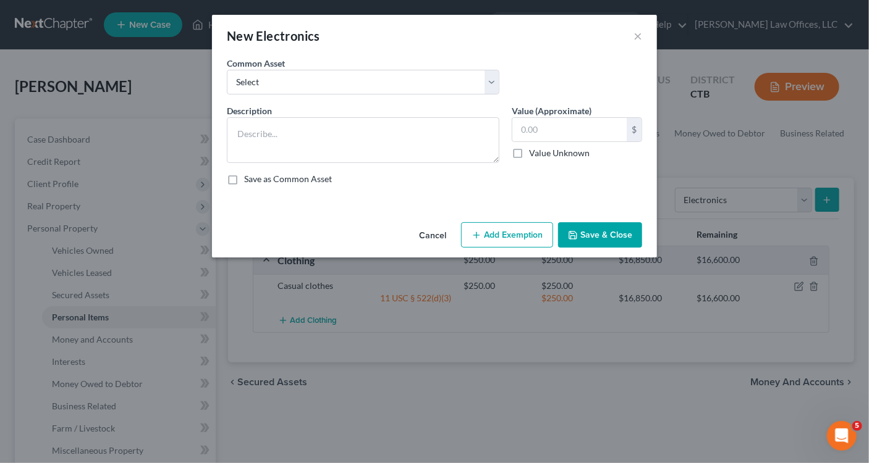
click at [308, 95] on div "Common Asset Select Flat screen TV Laptop" at bounding box center [435, 81] width 428 height 48
click at [309, 80] on select "Select Flat screen TV Laptop" at bounding box center [363, 82] width 273 height 25
select select "0"
click at [227, 70] on select "Select Flat screen TV Laptop" at bounding box center [363, 82] width 273 height 25
type textarea "Flat screen TV"
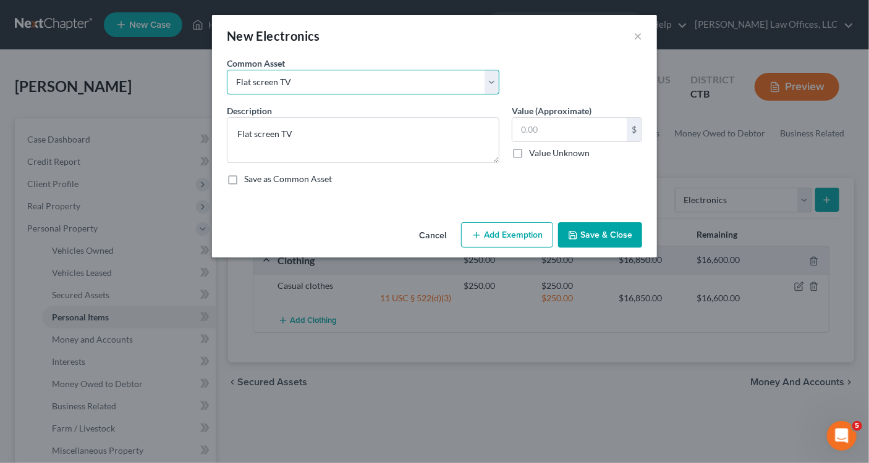
type input "200.00"
click at [502, 229] on button "Add Exemption" at bounding box center [507, 235] width 92 height 26
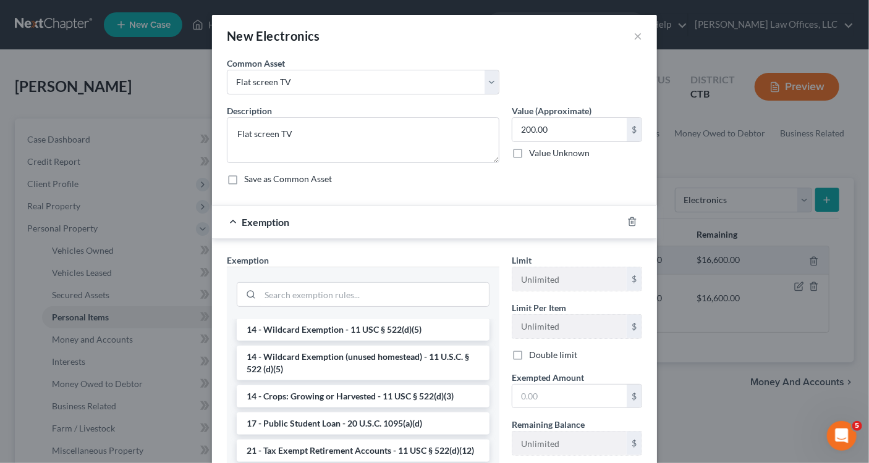
scroll to position [247, 0]
click at [272, 285] on input "search" at bounding box center [374, 294] width 229 height 23
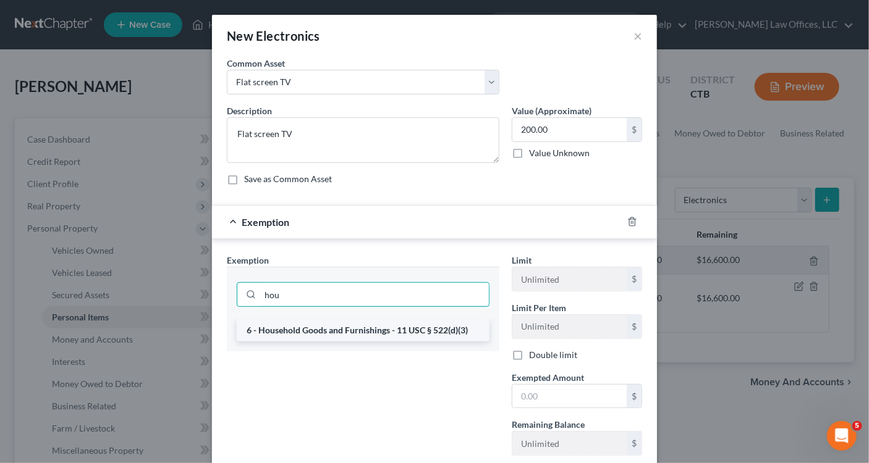
type input "hou"
click at [315, 330] on li "6 - Household Goods and Furnishings - 11 USC § 522(d)(3)" at bounding box center [363, 330] width 253 height 22
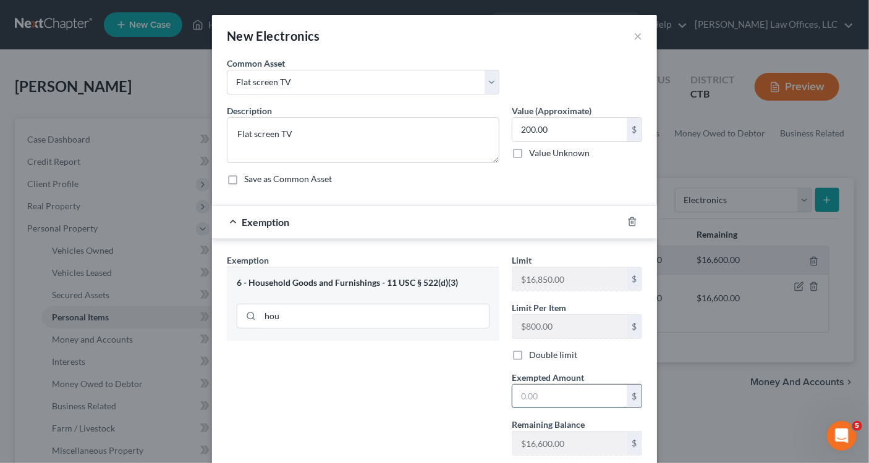
click at [531, 393] on input "text" at bounding box center [569, 396] width 114 height 23
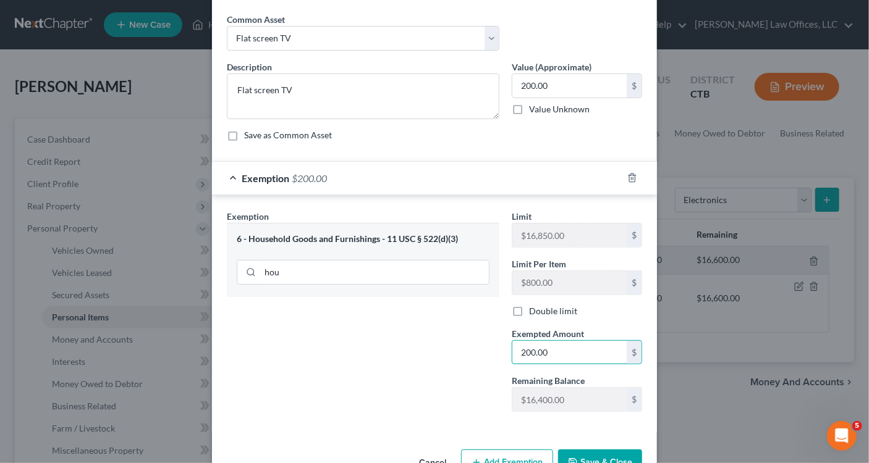
scroll to position [79, 0]
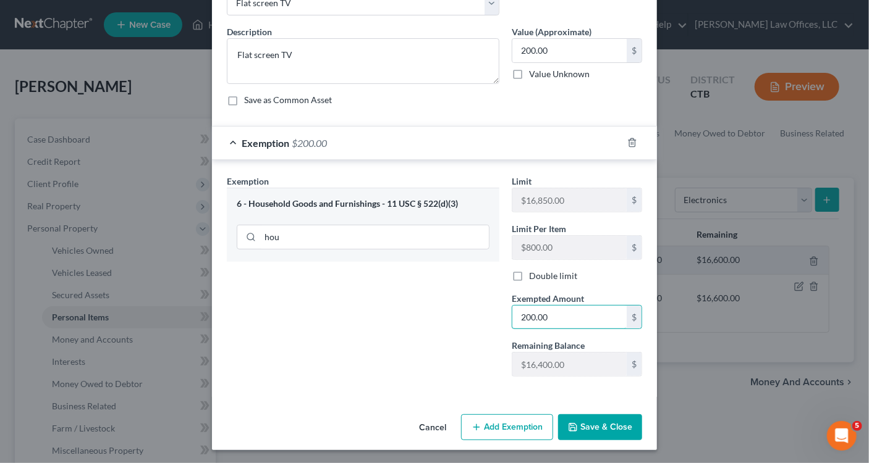
type input "200.00"
click at [591, 420] on button "Save & Close" at bounding box center [600, 428] width 84 height 26
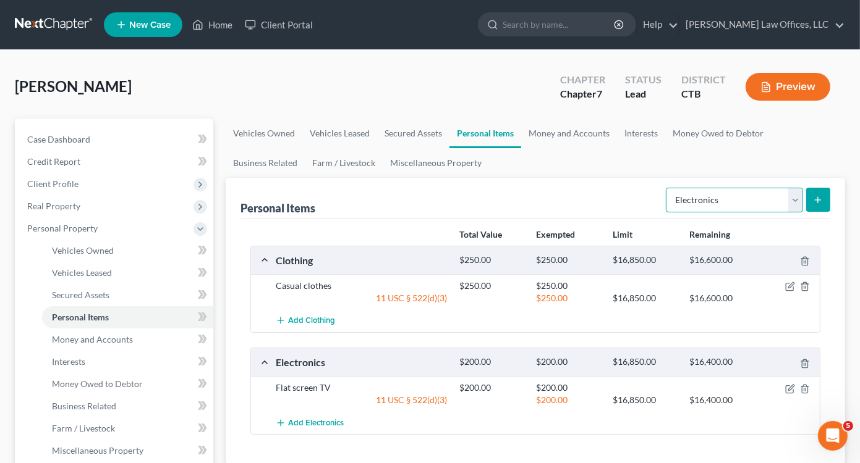
click at [792, 196] on select "Select Item Type Clothing Collectibles Of Value Electronics Firearms Household …" at bounding box center [734, 200] width 137 height 25
select select "household_goods"
click at [667, 188] on select "Select Item Type Clothing Collectibles Of Value Electronics Firearms Household …" at bounding box center [734, 200] width 137 height 25
click at [821, 198] on icon "submit" at bounding box center [818, 200] width 10 height 10
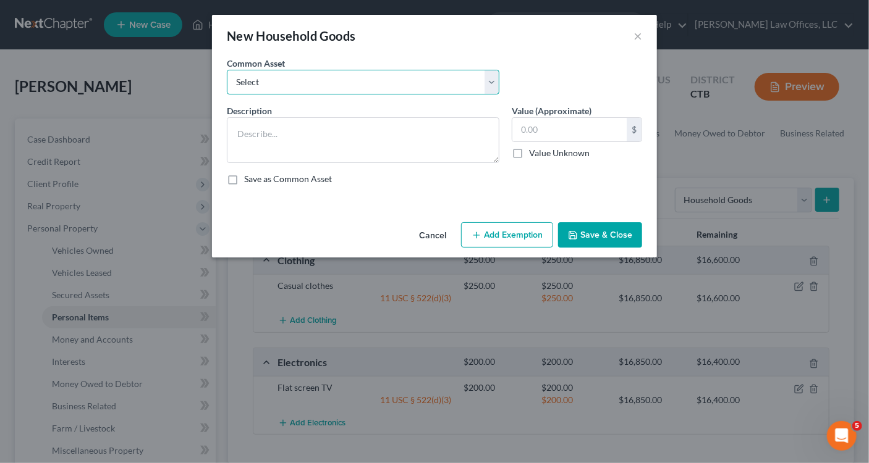
click at [329, 83] on select "Select Furniture, linens, kitchenware." at bounding box center [363, 82] width 273 height 25
select select "0"
click at [227, 70] on select "Select Furniture, linens, kitchenware." at bounding box center [363, 82] width 273 height 25
type textarea "Furniture, linens, kitchenware."
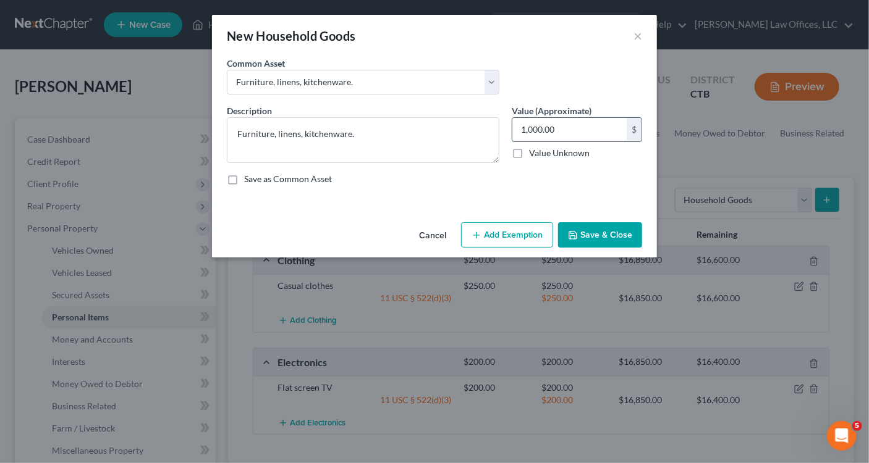
click at [531, 130] on input "1,000.00" at bounding box center [569, 129] width 114 height 23
click at [531, 129] on input "1,000.00" at bounding box center [569, 129] width 114 height 23
type input "1"
type input "1,500.00"
click at [498, 235] on button "Add Exemption" at bounding box center [507, 235] width 92 height 26
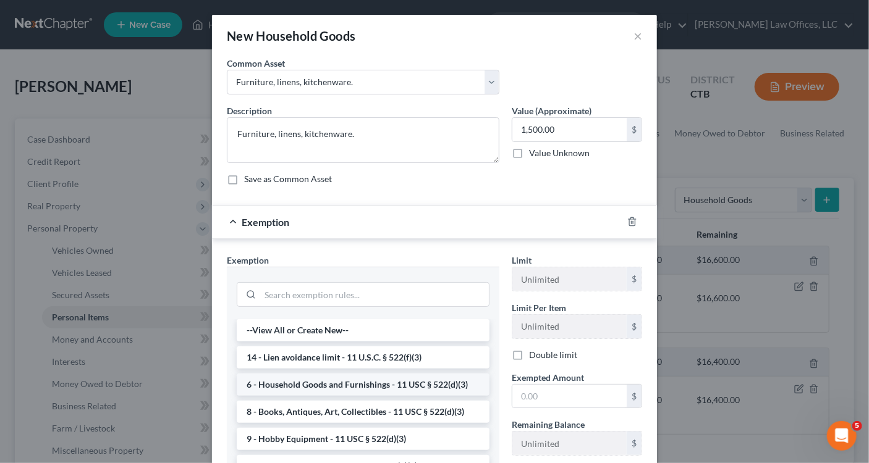
click at [357, 386] on li "6 - Household Goods and Furnishings - 11 USC § 522(d)(3)" at bounding box center [363, 385] width 253 height 22
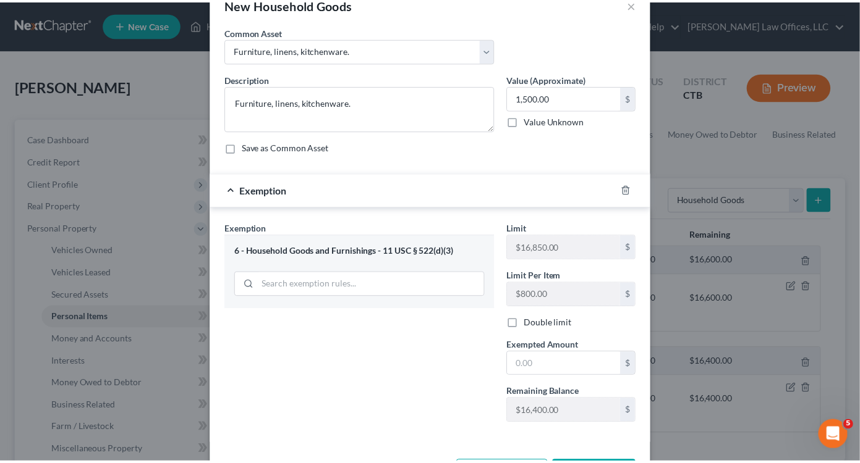
scroll to position [62, 0]
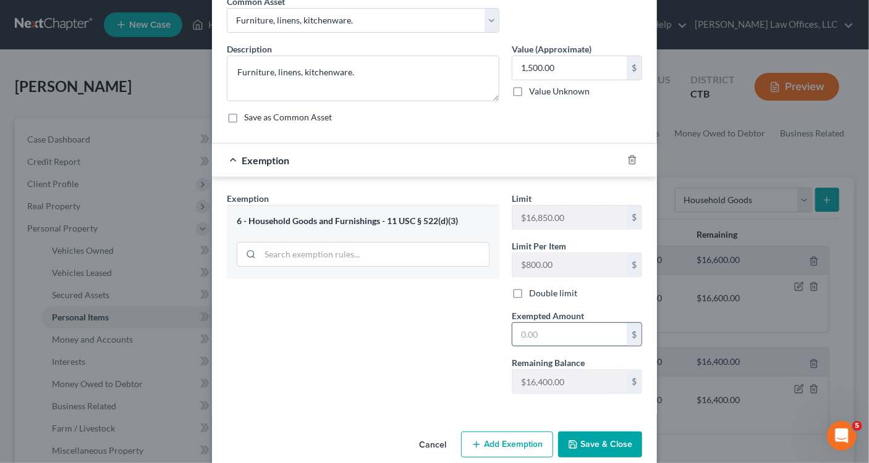
click at [526, 336] on input "text" at bounding box center [569, 334] width 114 height 23
type input "1,500"
click at [590, 442] on button "Save & Close" at bounding box center [600, 445] width 84 height 26
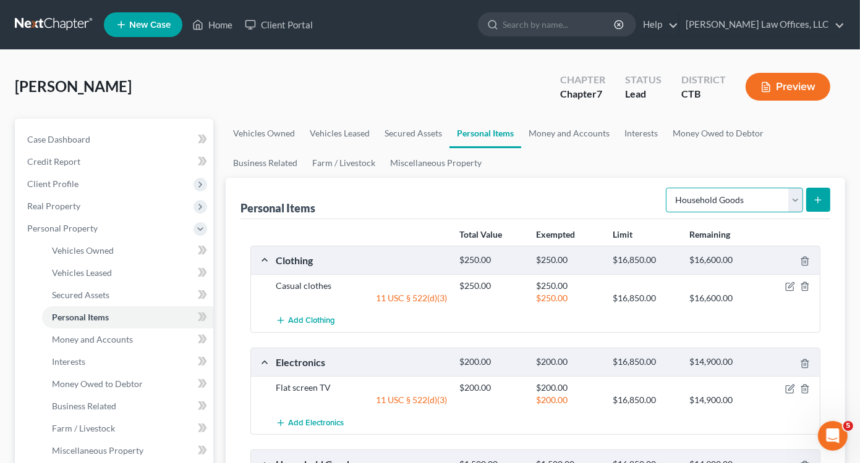
click at [796, 205] on select "Select Item Type Clothing Collectibles Of Value Electronics Firearms Household …" at bounding box center [734, 200] width 137 height 25
click at [667, 188] on select "Select Item Type Clothing Collectibles Of Value Electronics Firearms Household …" at bounding box center [734, 200] width 137 height 25
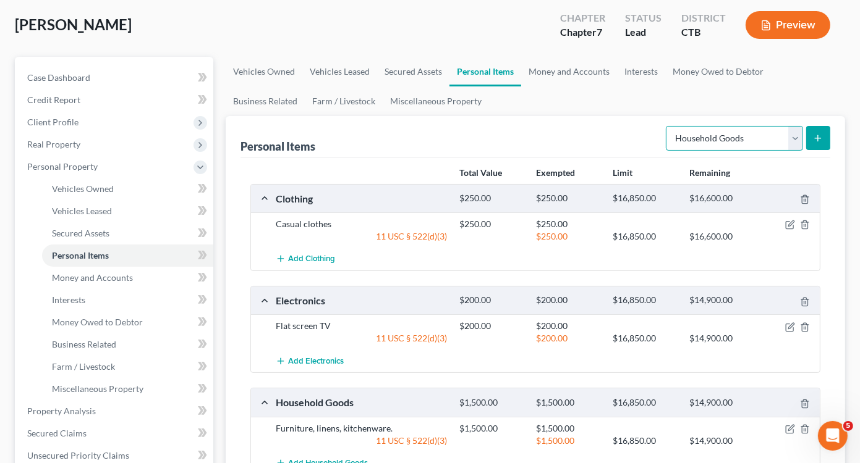
click at [793, 145] on select "Select Item Type Clothing Collectibles Of Value Electronics Firearms Household …" at bounding box center [734, 138] width 137 height 25
click at [633, 98] on ul "Vehicles Owned Vehicles Leased Secured Assets Personal Items Money and Accounts…" at bounding box center [535, 86] width 619 height 59
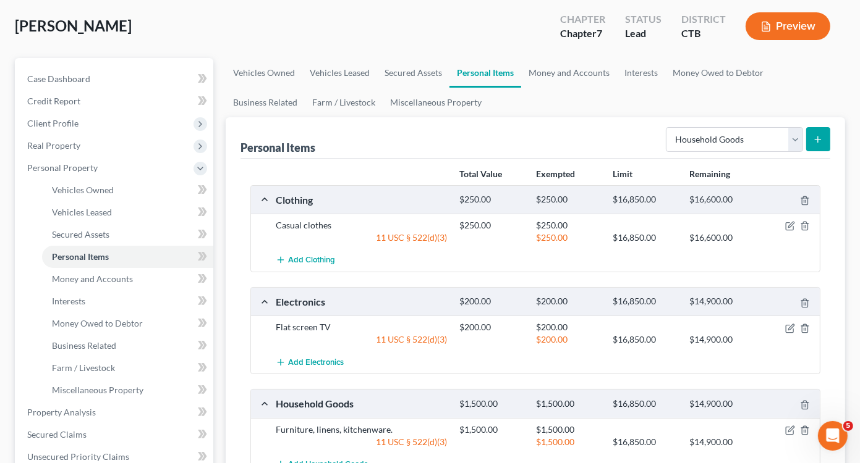
scroll to position [44, 0]
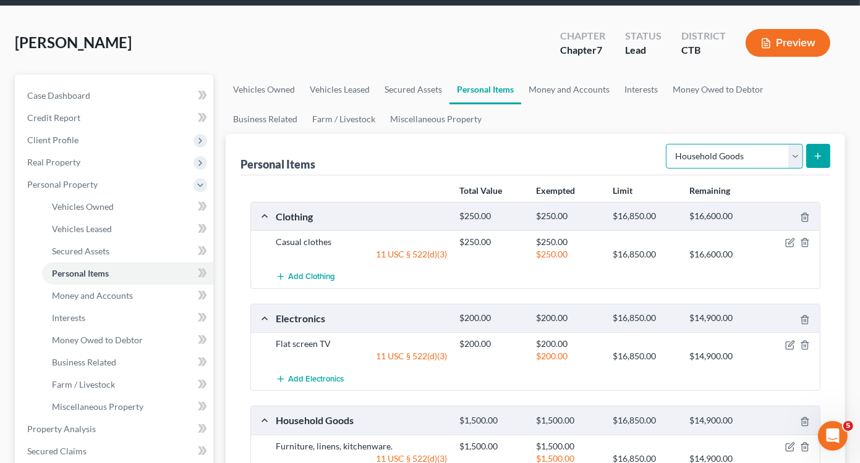
click at [797, 150] on select "Select Item Type Clothing Collectibles Of Value Electronics Firearms Household …" at bounding box center [734, 156] width 137 height 25
click at [832, 181] on div "Personal Items Select Item Type Clothing Collectibles Of Value Electronics Fire…" at bounding box center [535, 328] width 619 height 389
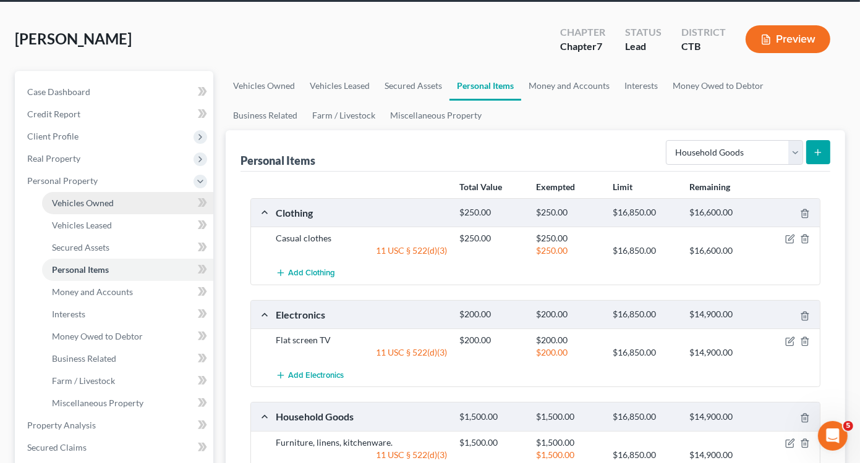
scroll to position [124, 0]
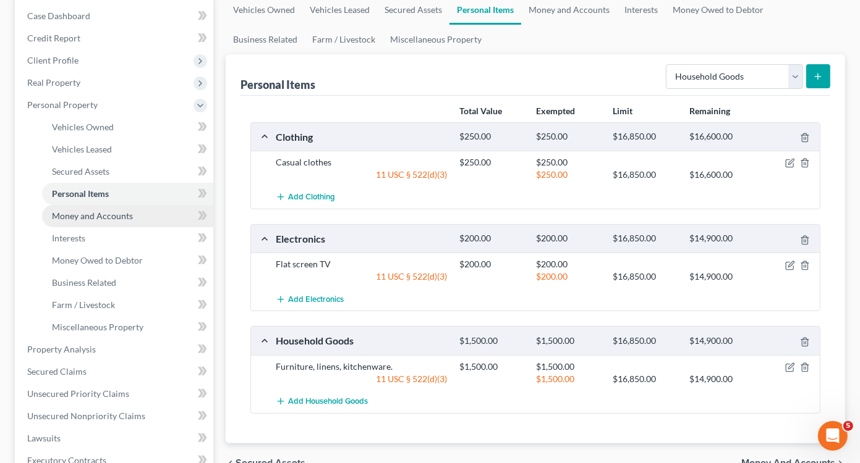
click at [96, 219] on span "Money and Accounts" at bounding box center [92, 216] width 81 height 11
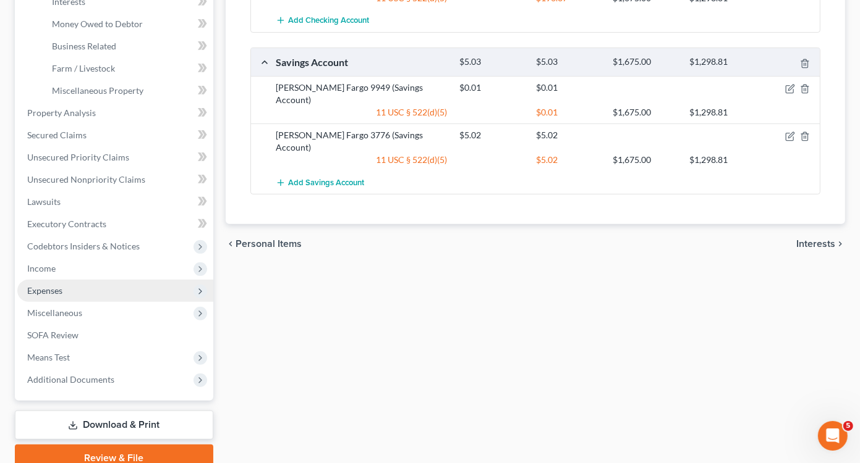
scroll to position [415, 0]
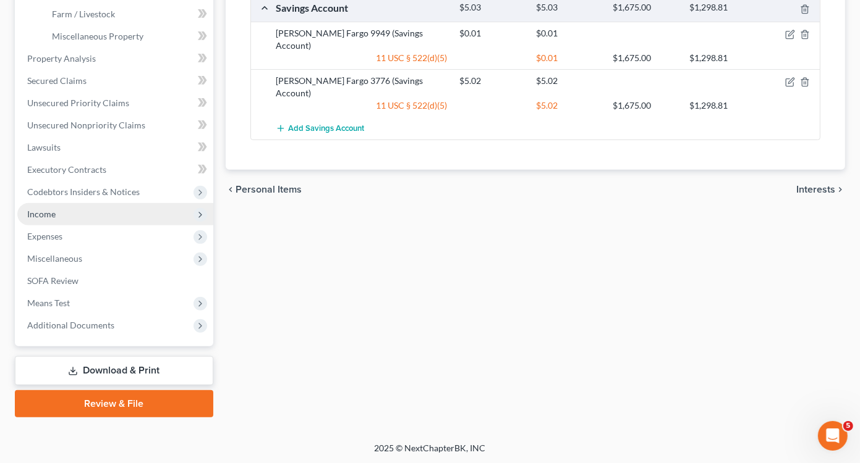
click at [56, 213] on span "Income" at bounding box center [115, 214] width 196 height 22
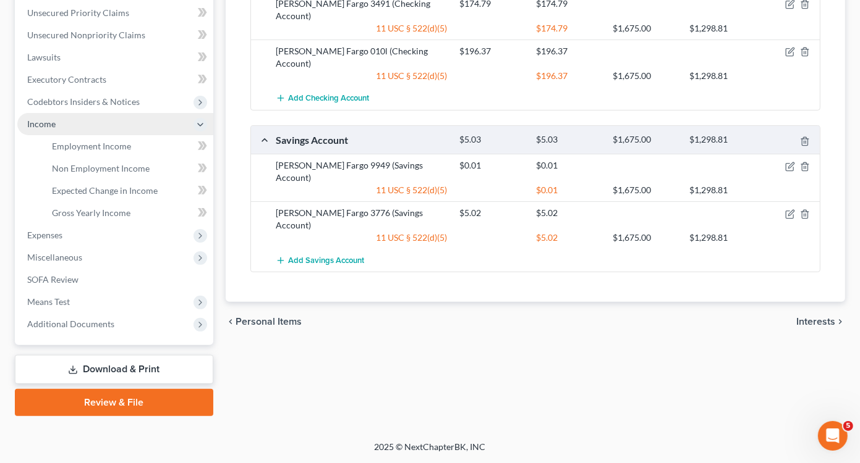
scroll to position [281, 0]
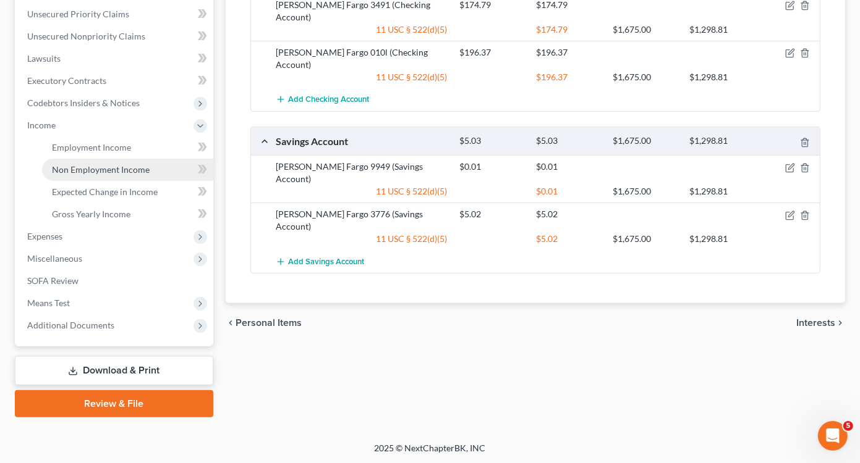
click at [121, 171] on span "Non Employment Income" at bounding box center [101, 169] width 98 height 11
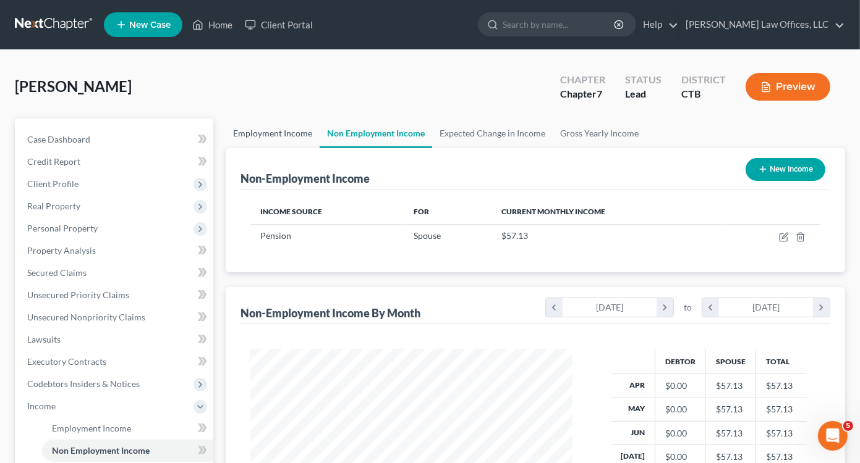
click at [258, 133] on link "Employment Income" at bounding box center [273, 134] width 94 height 30
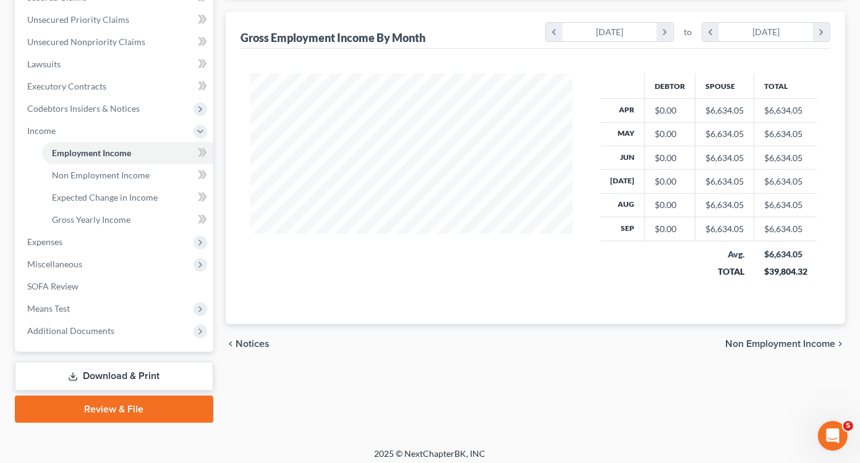
scroll to position [281, 0]
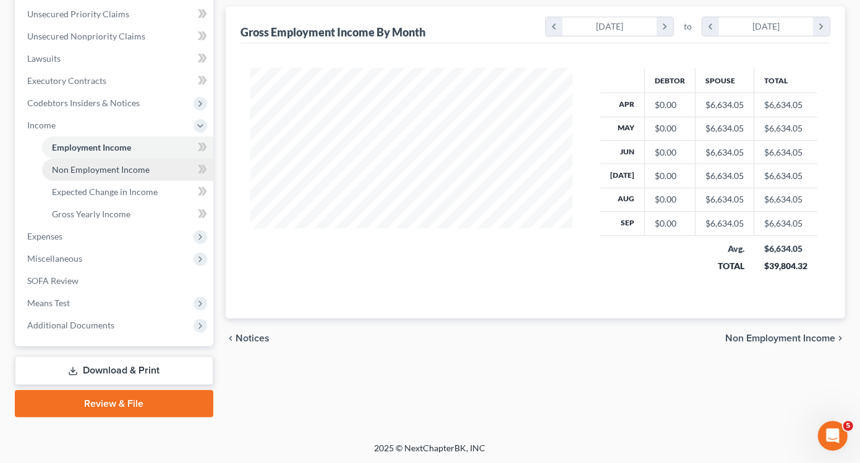
click at [135, 168] on span "Non Employment Income" at bounding box center [101, 169] width 98 height 11
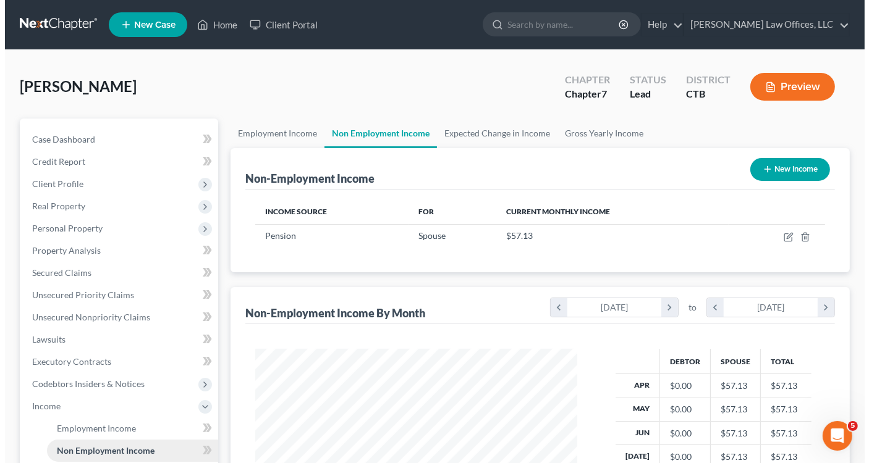
scroll to position [220, 347]
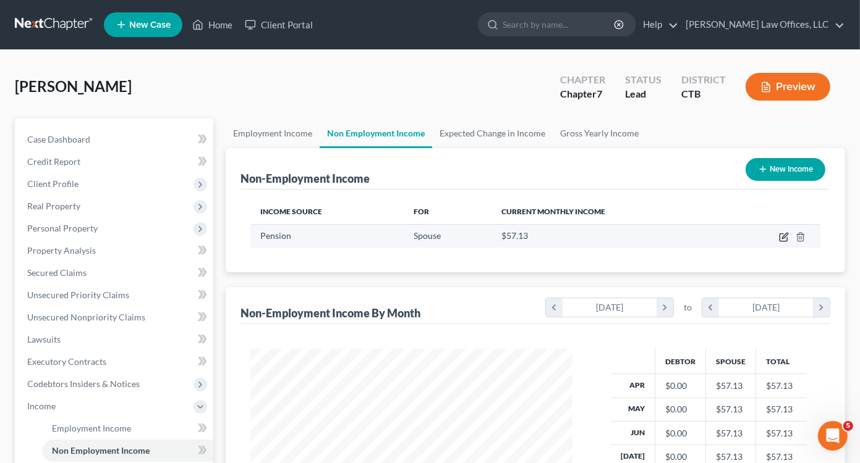
click at [784, 237] on icon "button" at bounding box center [785, 236] width 6 height 6
select select "2"
select select "0"
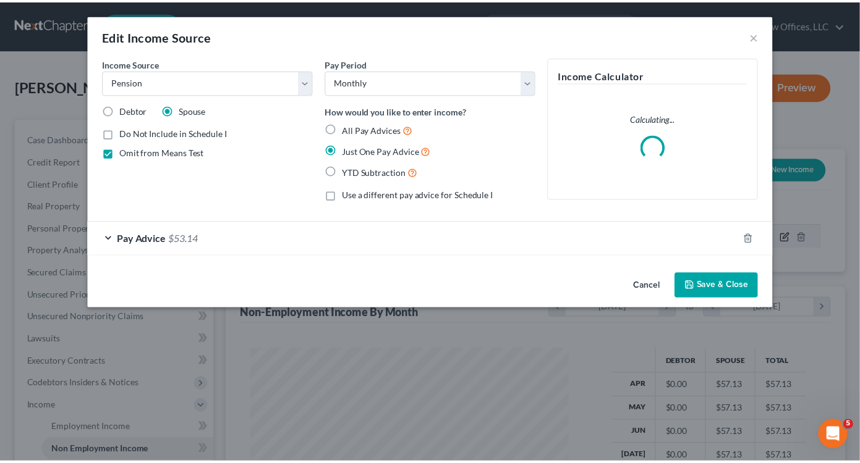
scroll to position [220, 351]
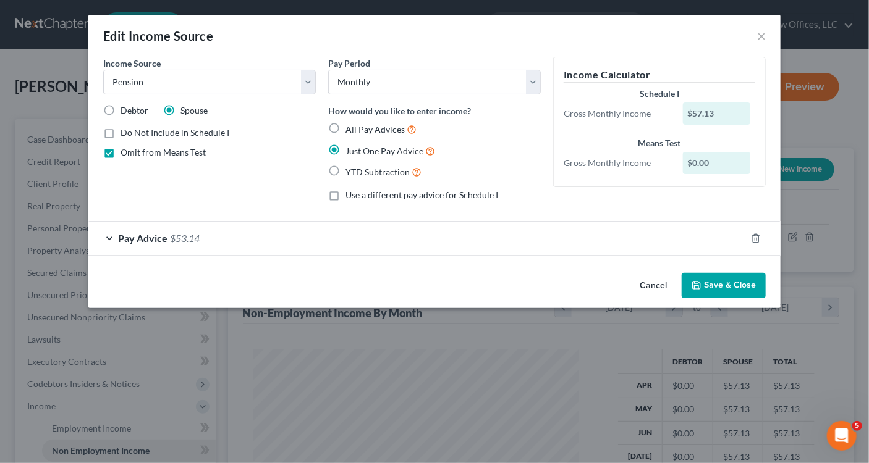
click at [120, 151] on label "Omit from Means Test" at bounding box center [162, 152] width 85 height 12
click at [125, 151] on input "Omit from Means Test" at bounding box center [129, 150] width 8 height 8
checkbox input "false"
click at [738, 285] on button "Save & Close" at bounding box center [724, 286] width 84 height 26
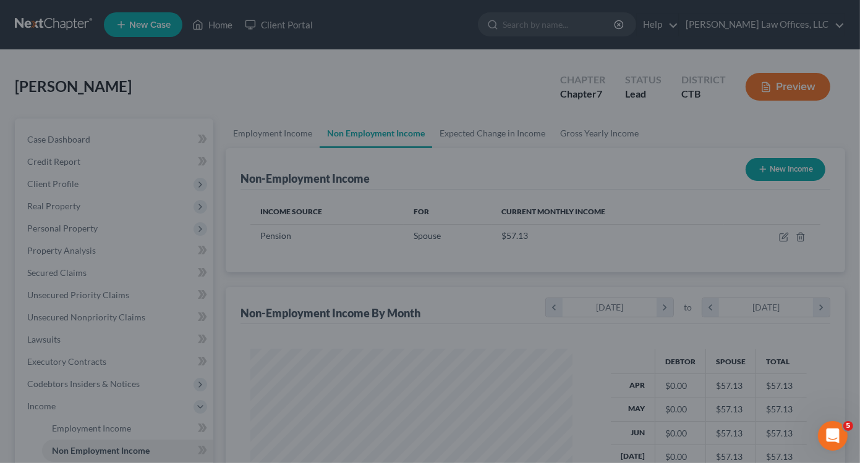
scroll to position [617717, 617590]
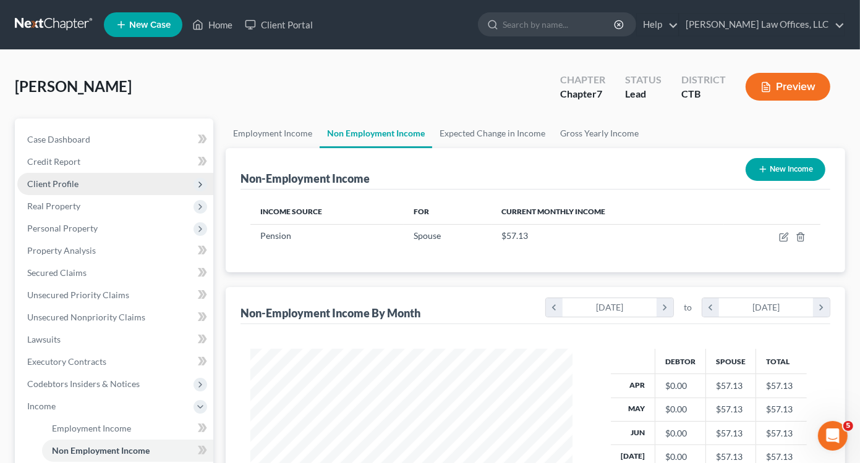
click at [69, 190] on span "Client Profile" at bounding box center [115, 184] width 196 height 22
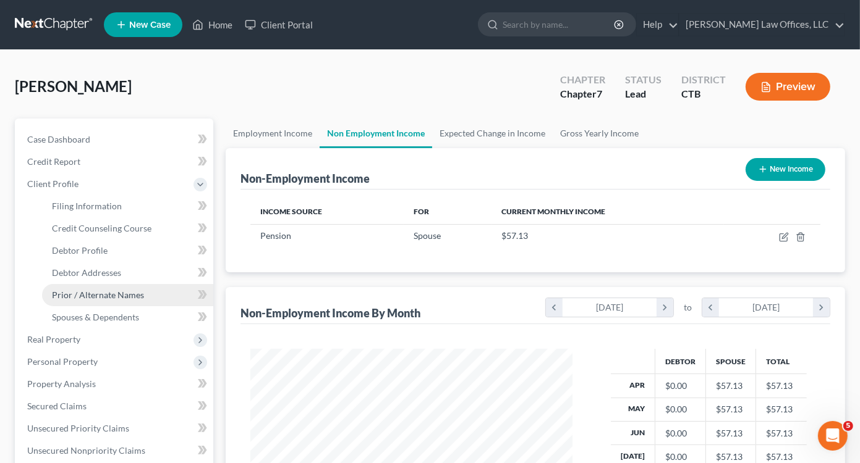
click at [94, 298] on span "Prior / Alternate Names" at bounding box center [98, 295] width 92 height 11
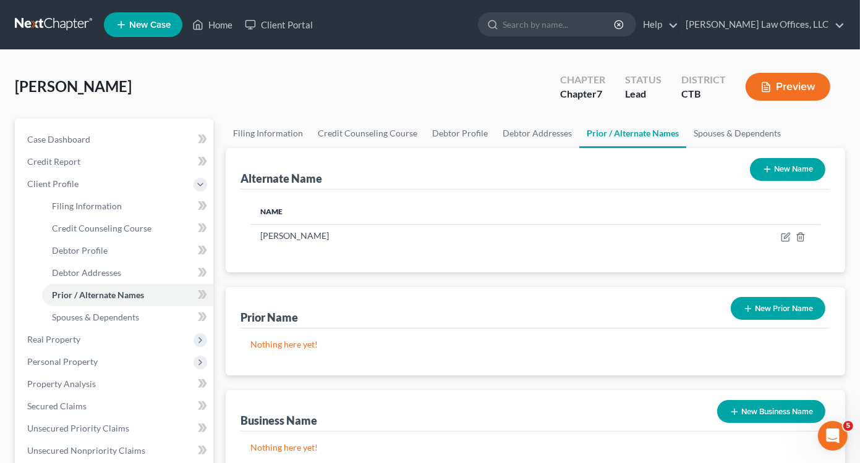
click at [787, 171] on button "New Name" at bounding box center [787, 169] width 75 height 23
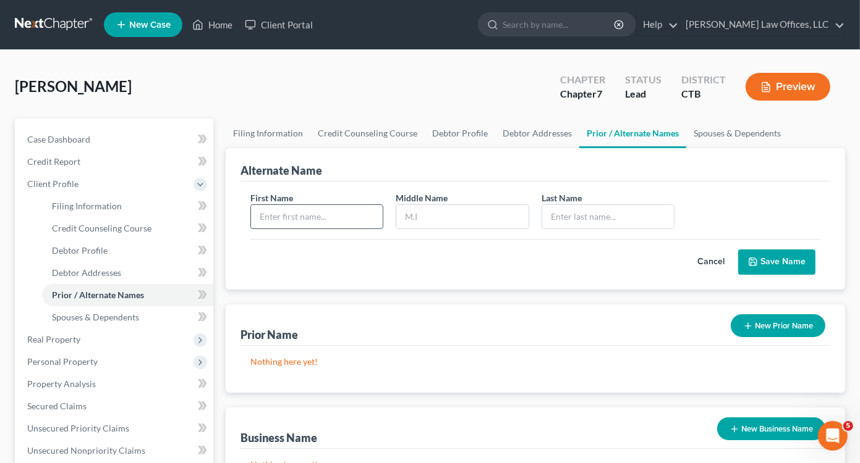
click at [358, 210] on input "text" at bounding box center [317, 216] width 132 height 23
type input "[PERSON_NAME]"
click at [573, 213] on input "text" at bounding box center [608, 216] width 132 height 23
type input "[PERSON_NAME]"
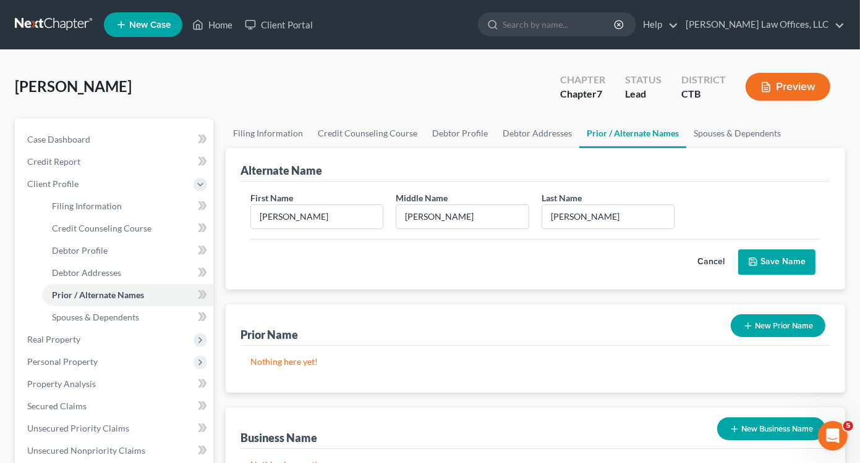
click at [776, 261] on button "Save Name" at bounding box center [776, 263] width 77 height 26
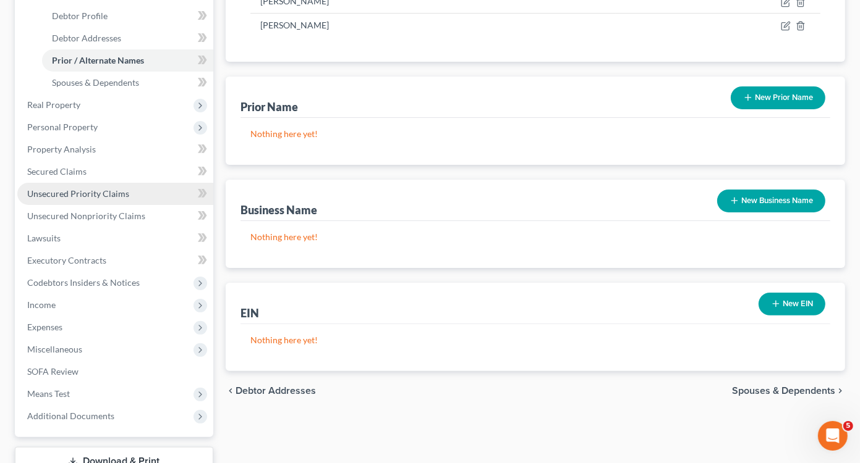
scroll to position [326, 0]
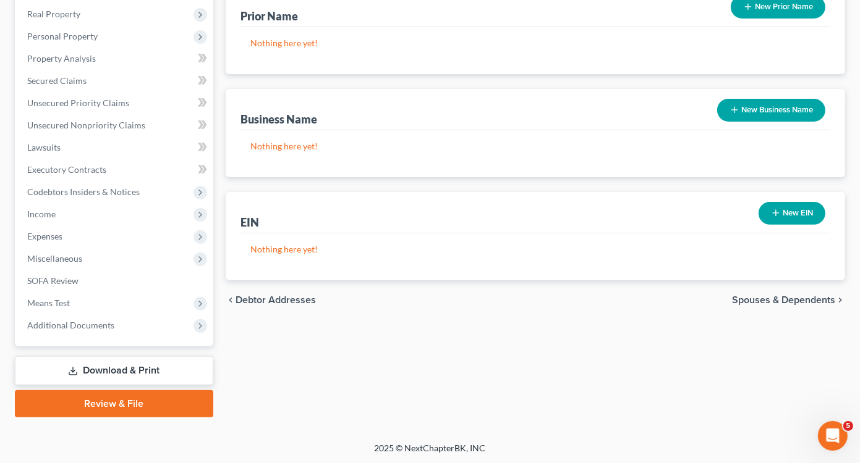
click at [109, 366] on link "Download & Print" at bounding box center [114, 371] width 198 height 29
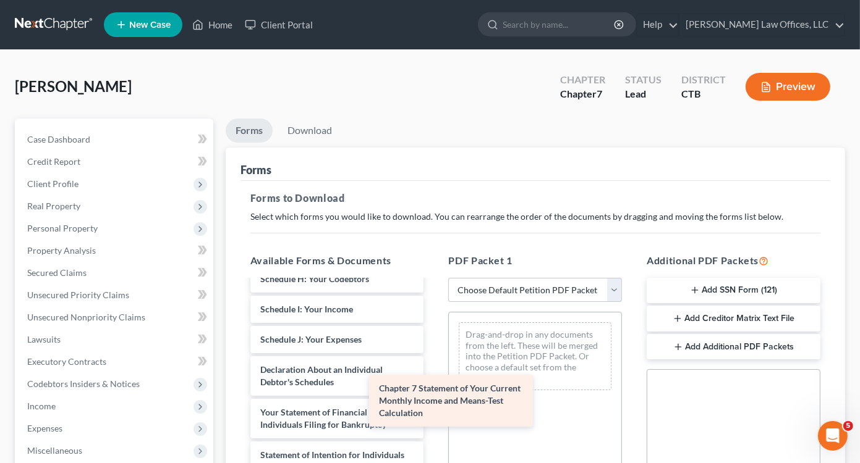
scroll to position [314, 0]
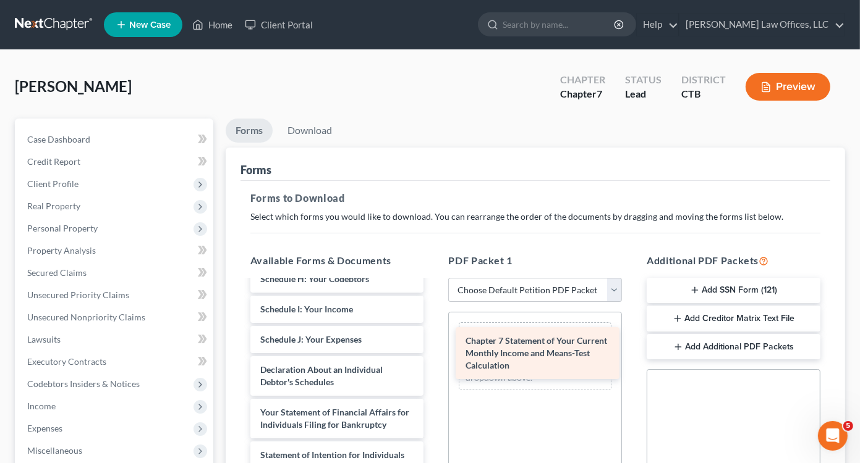
drag, startPoint x: 323, startPoint y: 445, endPoint x: 528, endPoint y: 356, distance: 223.6
click at [434, 356] on div "Chapter 7 Statement of Your Current Monthly Income and Means-Test Calculation V…" at bounding box center [336, 303] width 193 height 623
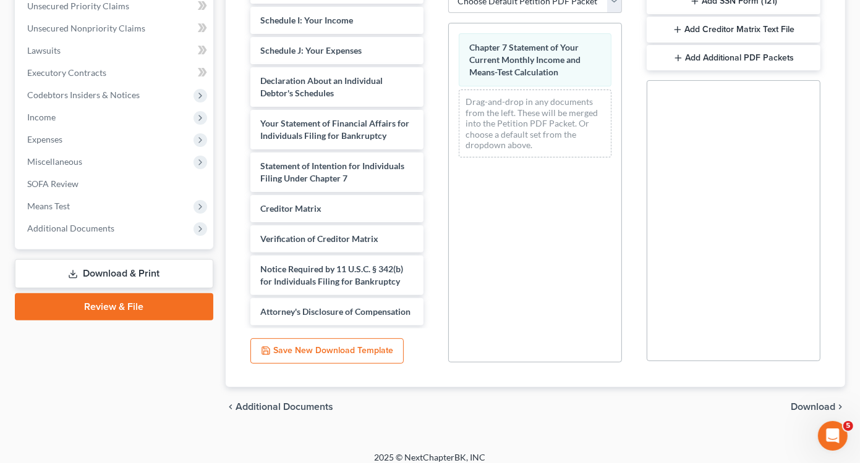
scroll to position [298, 0]
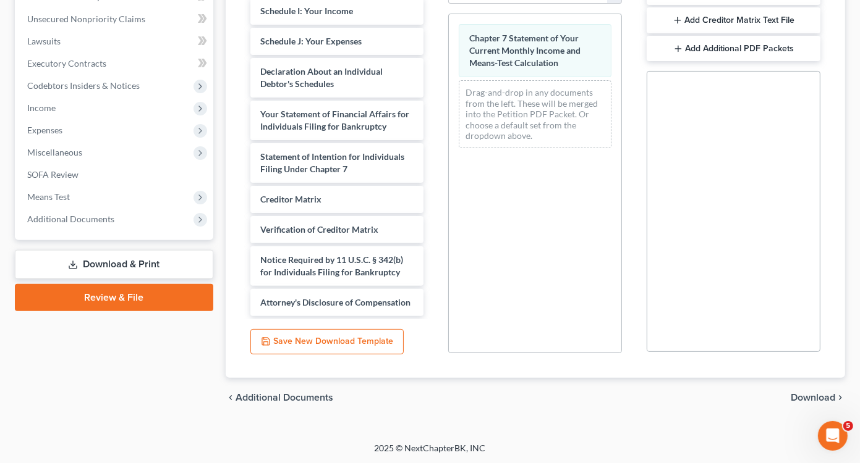
click at [822, 398] on span "Download" at bounding box center [812, 398] width 44 height 10
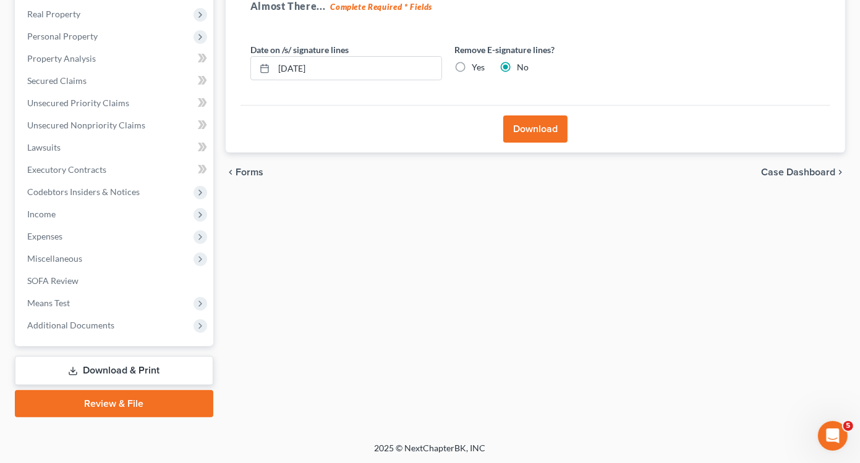
click at [525, 129] on button "Download" at bounding box center [535, 129] width 64 height 27
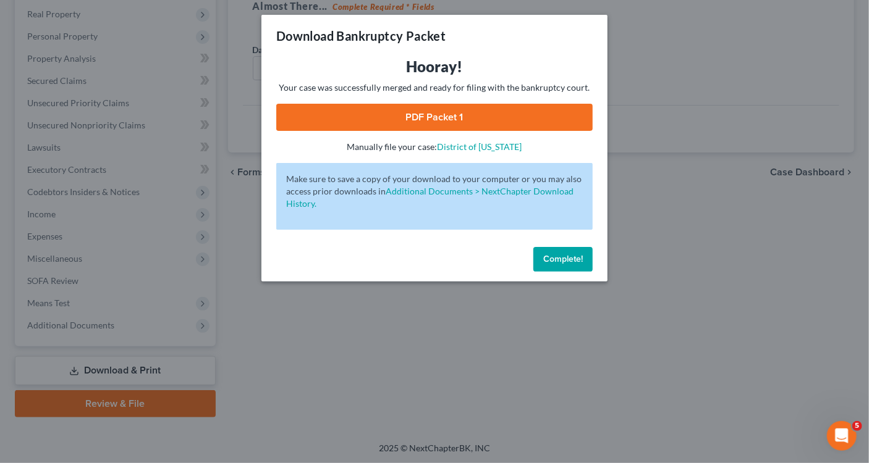
click at [436, 121] on link "PDF Packet 1" at bounding box center [434, 117] width 316 height 27
click at [556, 257] on span "Complete!" at bounding box center [563, 259] width 40 height 11
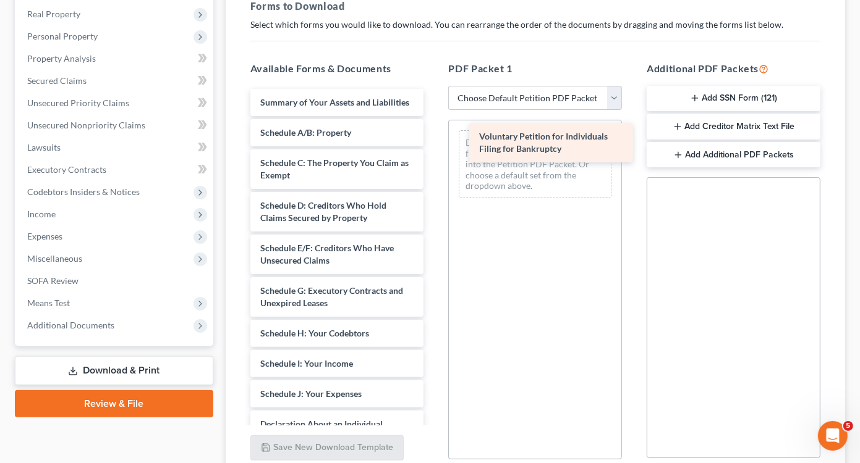
drag, startPoint x: 310, startPoint y: 114, endPoint x: 529, endPoint y: 150, distance: 221.6
click at [434, 150] on div "Voluntary Petition for Individuals Filing for Bankruptcy Voluntary Petition for…" at bounding box center [336, 406] width 193 height 635
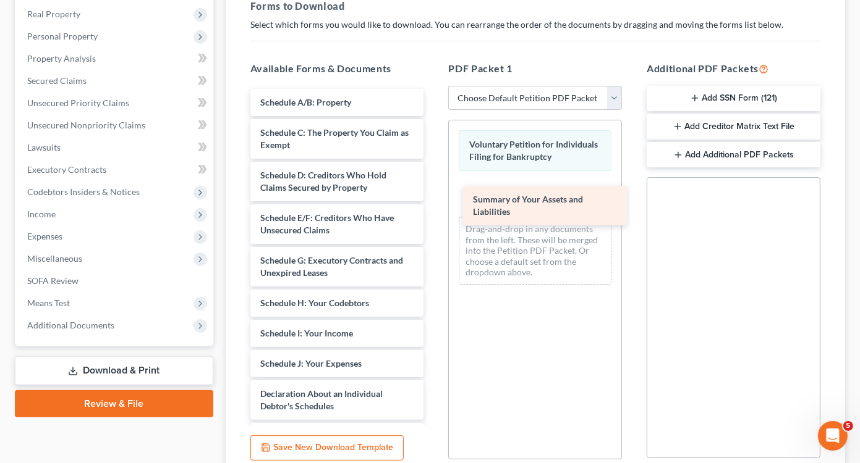
drag, startPoint x: 349, startPoint y: 95, endPoint x: 557, endPoint y: 187, distance: 228.0
click at [434, 188] on div "Summary of Your Assets and Liabilities Summary of Your Assets and Liabilities S…" at bounding box center [336, 391] width 193 height 605
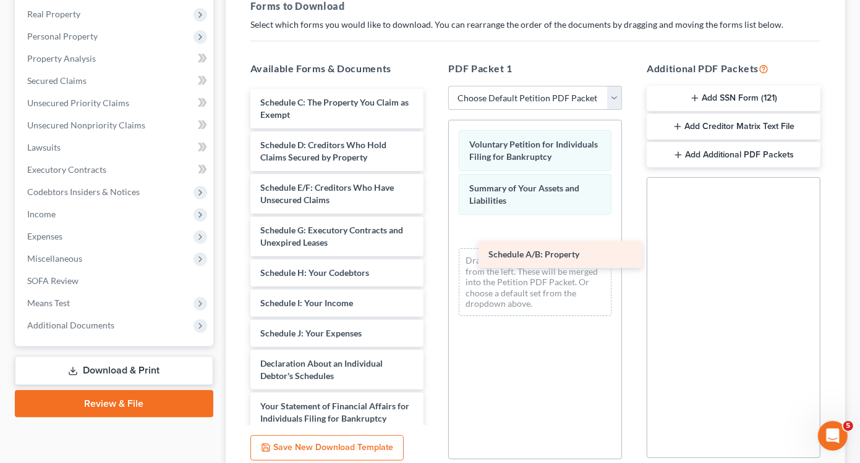
drag, startPoint x: 349, startPoint y: 96, endPoint x: 577, endPoint y: 250, distance: 274.7
click at [434, 250] on div "Schedule A/B: Property Schedule A/B: Property Schedule C: The Property You Clai…" at bounding box center [336, 376] width 193 height 575
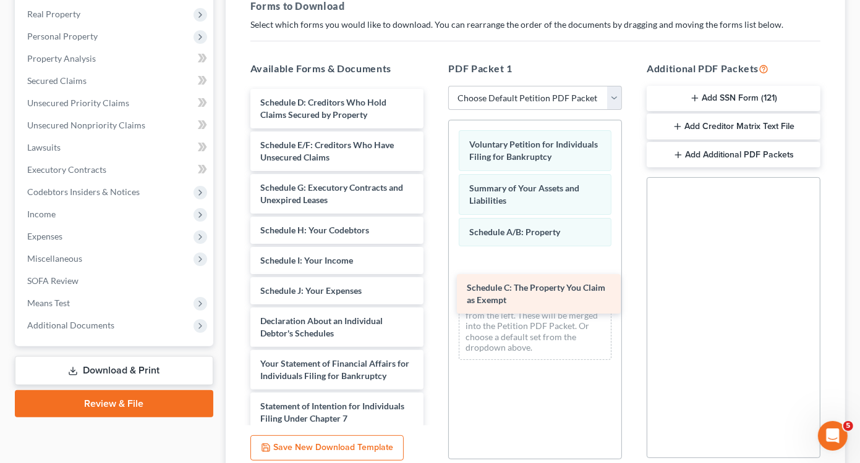
drag, startPoint x: 357, startPoint y: 108, endPoint x: 569, endPoint y: 268, distance: 265.6
click at [434, 268] on div "Schedule C: The Property You Claim as Exempt Schedule C: The Property You Claim…" at bounding box center [336, 355] width 193 height 532
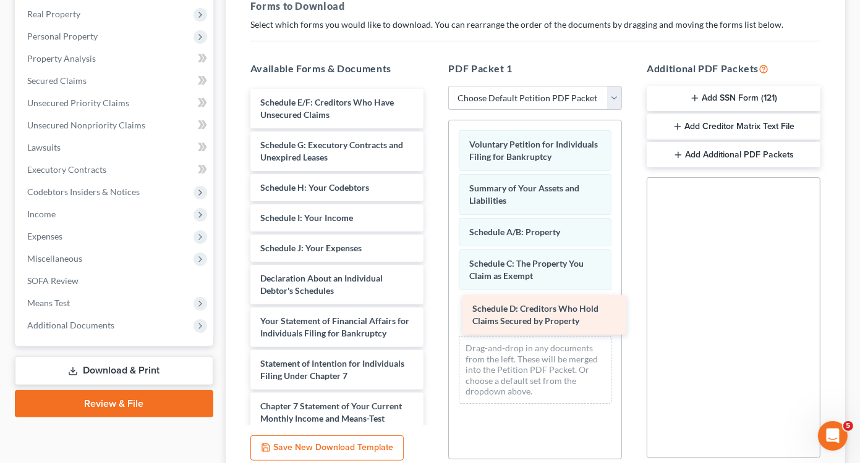
drag, startPoint x: 358, startPoint y: 107, endPoint x: 569, endPoint y: 310, distance: 292.8
click at [434, 310] on div "Schedule D: Creditors Who Hold Claims Secured by Property Schedule D: Creditors…" at bounding box center [336, 333] width 193 height 489
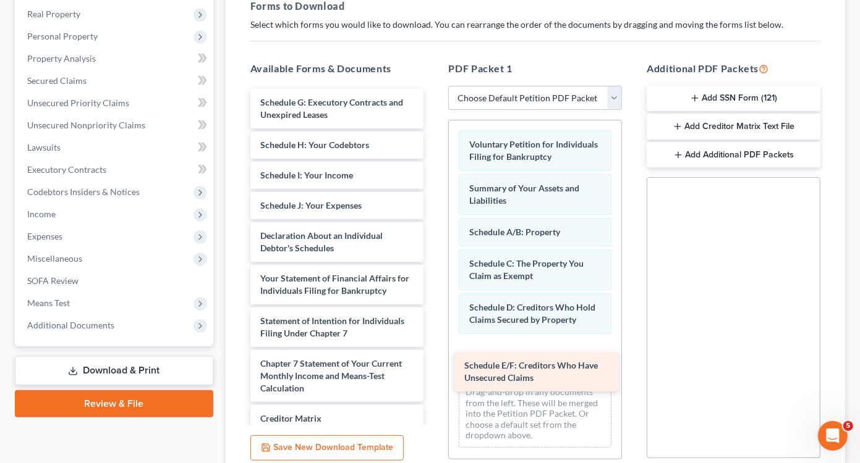
drag, startPoint x: 369, startPoint y: 114, endPoint x: 572, endPoint y: 371, distance: 326.9
click at [434, 371] on div "Schedule E/F: Creditors Who Have Unsecured Claims Schedule E/F: Creditors Who H…" at bounding box center [336, 312] width 193 height 447
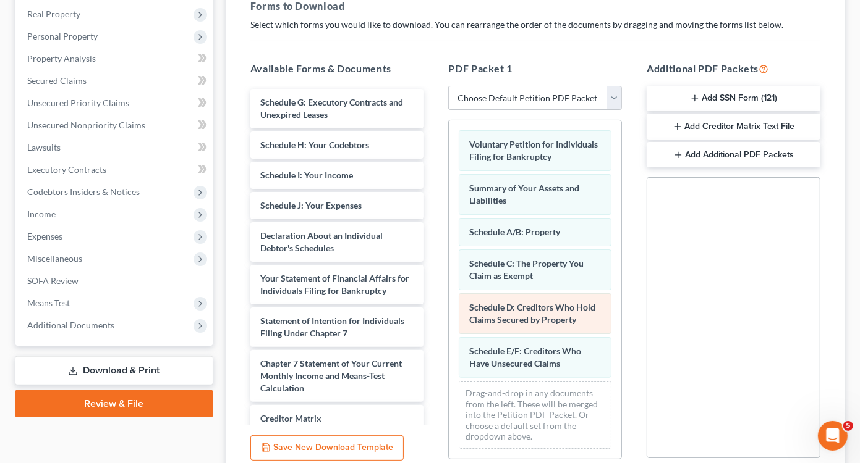
scroll to position [22, 0]
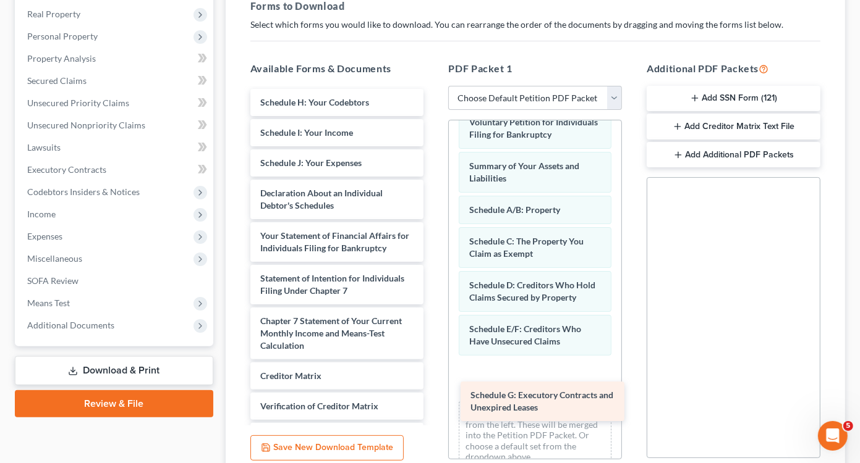
drag, startPoint x: 355, startPoint y: 111, endPoint x: 561, endPoint y: 394, distance: 349.8
click at [434, 394] on div "Schedule G: Executory Contracts and Unexpired Leases Schedule G: Executory Cont…" at bounding box center [336, 291] width 193 height 404
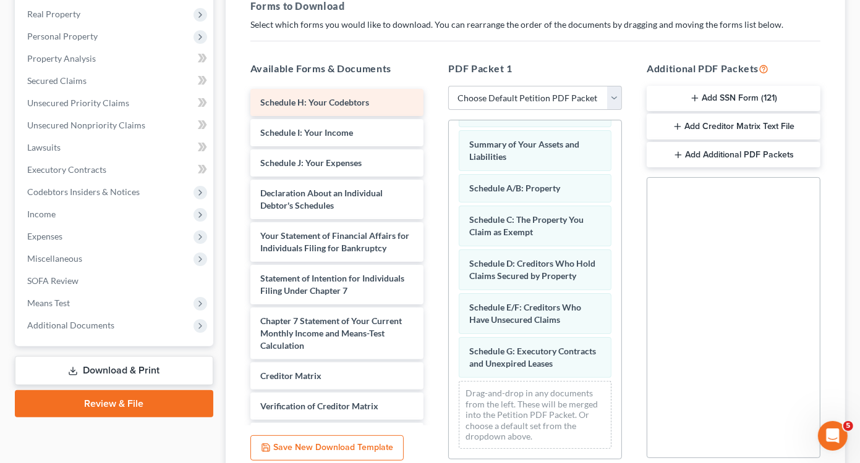
scroll to position [78, 0]
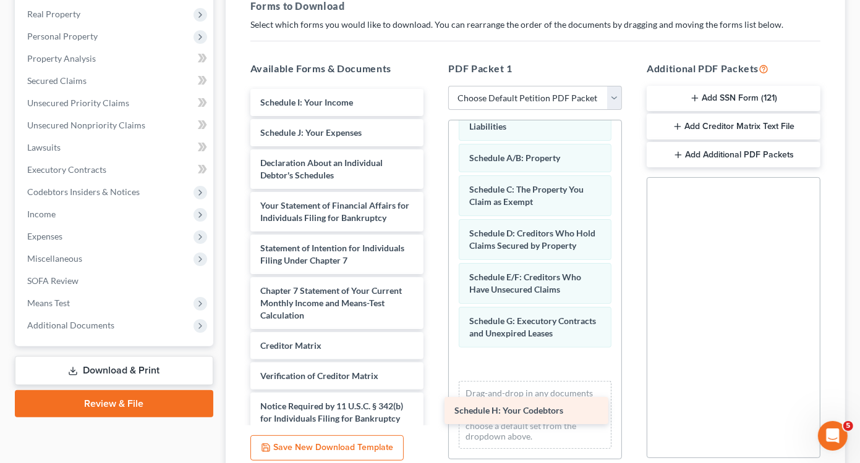
drag, startPoint x: 376, startPoint y: 98, endPoint x: 570, endPoint y: 408, distance: 365.4
click at [434, 408] on div "Schedule H: Your Codebtors Schedule H: Your Codebtors Schedule I: Your Income S…" at bounding box center [336, 276] width 193 height 374
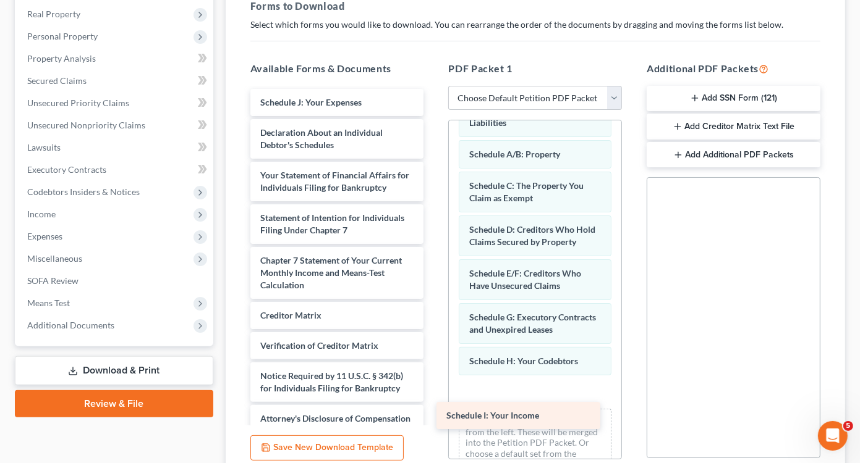
drag, startPoint x: 366, startPoint y: 99, endPoint x: 554, endPoint y: 407, distance: 360.2
click at [434, 407] on div "Schedule I: Your Income Schedule I: Your Income Schedule J: Your Expenses Decla…" at bounding box center [336, 261] width 193 height 344
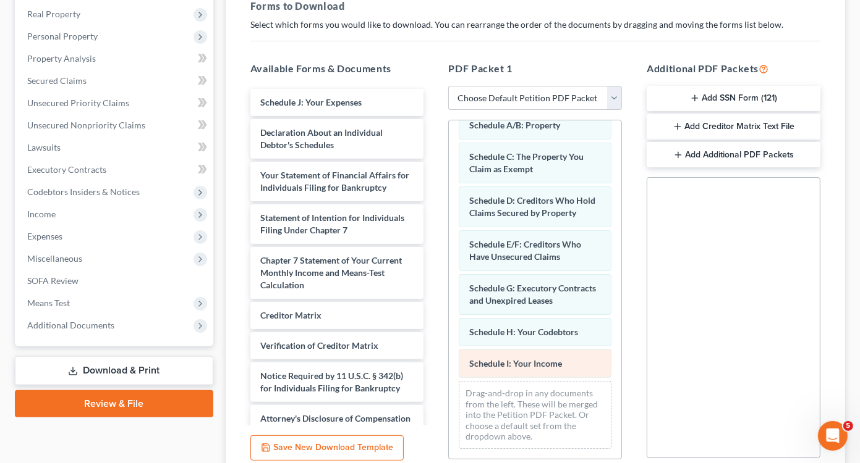
scroll to position [141, 0]
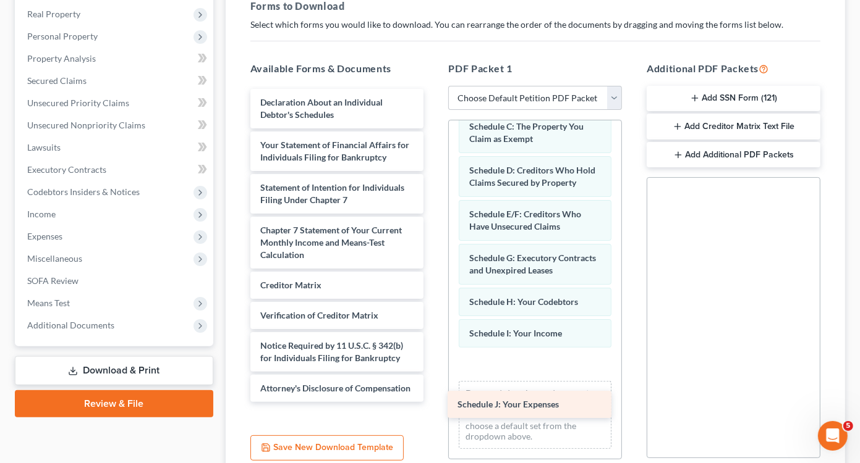
drag, startPoint x: 361, startPoint y: 100, endPoint x: 559, endPoint y: 404, distance: 361.8
click at [434, 402] on div "Schedule J: Your Expenses Schedule J: Your Expenses Declaration About an Indivi…" at bounding box center [336, 245] width 193 height 313
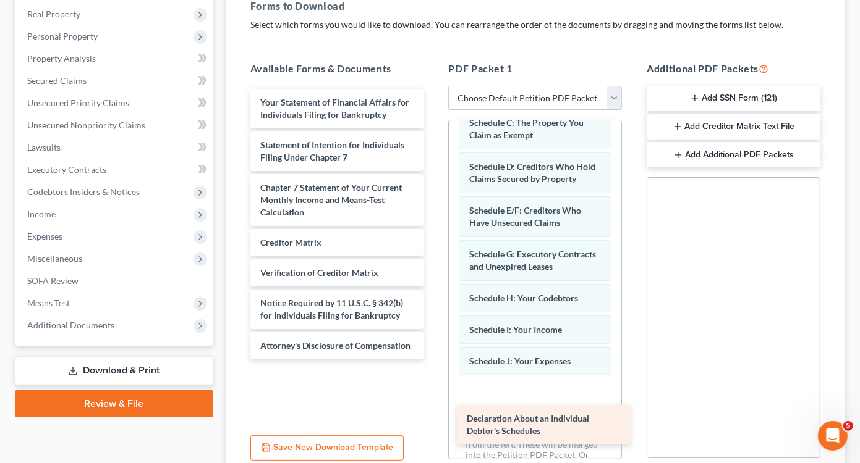
drag, startPoint x: 366, startPoint y: 114, endPoint x: 571, endPoint y: 427, distance: 374.0
click at [434, 360] on div "Declaration About an Individual Debtor's Schedules Declaration About an Individ…" at bounding box center [336, 224] width 193 height 271
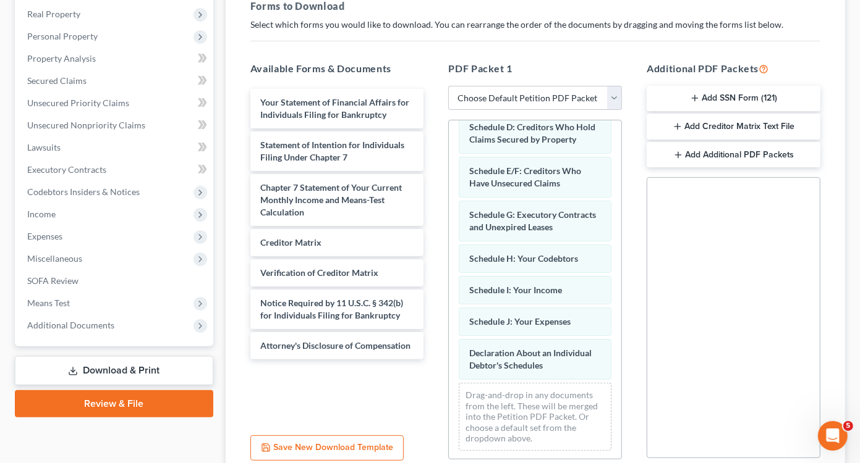
scroll to position [215, 0]
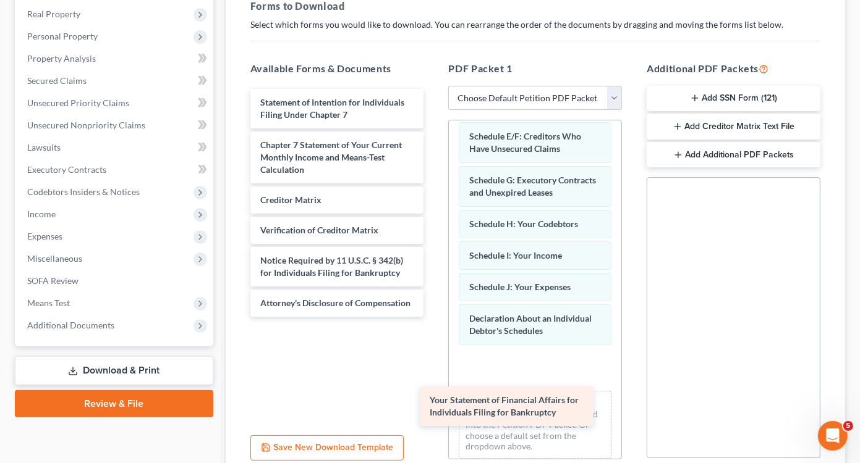
drag, startPoint x: 379, startPoint y: 106, endPoint x: 554, endPoint y: 392, distance: 334.5
click at [434, 317] on div "Your Statement of Financial Affairs for Individuals Filing for Bankruptcy Your …" at bounding box center [336, 203] width 193 height 228
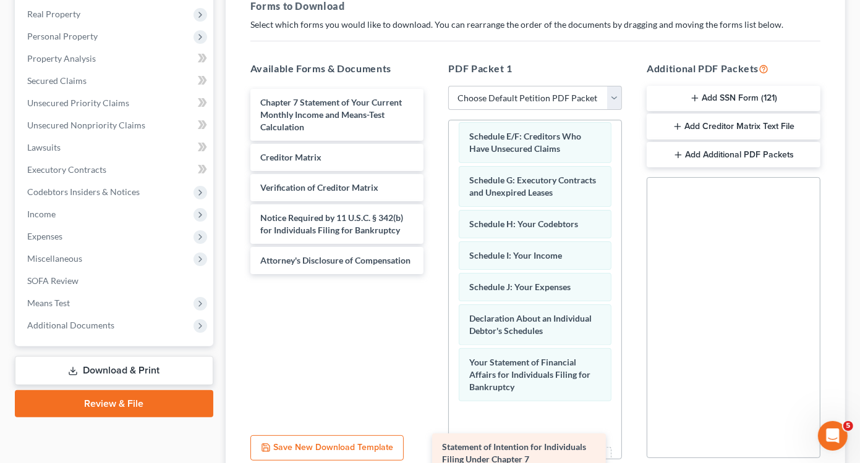
drag, startPoint x: 363, startPoint y: 98, endPoint x: 546, endPoint y: 441, distance: 388.1
click at [434, 274] on div "Statement of Intention for Individuals Filing Under Chapter 7 Statement of Inte…" at bounding box center [336, 181] width 193 height 185
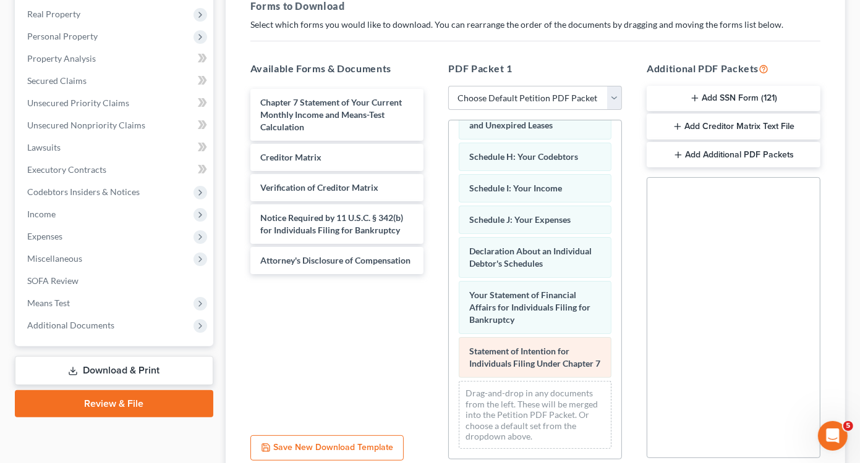
scroll to position [328, 0]
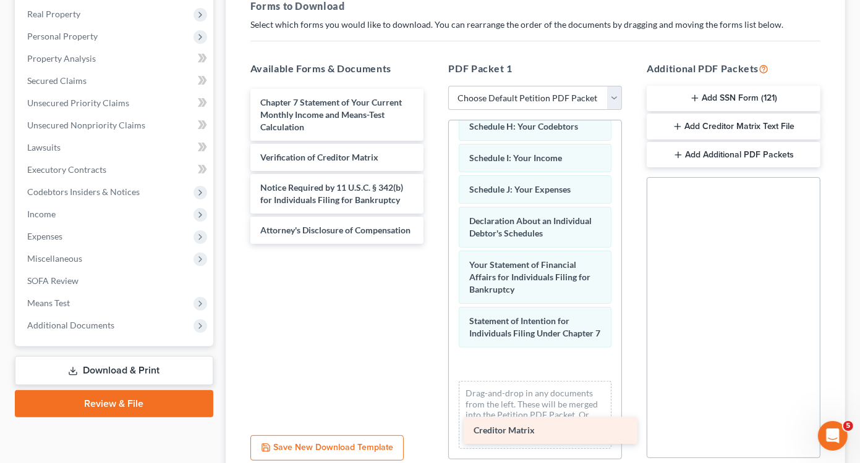
drag, startPoint x: 342, startPoint y: 160, endPoint x: 554, endPoint y: 403, distance: 322.3
click at [434, 244] on div "Creditor Matrix Chapter 7 Statement of Your Current Monthly Income and Means-Te…" at bounding box center [336, 166] width 193 height 155
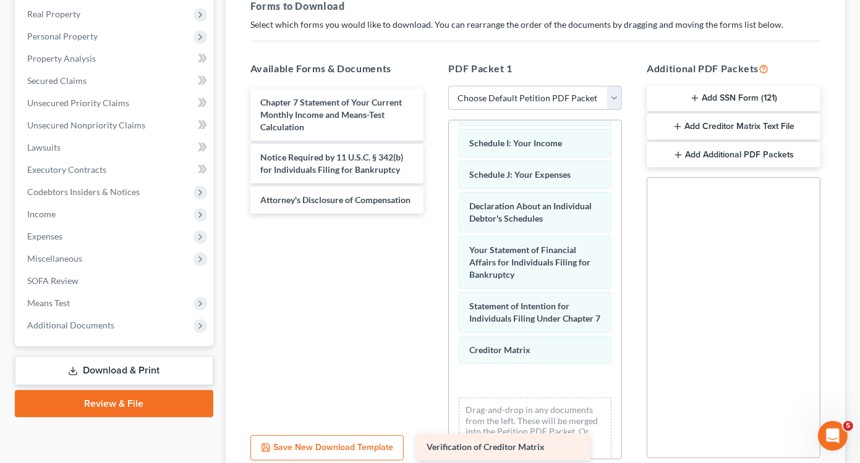
drag, startPoint x: 378, startPoint y: 159, endPoint x: 557, endPoint y: 435, distance: 329.1
click at [434, 214] on div "Verification of Creditor Matrix Chapter 7 Statement of Your Current Monthly Inc…" at bounding box center [336, 151] width 193 height 125
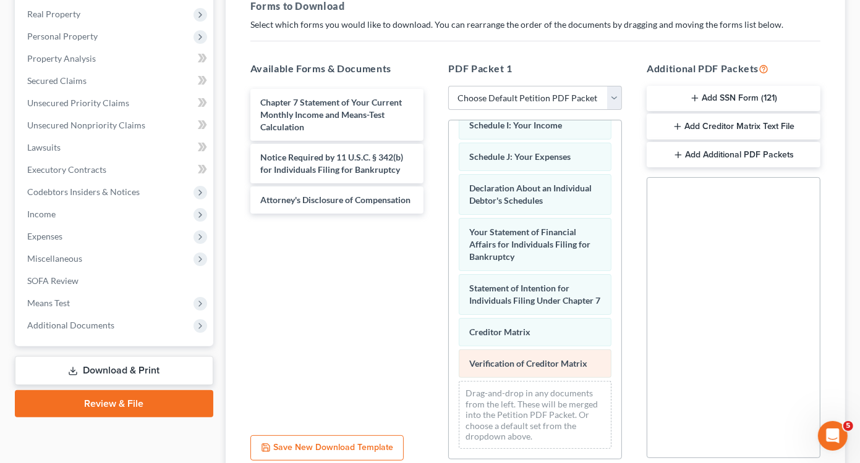
scroll to position [390, 0]
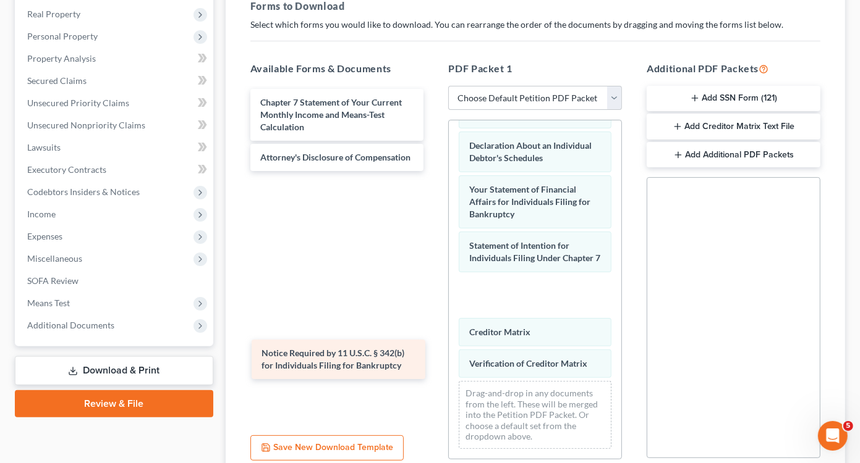
drag, startPoint x: 394, startPoint y: 158, endPoint x: 395, endPoint y: 354, distance: 195.9
click at [395, 171] on div "Notice Required by 11 U.S.C. § 342(b) for Individuals Filing for Bankruptcy Cha…" at bounding box center [336, 130] width 193 height 82
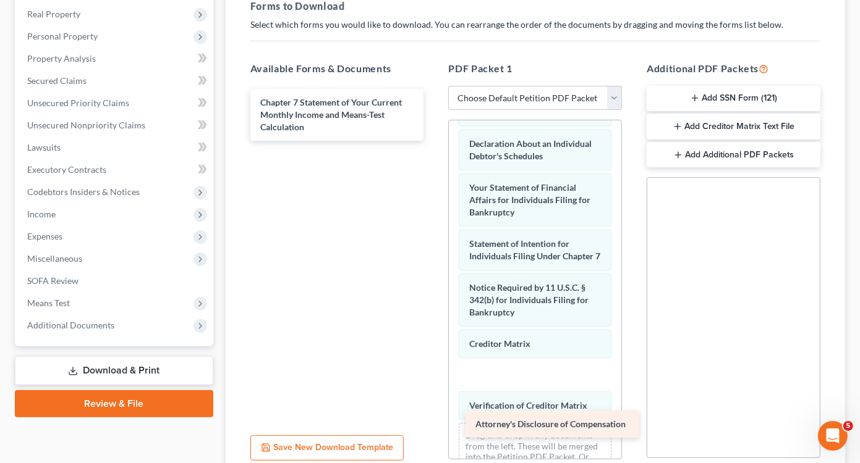
drag, startPoint x: 353, startPoint y: 156, endPoint x: 569, endPoint y: 424, distance: 343.8
click at [434, 141] on div "Attorney's Disclosure of Compensation Chapter 7 Statement of Your Current Month…" at bounding box center [336, 115] width 193 height 52
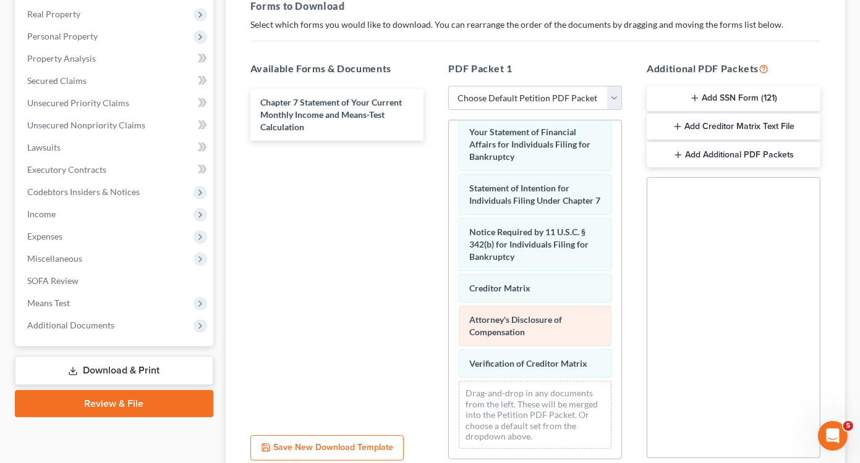
scroll to position [489, 0]
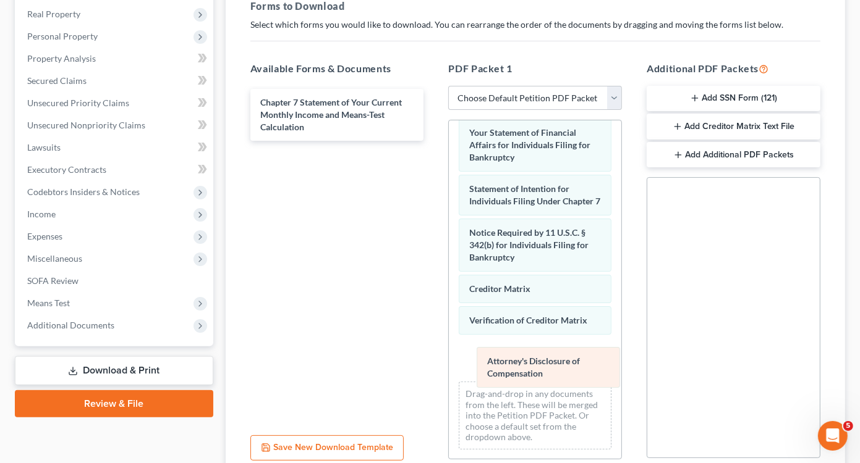
drag, startPoint x: 514, startPoint y: 324, endPoint x: 527, endPoint y: 361, distance: 39.3
click at [527, 361] on div "Attorney's Disclosure of Compensation Voluntary Petition for Individuals Filing…" at bounding box center [535, 68] width 172 height 784
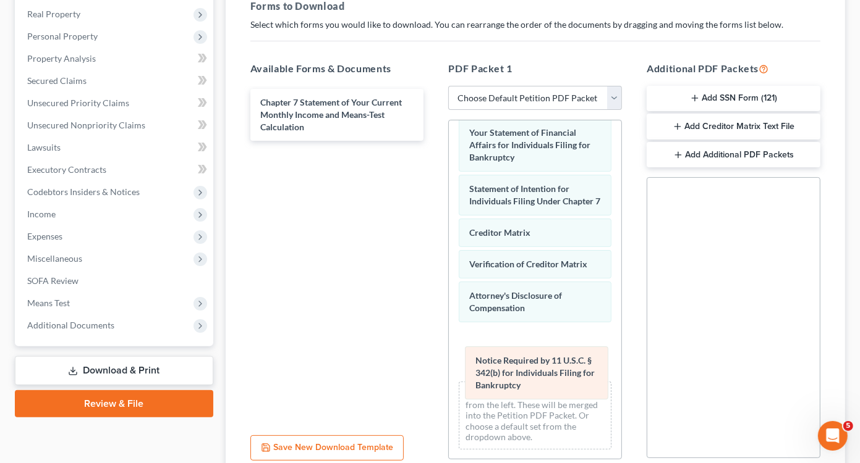
drag, startPoint x: 508, startPoint y: 243, endPoint x: 510, endPoint y: 361, distance: 118.1
click at [510, 361] on div "Notice Required by 11 U.S.C. § 342(b) for Individuals Filing for Bankruptcy Vol…" at bounding box center [535, 68] width 172 height 784
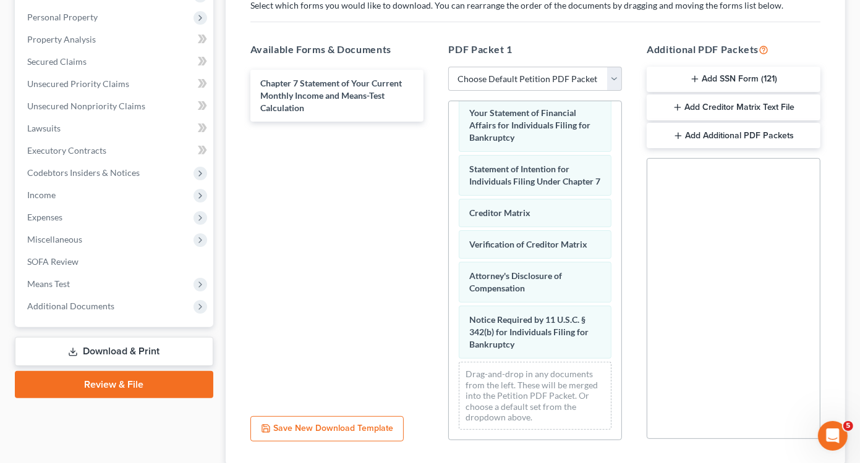
scroll to position [298, 0]
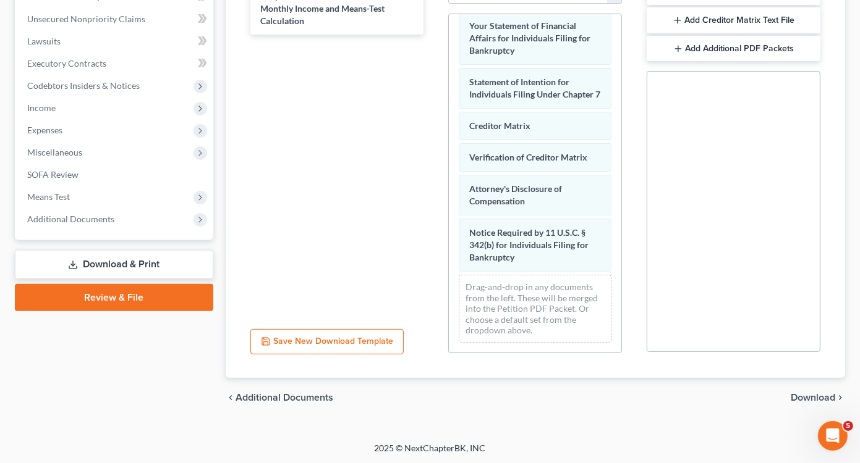
click at [802, 395] on span "Download" at bounding box center [812, 398] width 44 height 10
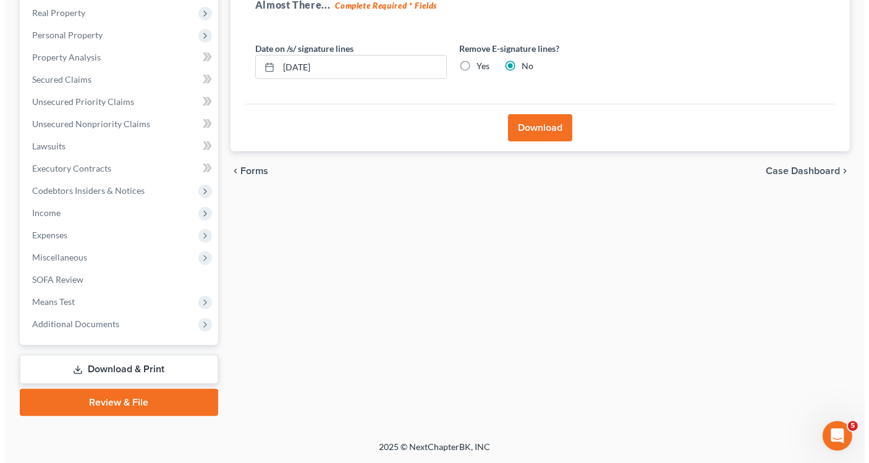
scroll to position [192, 0]
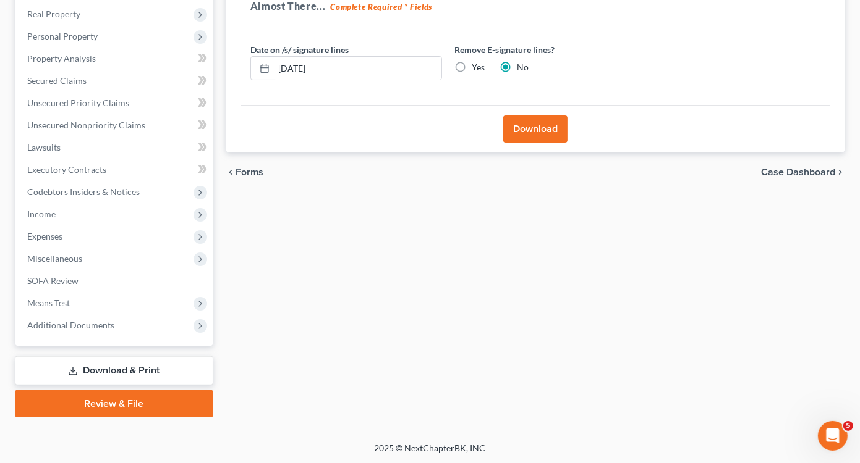
click at [526, 125] on button "Download" at bounding box center [535, 129] width 64 height 27
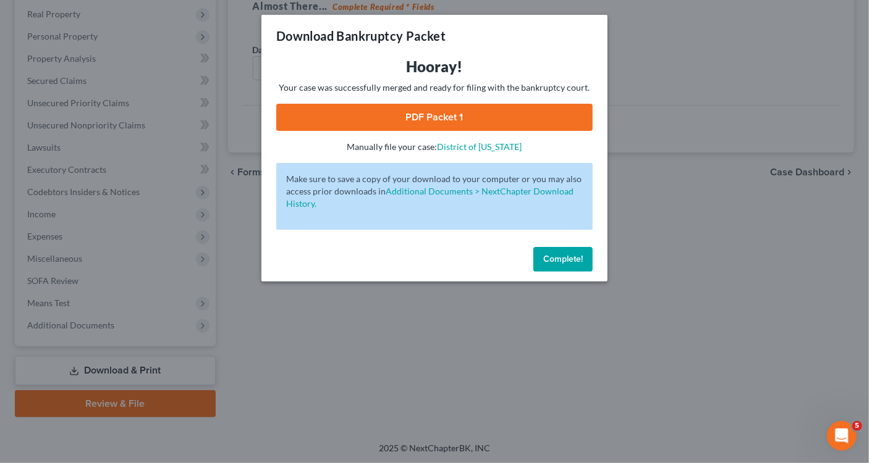
click at [526, 125] on link "PDF Packet 1" at bounding box center [434, 117] width 316 height 27
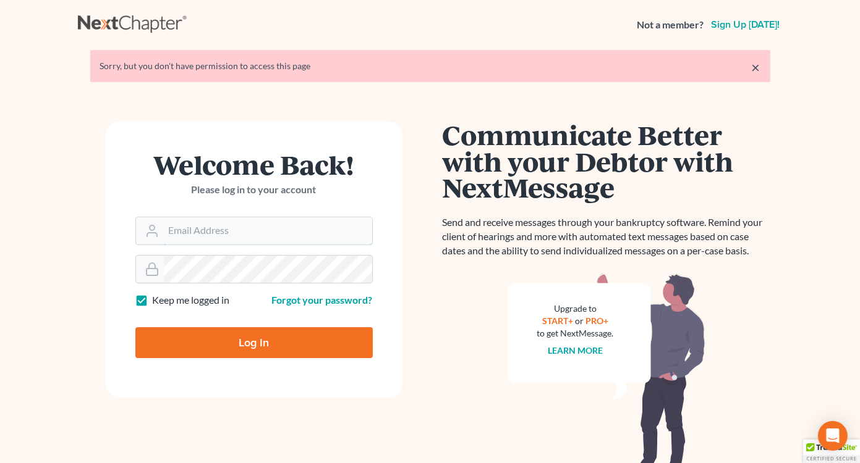
type input "[PERSON_NAME][EMAIL_ADDRESS][DOMAIN_NAME]"
click at [250, 337] on input "Log In" at bounding box center [253, 343] width 237 height 31
type input "Thinking..."
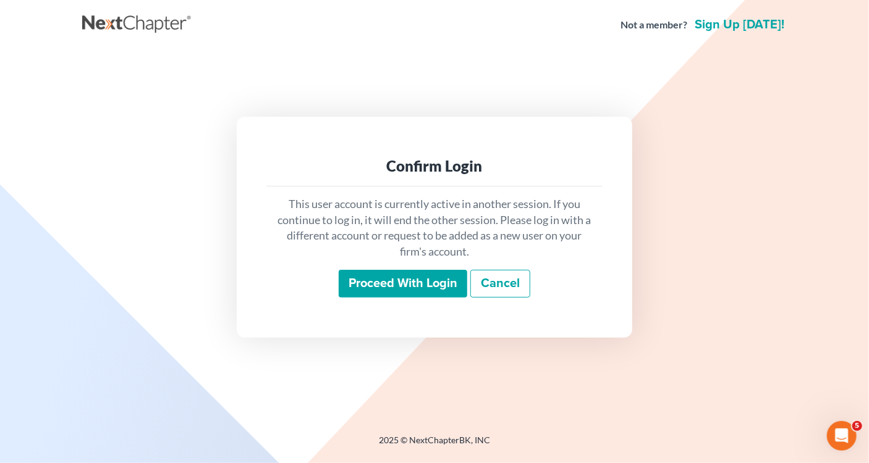
click at [375, 282] on input "Proceed with login" at bounding box center [403, 284] width 129 height 28
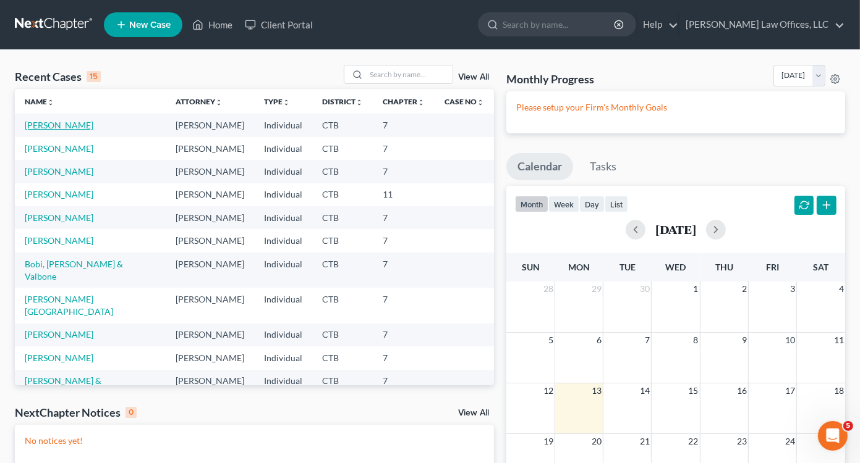
click at [58, 124] on link "[PERSON_NAME]" at bounding box center [59, 125] width 69 height 11
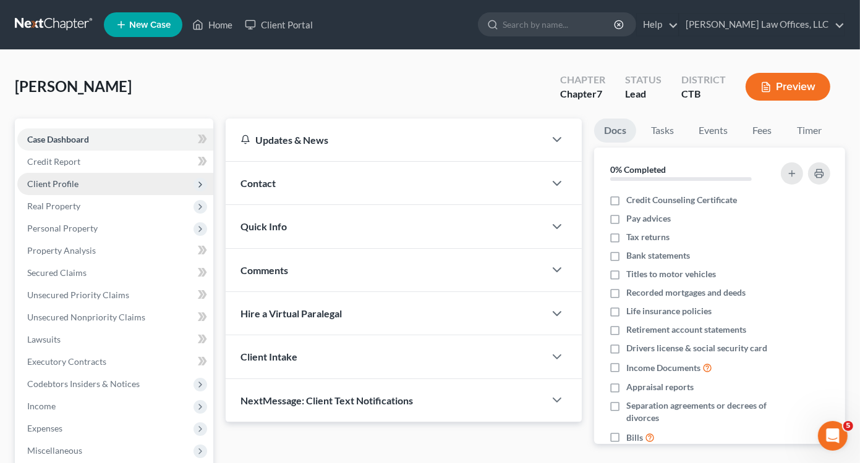
click at [57, 188] on span "Client Profile" at bounding box center [115, 184] width 196 height 22
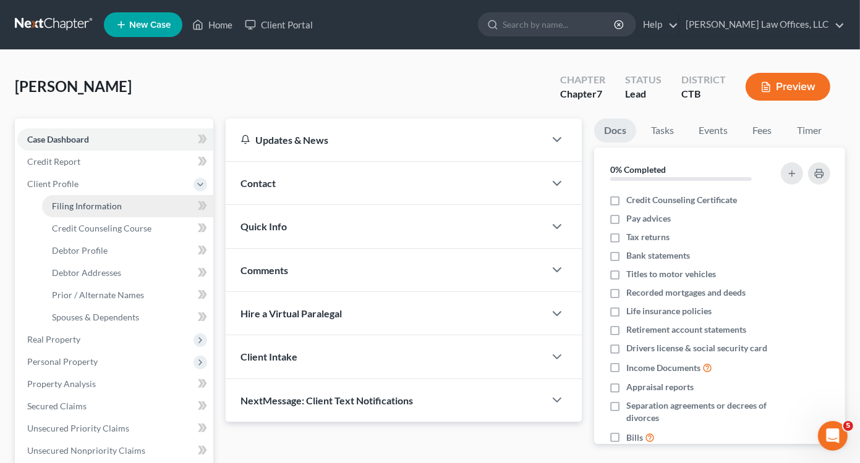
click at [89, 208] on span "Filing Information" at bounding box center [87, 206] width 70 height 11
select select "1"
select select "0"
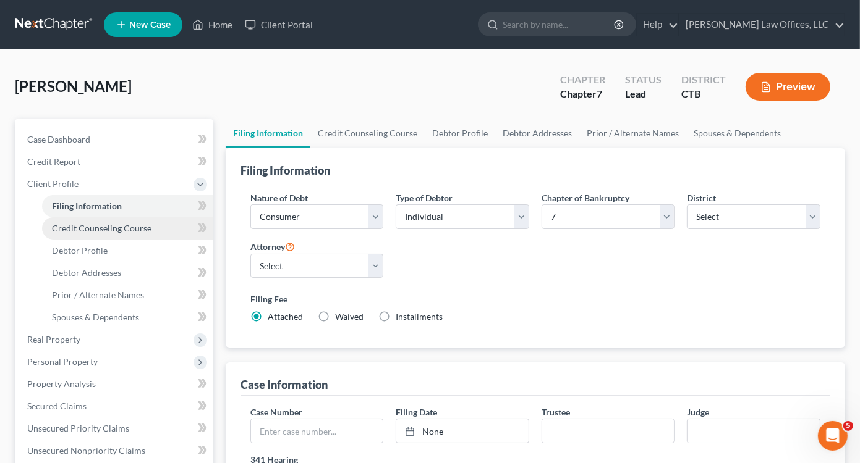
click at [95, 231] on span "Credit Counseling Course" at bounding box center [101, 228] width 99 height 11
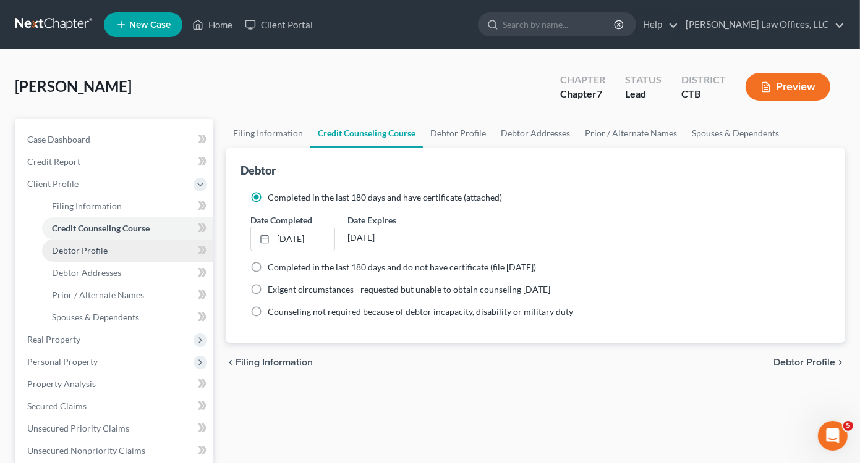
click at [98, 251] on span "Debtor Profile" at bounding box center [80, 250] width 56 height 11
select select "1"
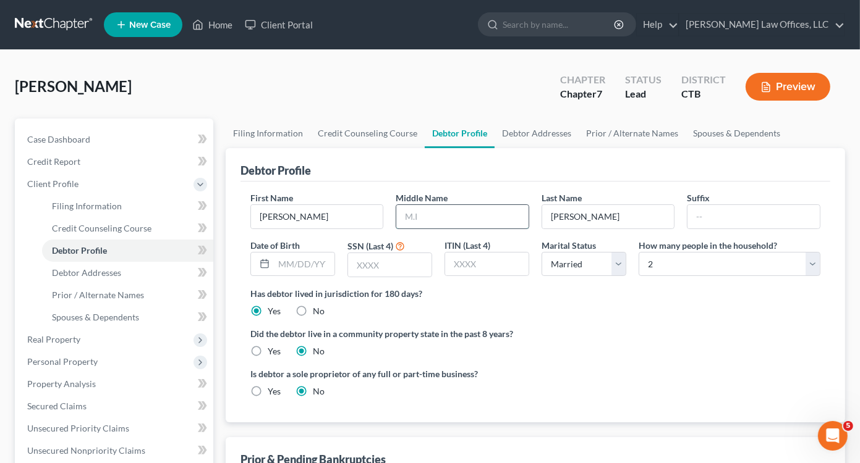
click at [418, 213] on input "text" at bounding box center [462, 216] width 132 height 23
type input "[PERSON_NAME]"
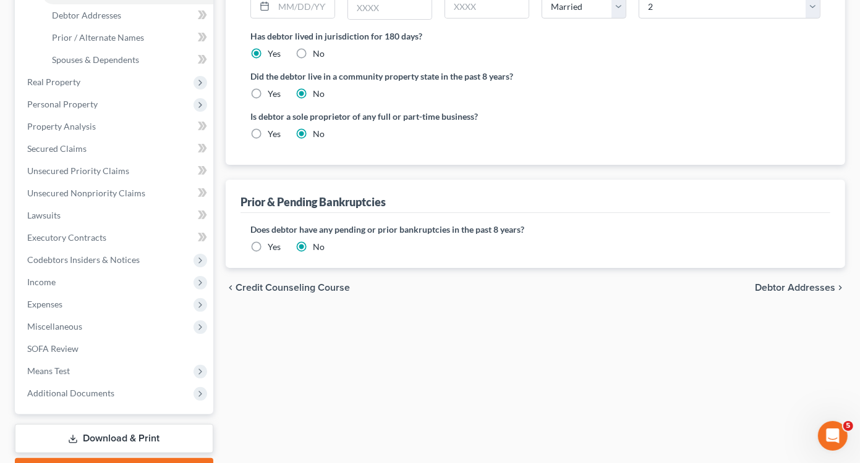
scroll to position [326, 0]
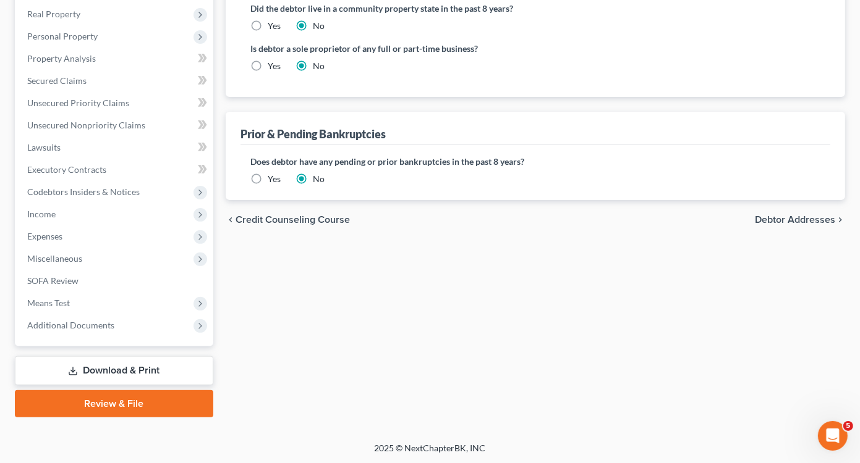
click at [153, 369] on link "Download & Print" at bounding box center [114, 371] width 198 height 29
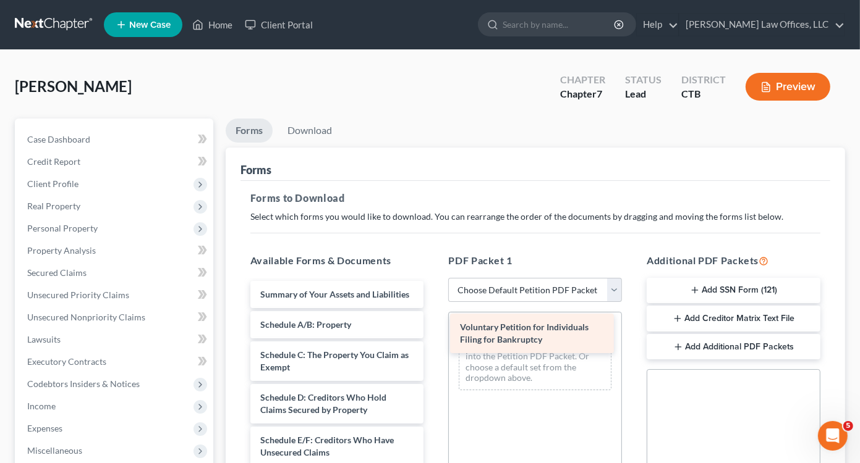
drag, startPoint x: 327, startPoint y: 300, endPoint x: 526, endPoint y: 334, distance: 202.5
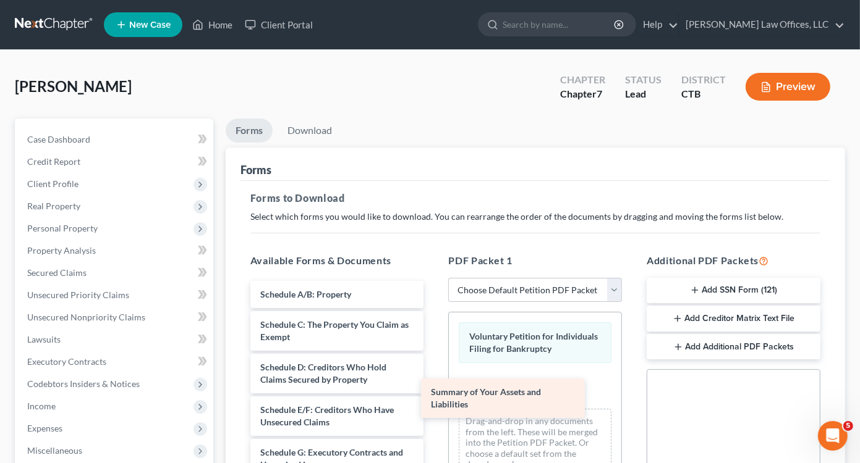
drag, startPoint x: 349, startPoint y: 297, endPoint x: 554, endPoint y: 391, distance: 226.5
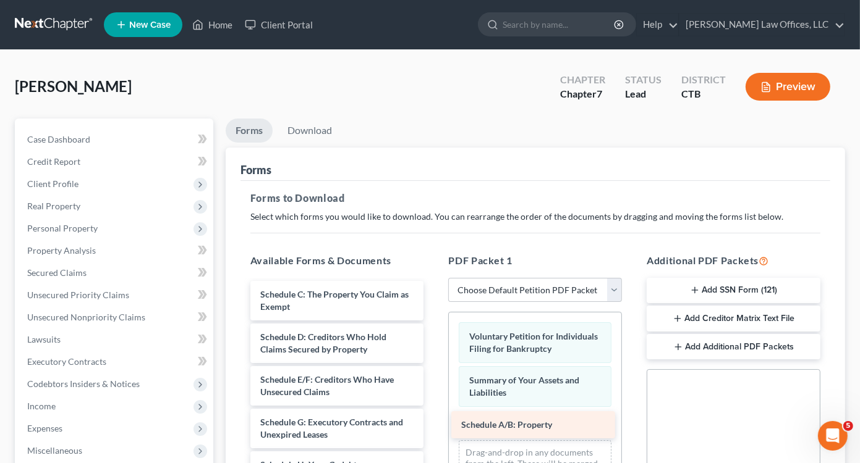
drag, startPoint x: 363, startPoint y: 295, endPoint x: 564, endPoint y: 426, distance: 240.1
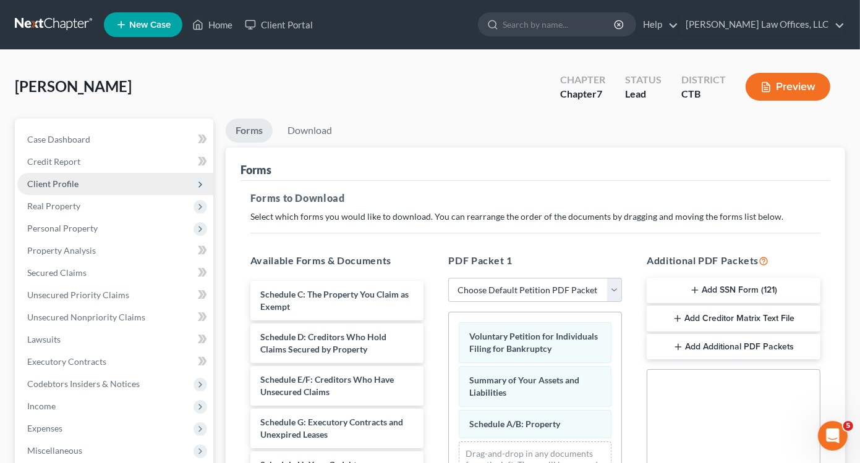
click at [74, 179] on span "Client Profile" at bounding box center [52, 184] width 51 height 11
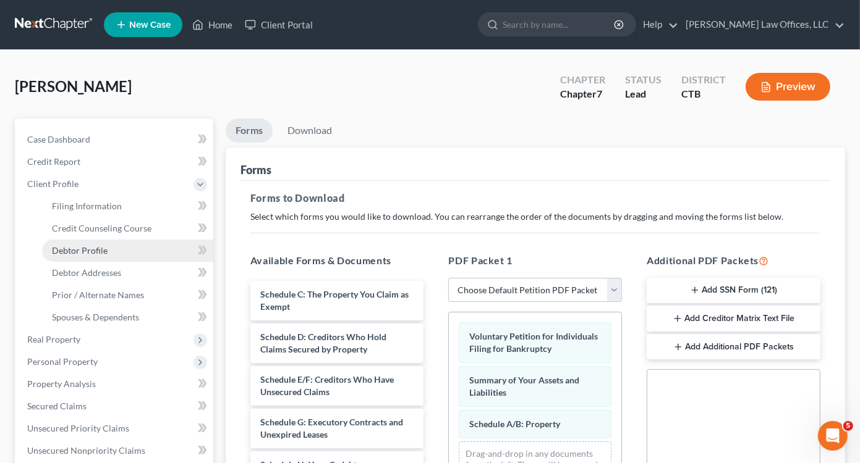
click at [88, 252] on span "Debtor Profile" at bounding box center [80, 250] width 56 height 11
select select "1"
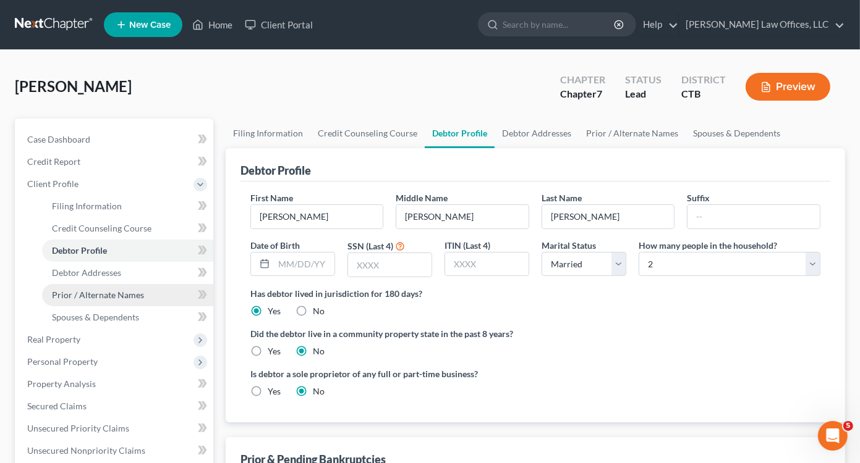
click at [116, 295] on span "Prior / Alternate Names" at bounding box center [98, 295] width 92 height 11
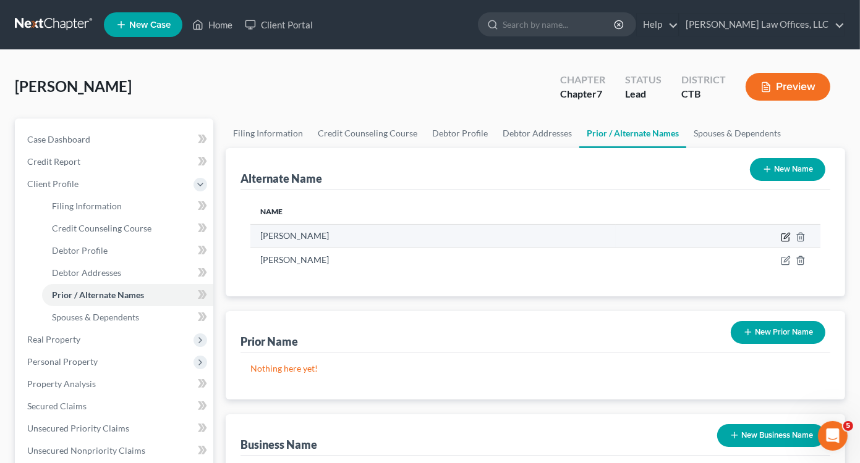
click at [784, 235] on icon at bounding box center [785, 237] width 10 height 10
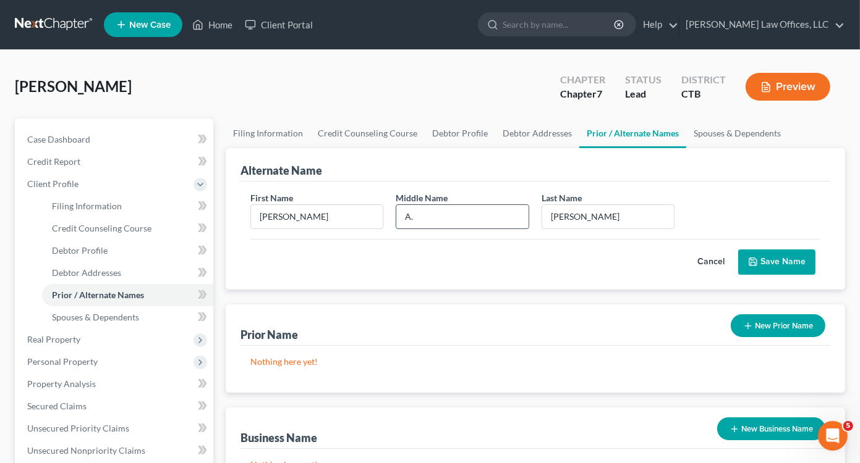
click at [419, 218] on input "A." at bounding box center [462, 216] width 132 height 23
type input "A"
click at [767, 260] on button "Save Name" at bounding box center [776, 263] width 77 height 26
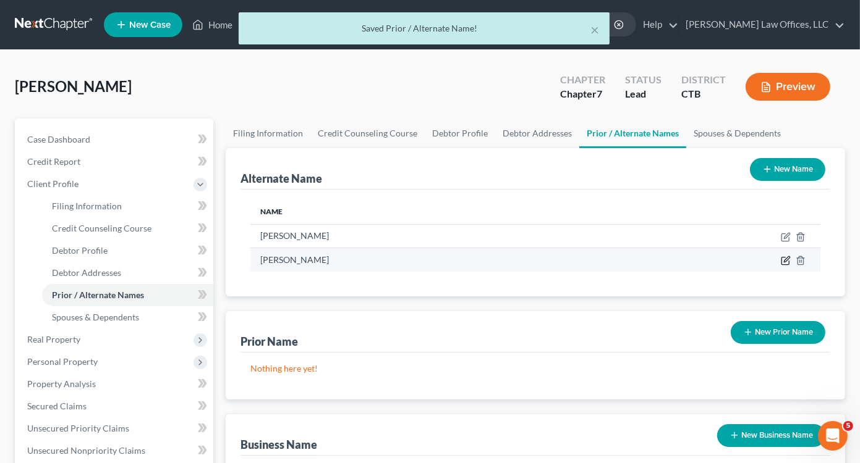
click at [786, 260] on icon at bounding box center [785, 261] width 10 height 10
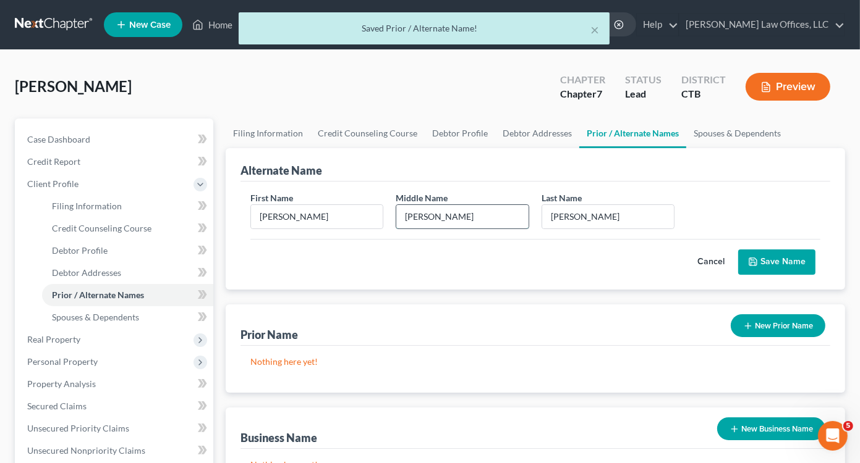
click at [435, 221] on input "[PERSON_NAME]" at bounding box center [462, 216] width 132 height 23
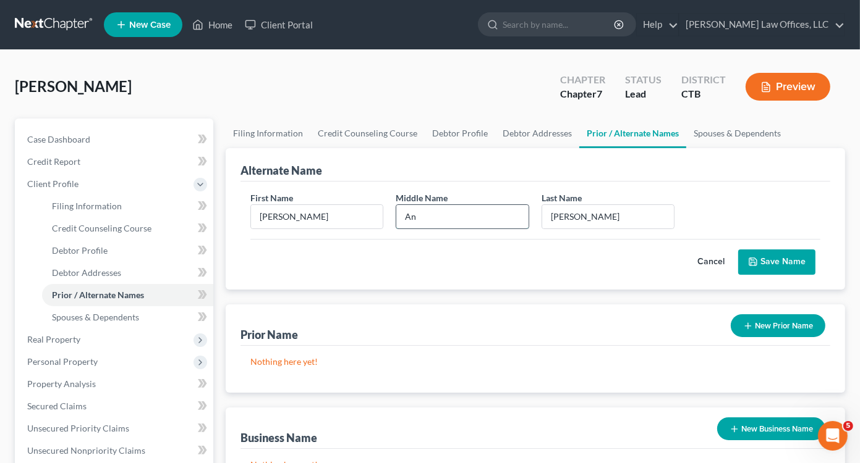
type input "A"
click at [774, 263] on button "Save Name" at bounding box center [776, 263] width 77 height 26
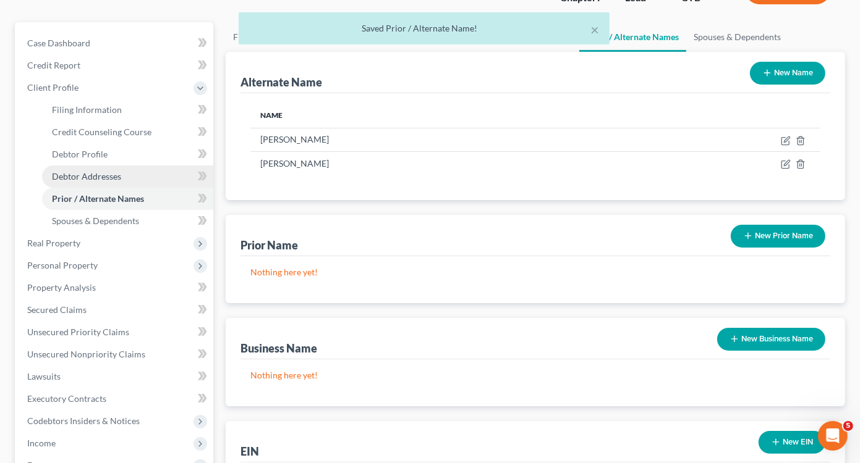
scroll to position [309, 0]
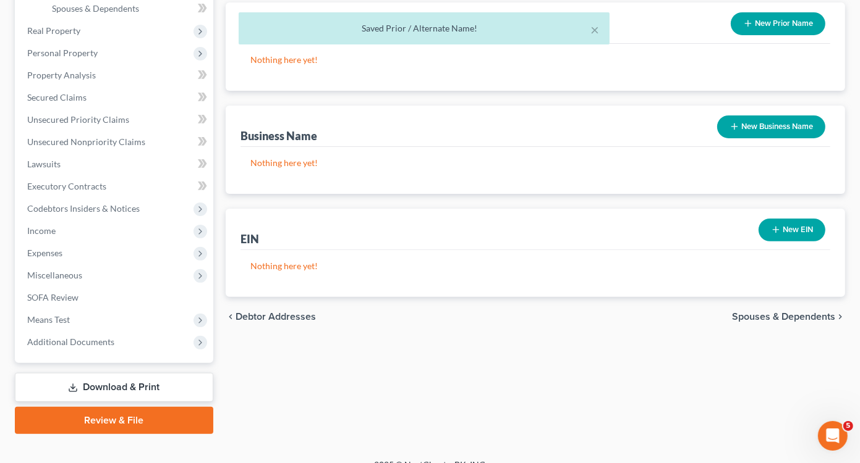
click at [129, 390] on link "Download & Print" at bounding box center [114, 387] width 198 height 29
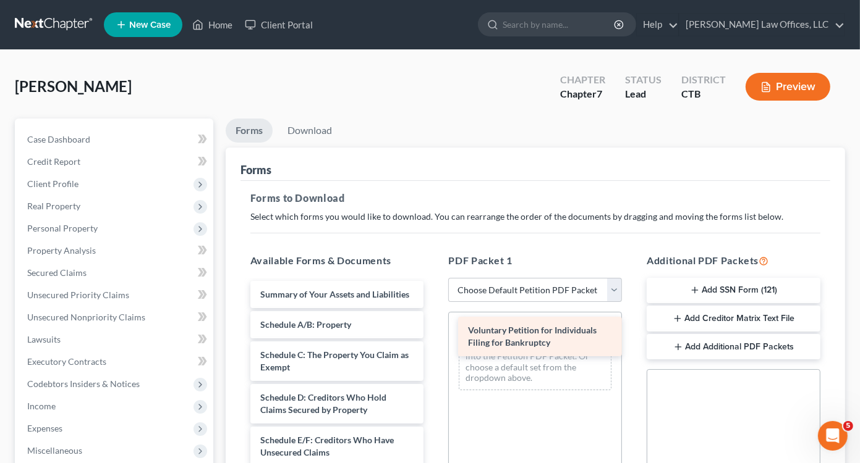
drag, startPoint x: 309, startPoint y: 282, endPoint x: 514, endPoint y: 318, distance: 208.2
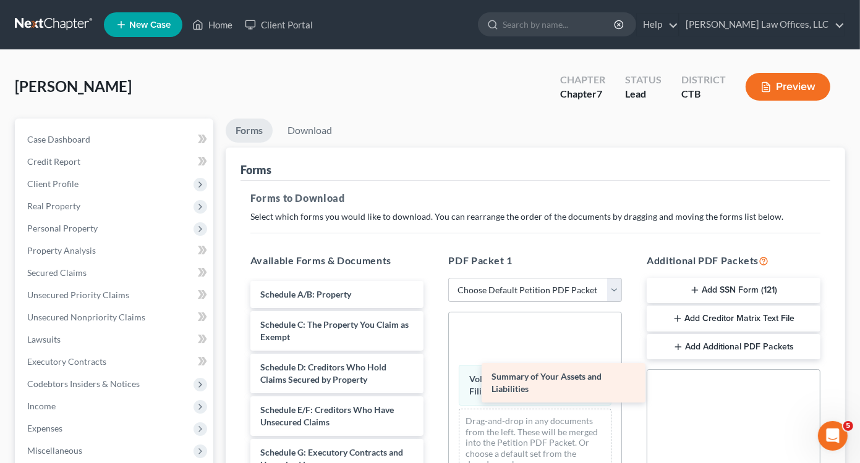
drag, startPoint x: 366, startPoint y: 298, endPoint x: 596, endPoint y: 381, distance: 244.3
click at [596, 381] on span "Voluntary Petition for Individuals Filing for Bankruptcy" at bounding box center [533, 385] width 129 height 23
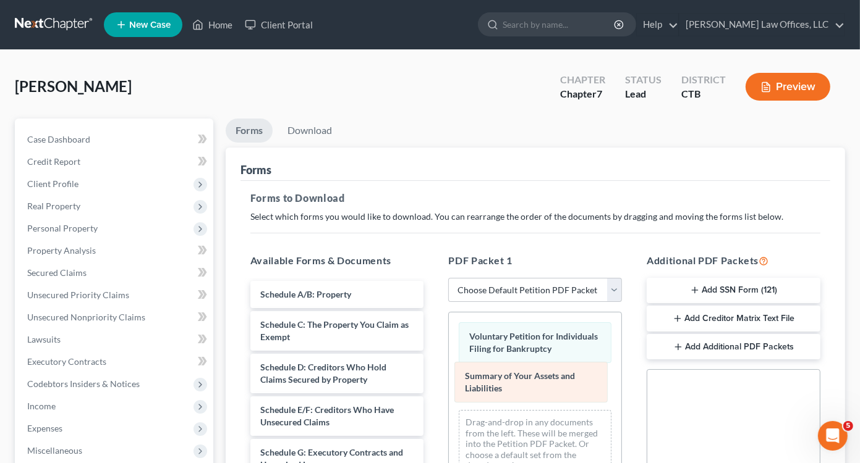
drag, startPoint x: 546, startPoint y: 334, endPoint x: 542, endPoint y: 374, distance: 40.4
click at [542, 374] on div "Summary of Your Assets and Liabilities Summary of Your Assets and Liabilities V…" at bounding box center [535, 400] width 172 height 175
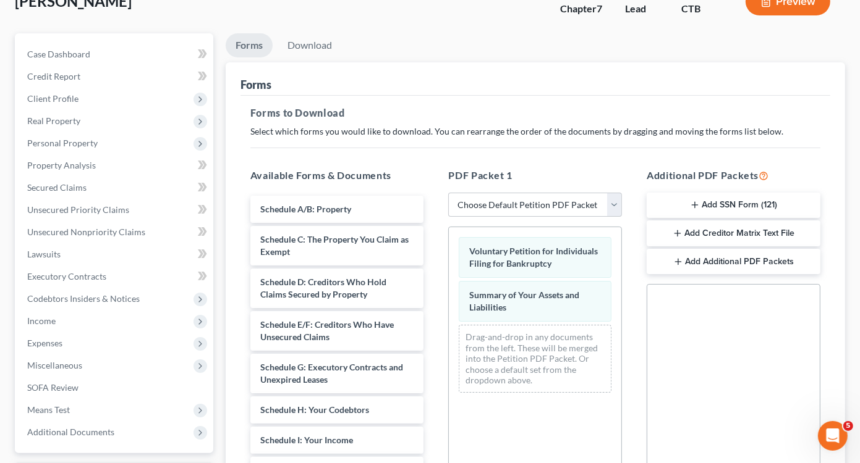
scroll to position [185, 0]
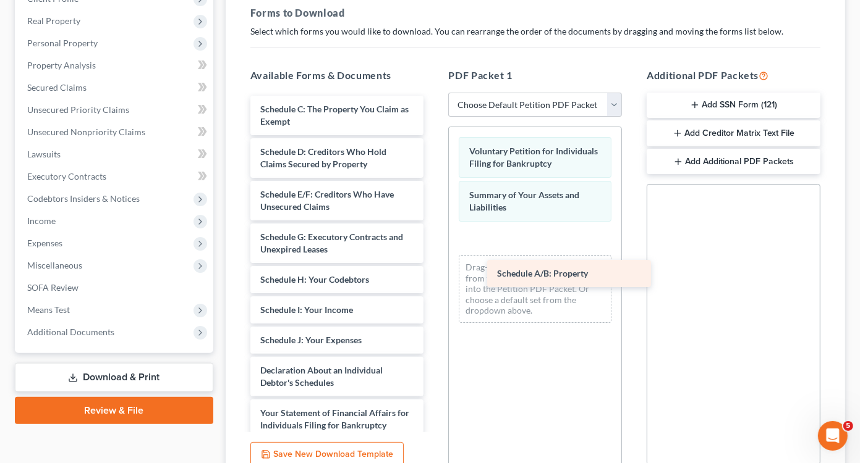
drag, startPoint x: 302, startPoint y: 112, endPoint x: 525, endPoint y: 255, distance: 264.7
click at [434, 261] on div "Schedule A/B: Property Schedule A/B: Property Schedule C: The Property You Clai…" at bounding box center [336, 383] width 193 height 575
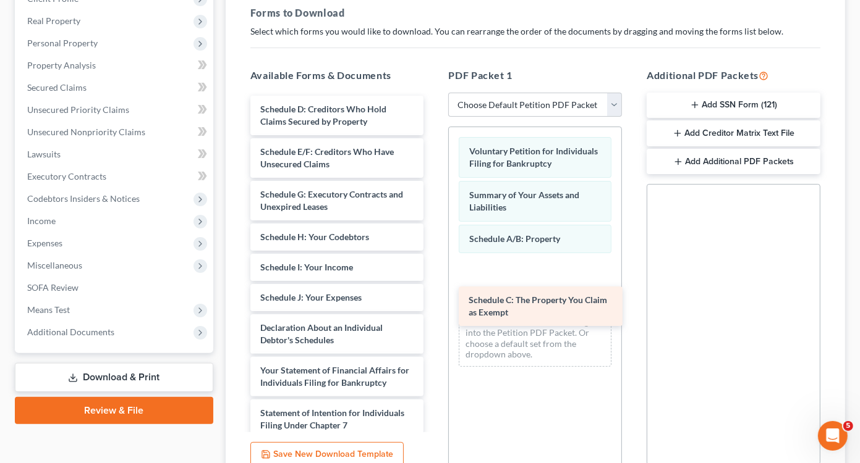
drag, startPoint x: 353, startPoint y: 106, endPoint x: 561, endPoint y: 261, distance: 258.8
click at [434, 261] on div "Schedule C: The Property You Claim as Exempt Schedule C: The Property You Claim…" at bounding box center [336, 362] width 193 height 532
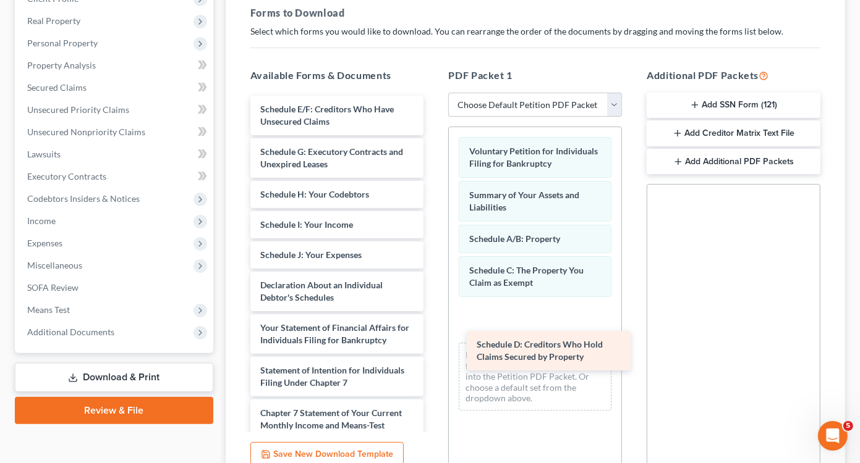
drag, startPoint x: 315, startPoint y: 115, endPoint x: 516, endPoint y: 308, distance: 278.8
click at [434, 308] on div "Schedule D: Creditors Who Hold Claims Secured by Property Schedule D: Creditors…" at bounding box center [336, 340] width 193 height 489
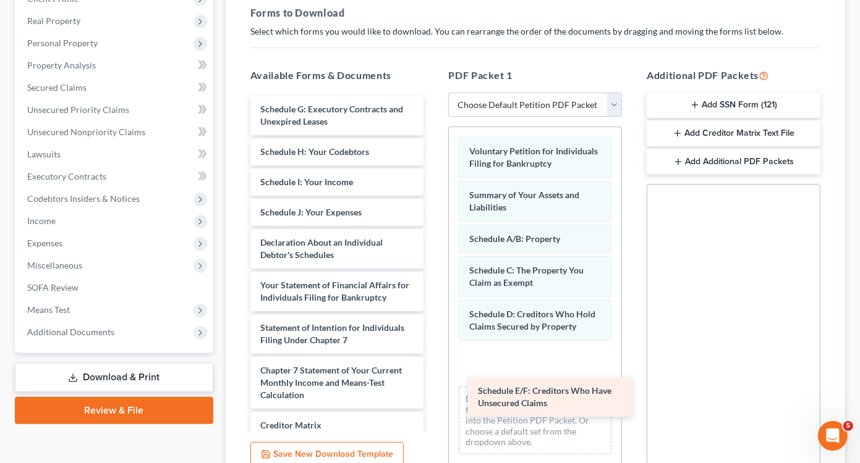
drag, startPoint x: 316, startPoint y: 118, endPoint x: 527, endPoint y: 381, distance: 337.2
click at [434, 381] on div "Schedule E/F: Creditors Who Have Unsecured Claims Schedule E/F: Creditors Who H…" at bounding box center [336, 319] width 193 height 447
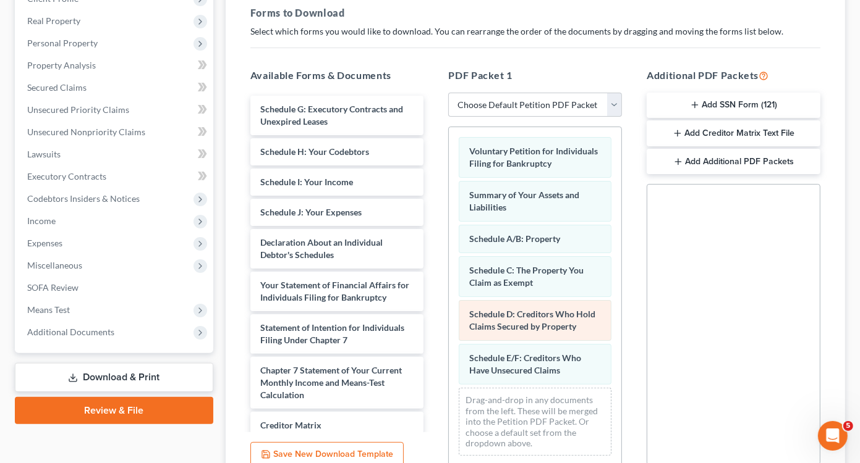
scroll to position [22, 0]
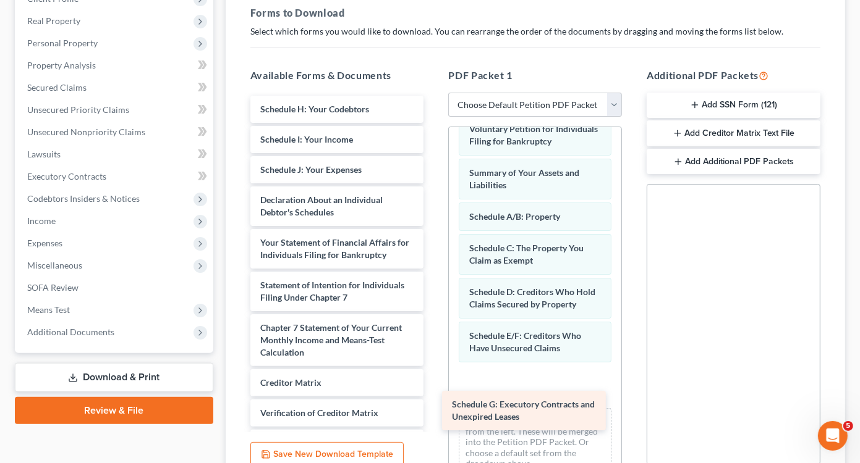
drag, startPoint x: 297, startPoint y: 117, endPoint x: 488, endPoint y: 413, distance: 353.1
click at [434, 413] on div "Schedule G: Executory Contracts and Unexpired Leases Schedule G: Executory Cont…" at bounding box center [336, 298] width 193 height 404
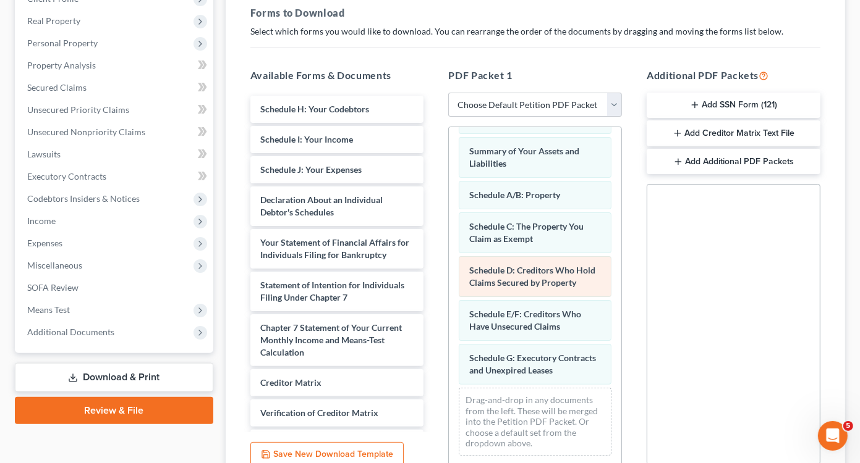
scroll to position [78, 0]
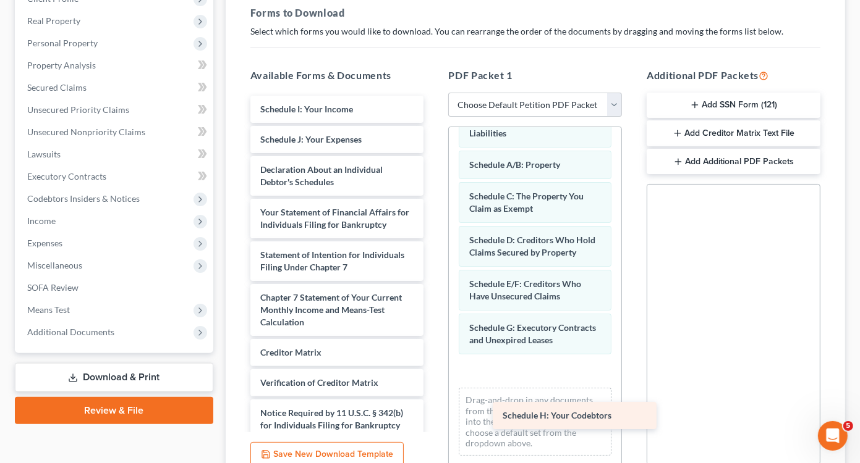
drag, startPoint x: 328, startPoint y: 116, endPoint x: 560, endPoint y: 413, distance: 377.8
click at [434, 416] on div "Schedule H: Your Codebtors Schedule H: Your Codebtors Schedule I: Your Income S…" at bounding box center [336, 283] width 193 height 374
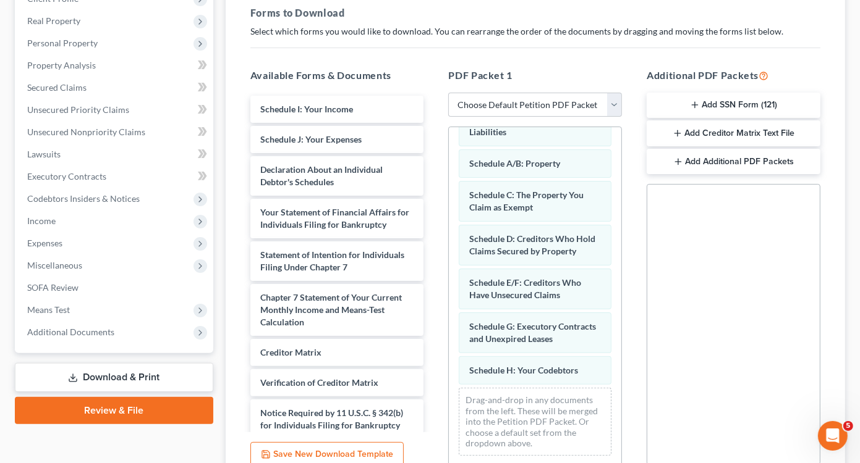
scroll to position [109, 0]
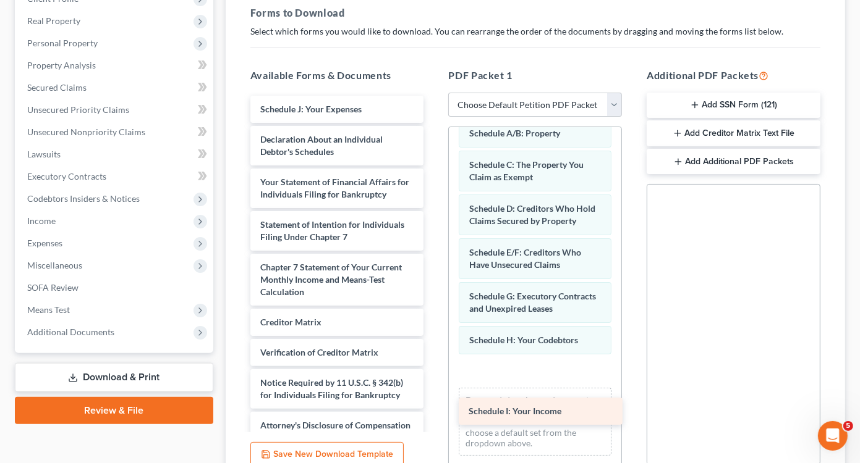
drag, startPoint x: 302, startPoint y: 110, endPoint x: 510, endPoint y: 413, distance: 368.0
click at [434, 413] on div "Schedule I: Your Income Schedule I: Your Income Schedule J: Your Expenses Decla…" at bounding box center [336, 268] width 193 height 344
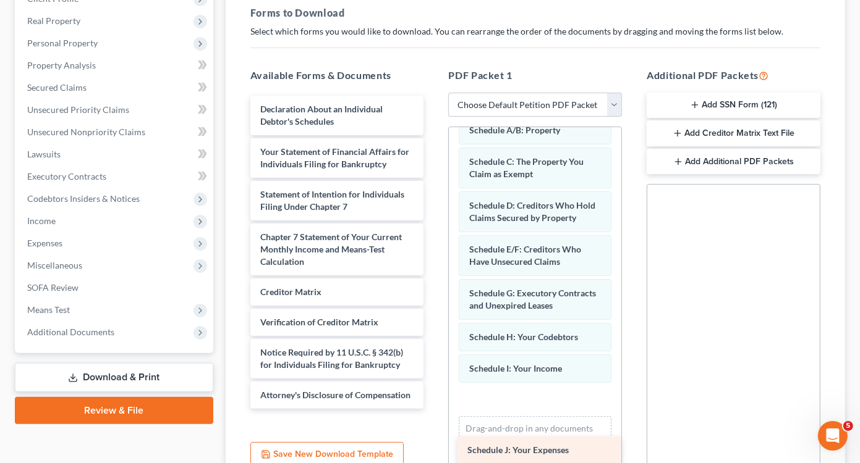
drag, startPoint x: 340, startPoint y: 111, endPoint x: 546, endPoint y: 438, distance: 387.1
click at [434, 409] on div "Schedule J: Your Expenses Schedule J: Your Expenses Declaration About an Indivi…" at bounding box center [336, 252] width 193 height 313
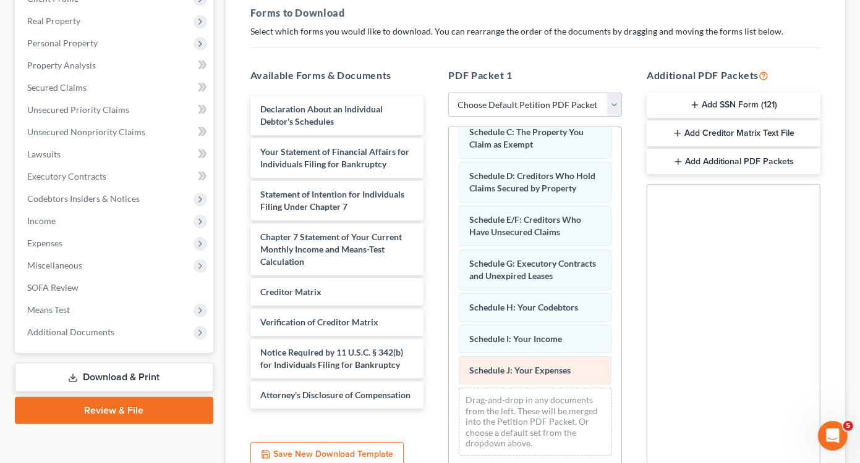
scroll to position [172, 0]
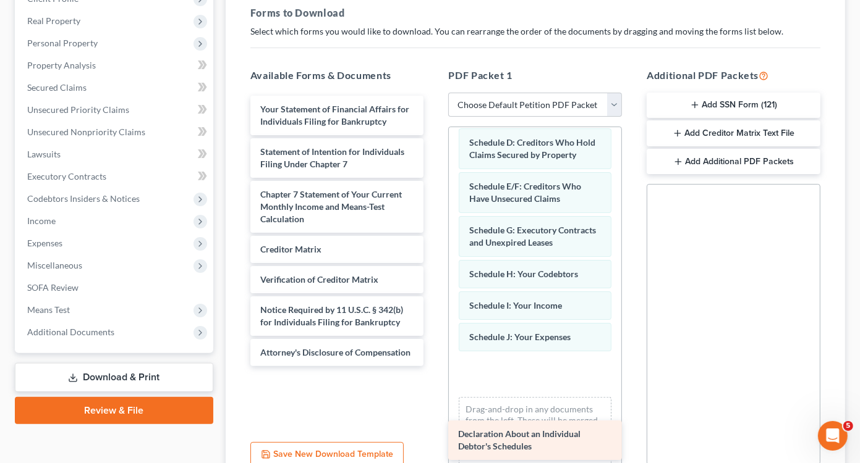
drag, startPoint x: 361, startPoint y: 117, endPoint x: 562, endPoint y: 428, distance: 370.9
click at [434, 366] on div "Declaration About an Individual Debtor's Schedules Declaration About an Individ…" at bounding box center [336, 231] width 193 height 271
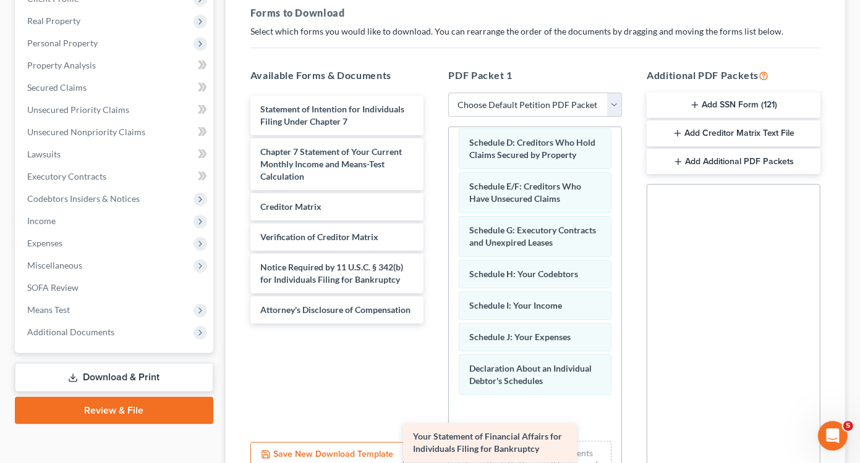
drag, startPoint x: 359, startPoint y: 122, endPoint x: 512, endPoint y: 450, distance: 362.7
click at [434, 324] on div "Your Statement of Financial Affairs for Individuals Filing for Bankruptcy Your …" at bounding box center [336, 210] width 193 height 228
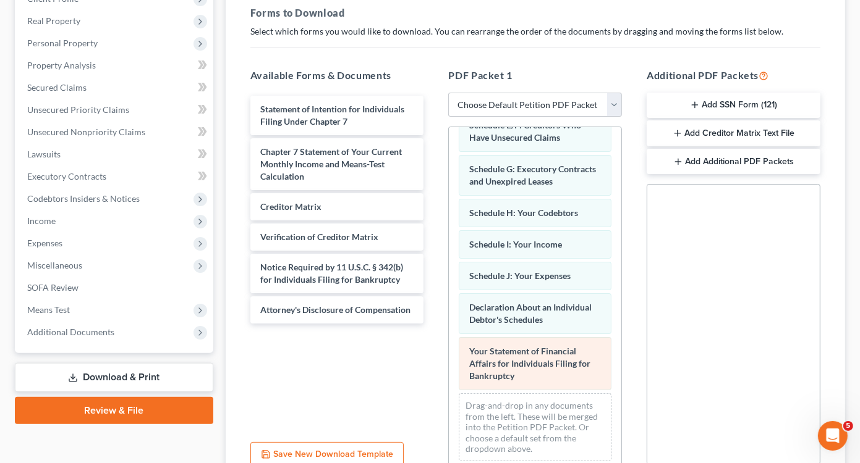
scroll to position [271, 0]
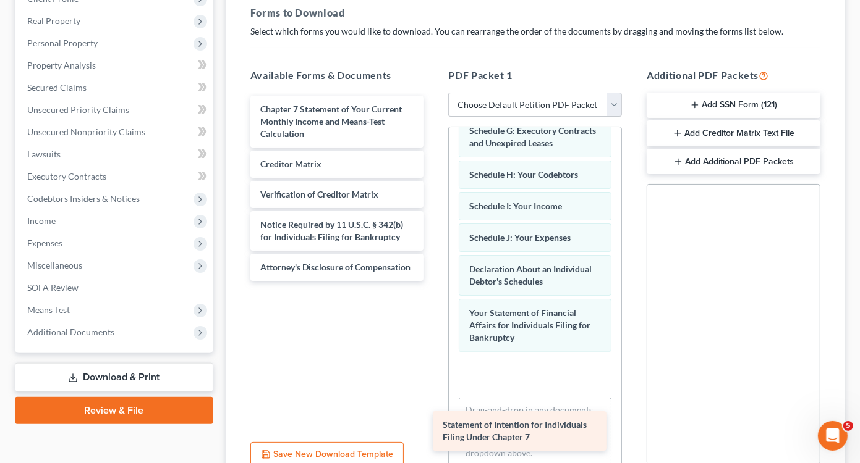
drag, startPoint x: 347, startPoint y: 116, endPoint x: 534, endPoint y: 407, distance: 345.2
click at [434, 281] on div "Statement of Intention for Individuals Filing Under Chapter 7 Statement of Inte…" at bounding box center [336, 188] width 193 height 185
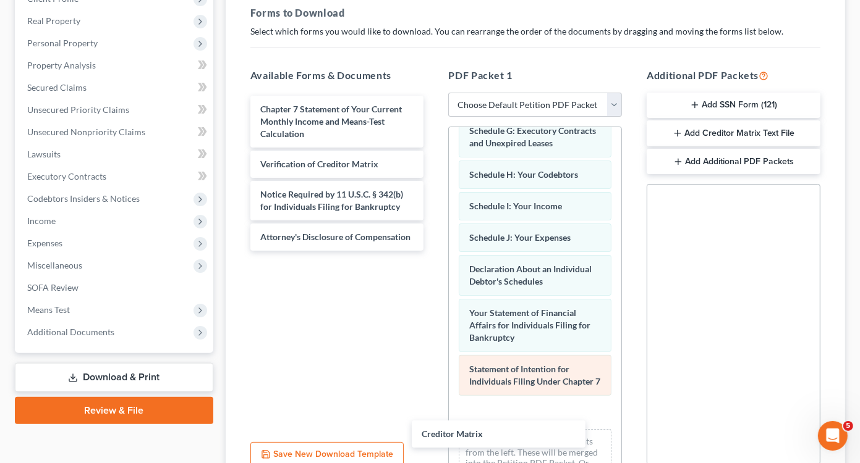
drag, startPoint x: 354, startPoint y: 166, endPoint x: 518, endPoint y: 411, distance: 295.0
click at [434, 251] on div "Creditor Matrix Chapter 7 Statement of Your Current Monthly Income and Means-Te…" at bounding box center [336, 173] width 193 height 155
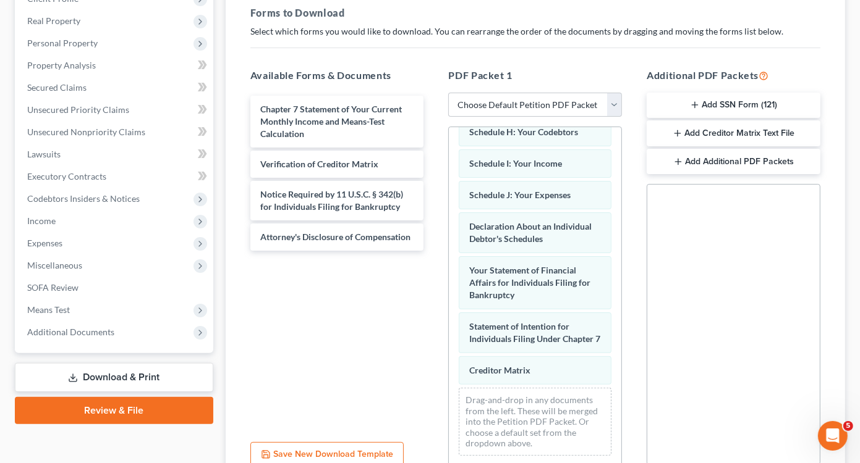
scroll to position [358, 0]
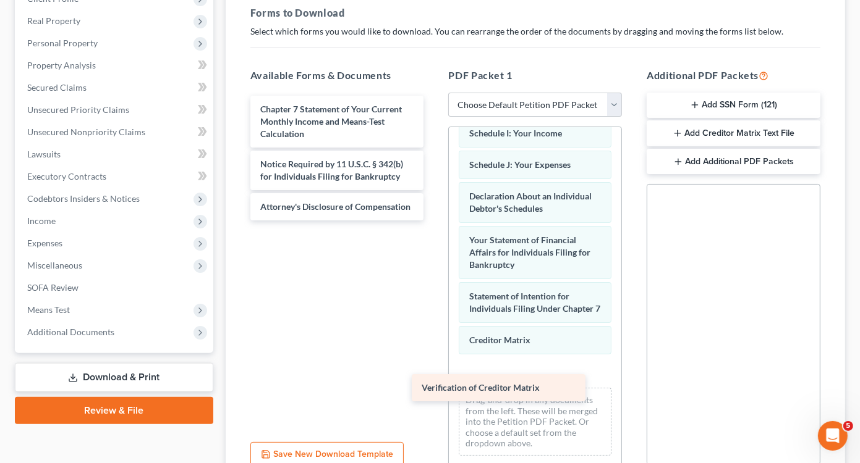
drag, startPoint x: 379, startPoint y: 163, endPoint x: 540, endPoint y: 388, distance: 276.8
click at [434, 221] on div "Verification of Creditor Matrix Chapter 7 Statement of Your Current Monthly Inc…" at bounding box center [336, 158] width 193 height 125
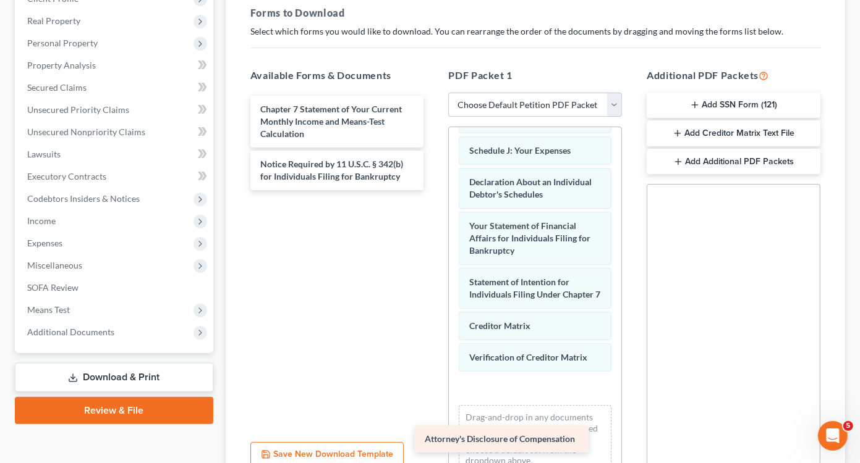
drag, startPoint x: 326, startPoint y: 217, endPoint x: 489, endPoint y: 426, distance: 264.6
click at [434, 190] on div "Attorney's Disclosure of Compensation Chapter 7 Statement of Your Current Month…" at bounding box center [336, 143] width 193 height 95
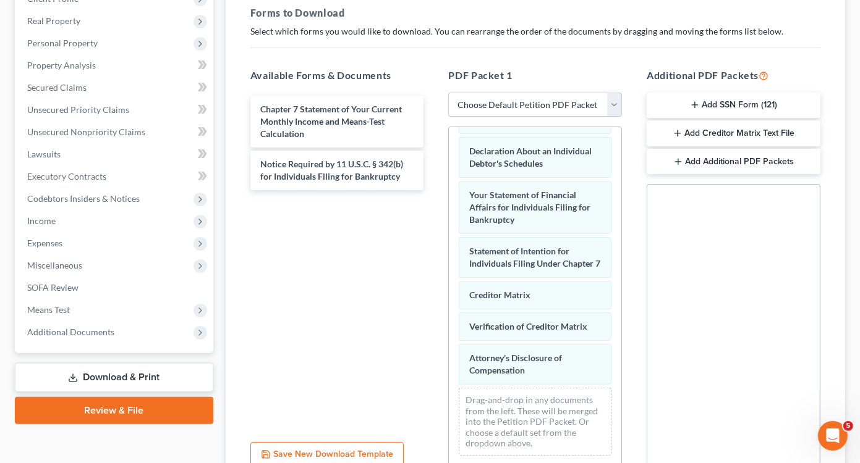
scroll to position [433, 0]
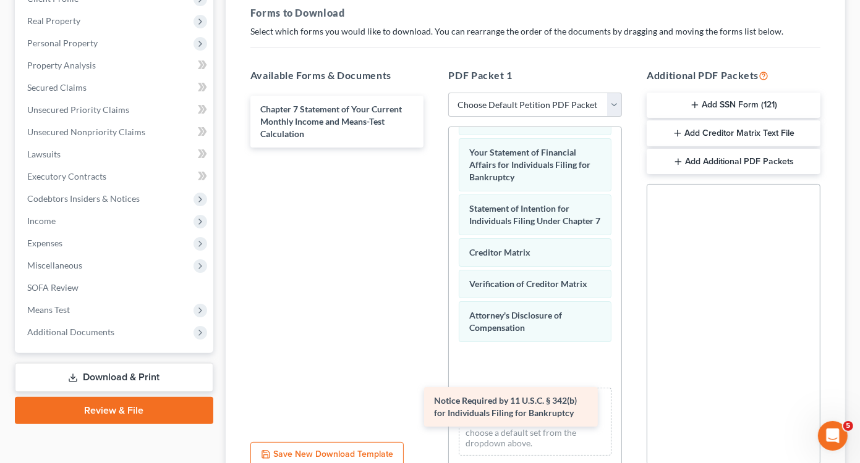
drag, startPoint x: 315, startPoint y: 166, endPoint x: 488, endPoint y: 404, distance: 294.5
click at [434, 148] on div "Notice Required by 11 U.S.C. § 342(b) for Individuals Filing for Bankruptcy Cha…" at bounding box center [336, 122] width 193 height 52
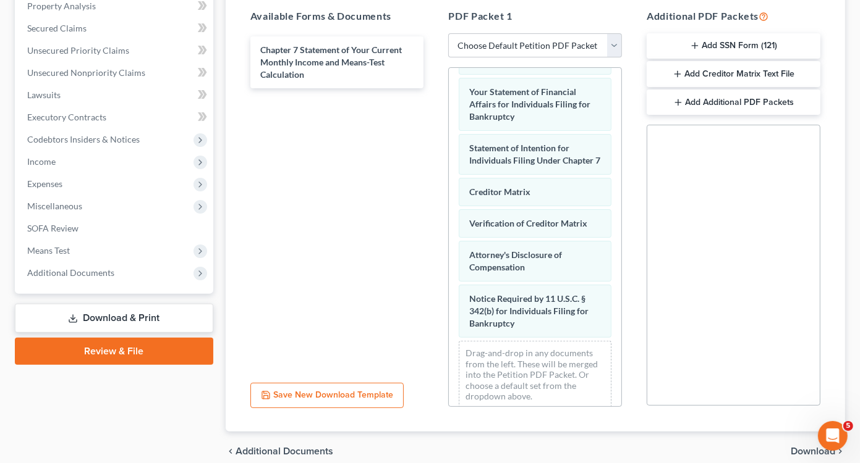
scroll to position [298, 0]
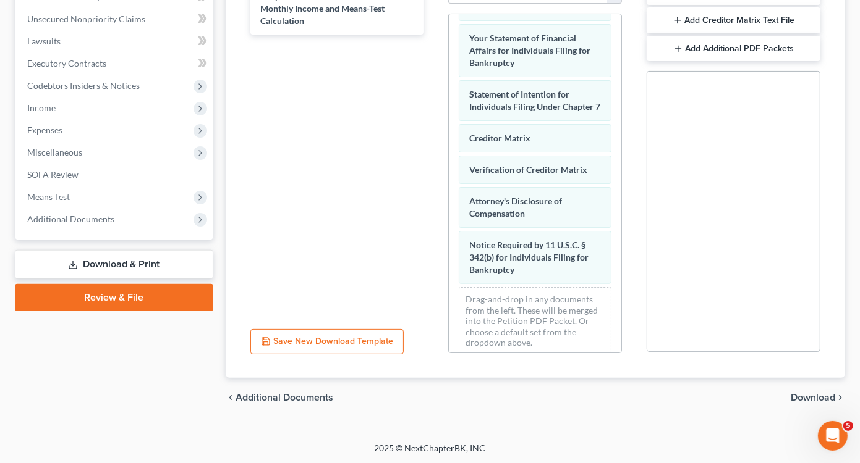
click at [811, 398] on span "Download" at bounding box center [812, 398] width 44 height 10
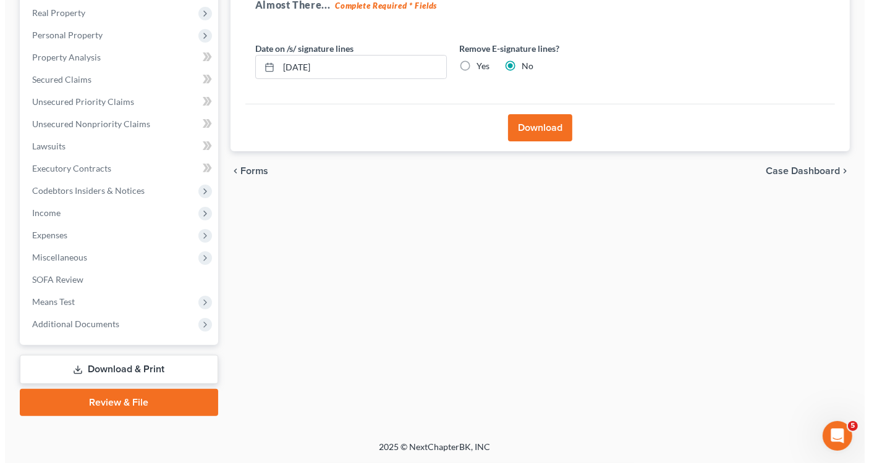
scroll to position [192, 0]
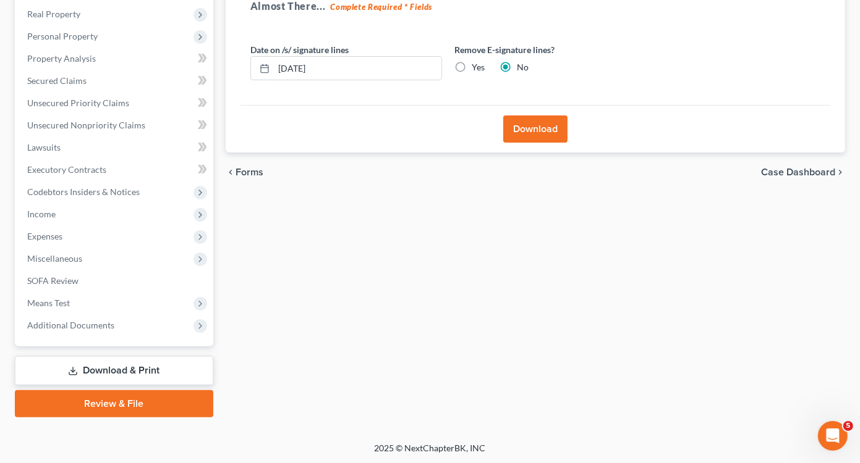
click at [538, 130] on button "Download" at bounding box center [535, 129] width 64 height 27
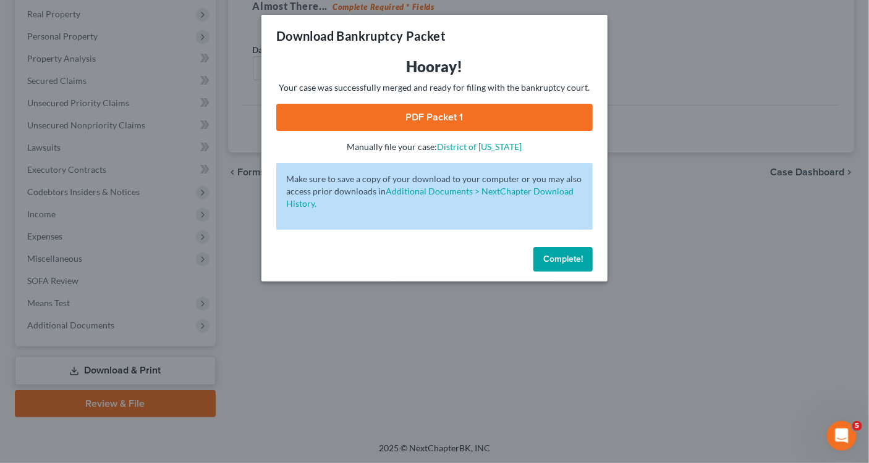
click at [442, 119] on link "PDF Packet 1" at bounding box center [434, 117] width 316 height 27
